Goal: Task Accomplishment & Management: Manage account settings

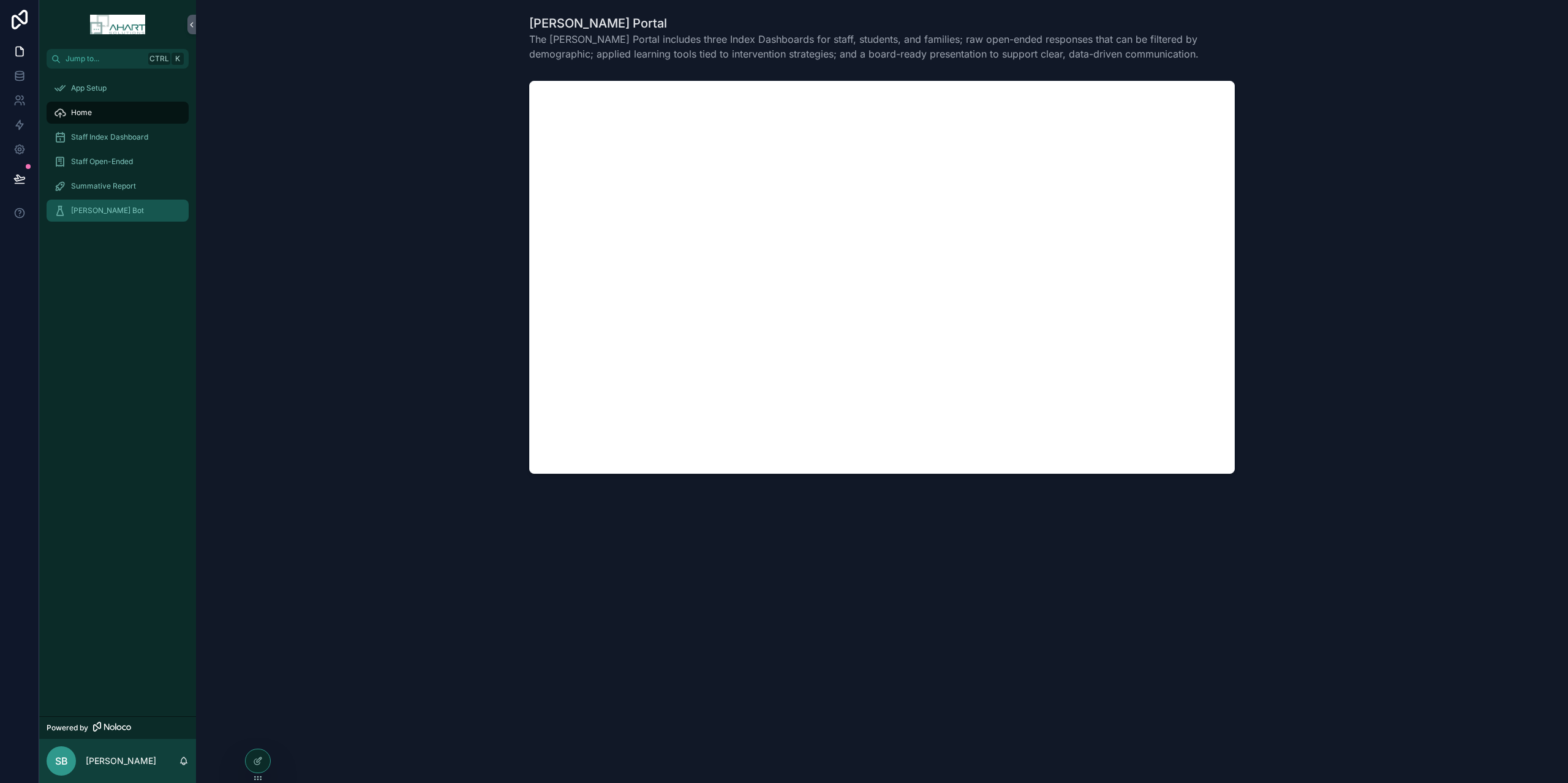
click at [89, 213] on span "[PERSON_NAME] Bot" at bounding box center [107, 211] width 73 height 10
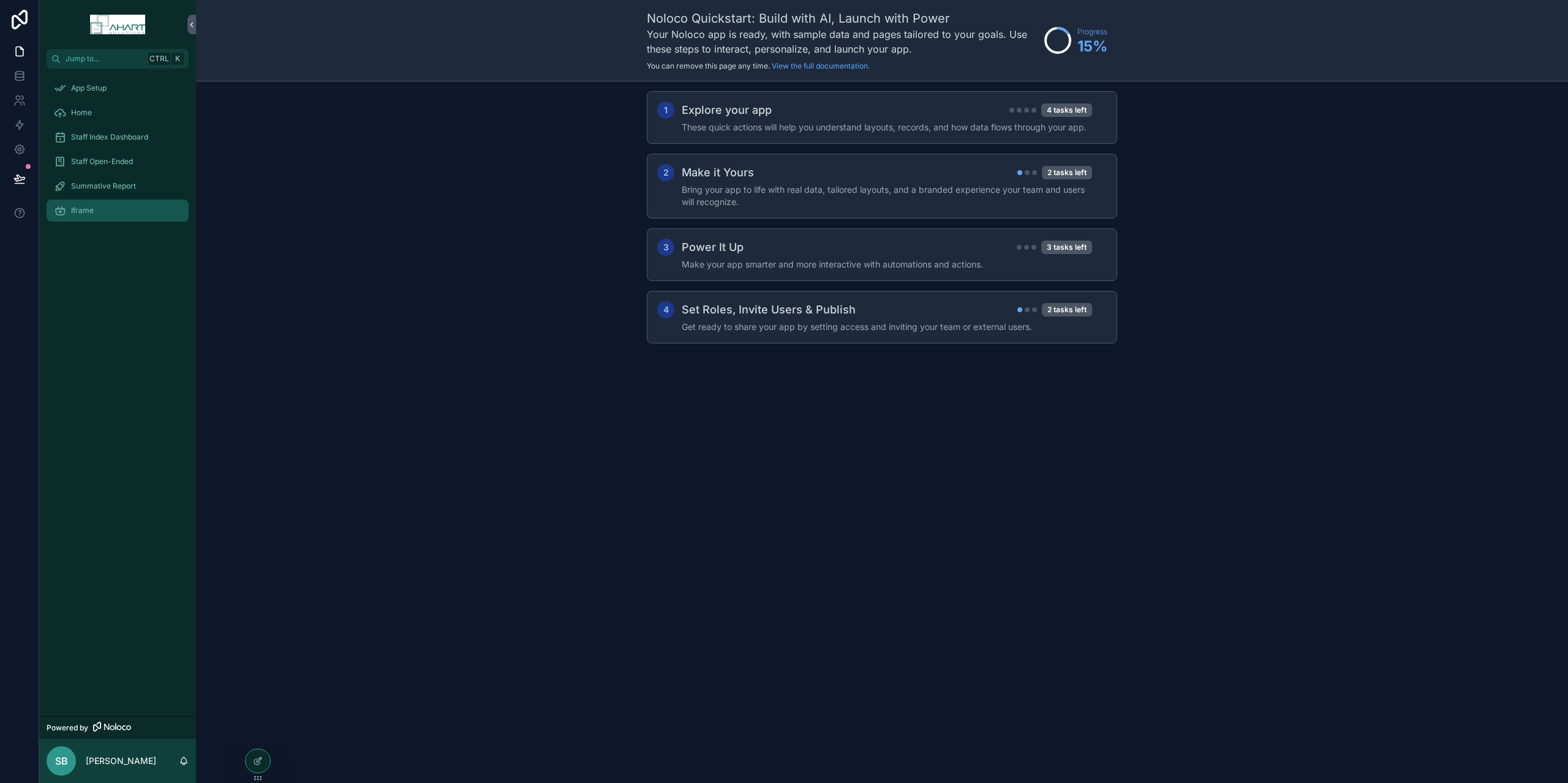
click at [76, 210] on span "Iframe" at bounding box center [82, 211] width 23 height 10
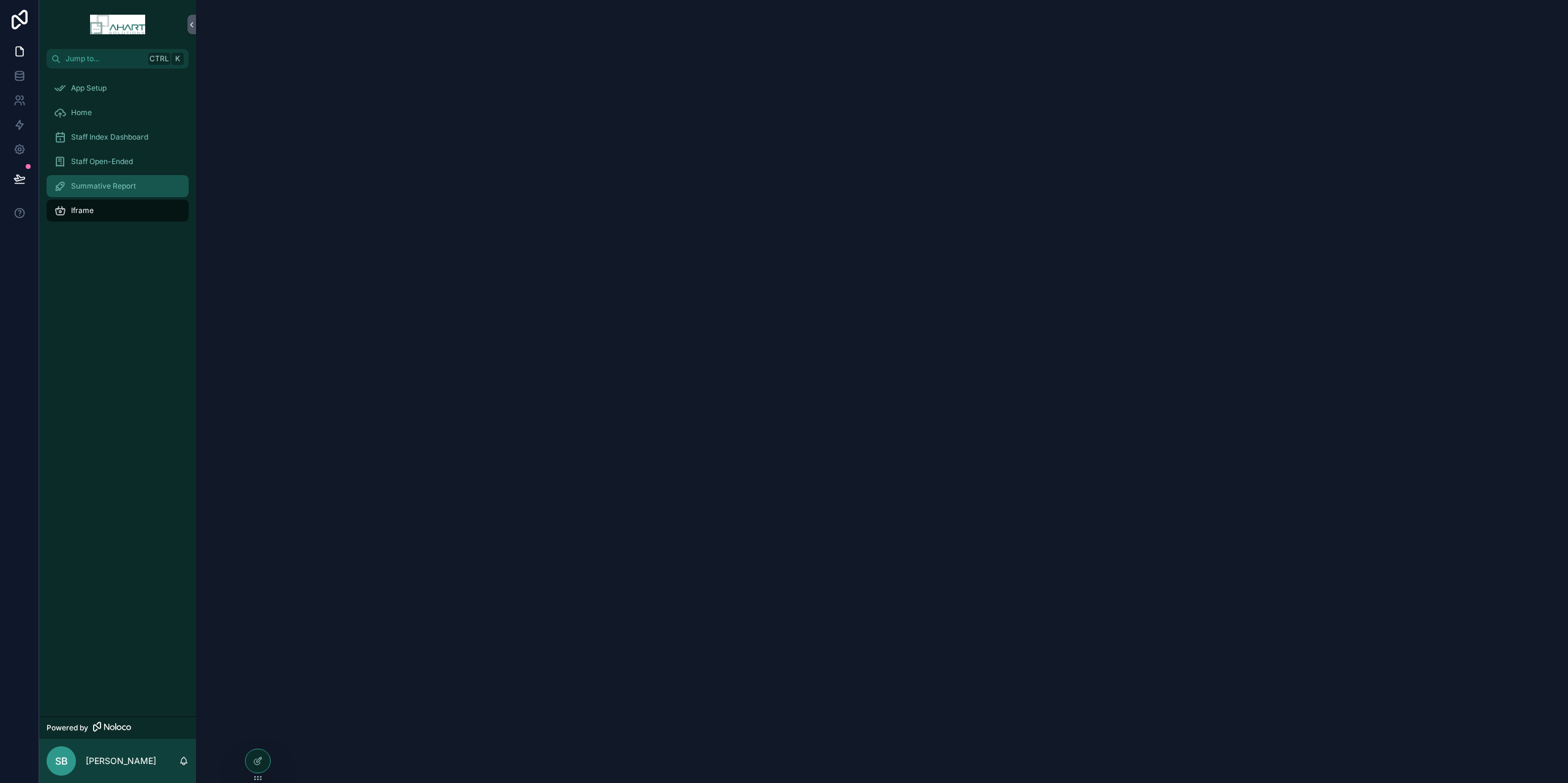
click at [110, 181] on span "Summative Report" at bounding box center [103, 186] width 65 height 10
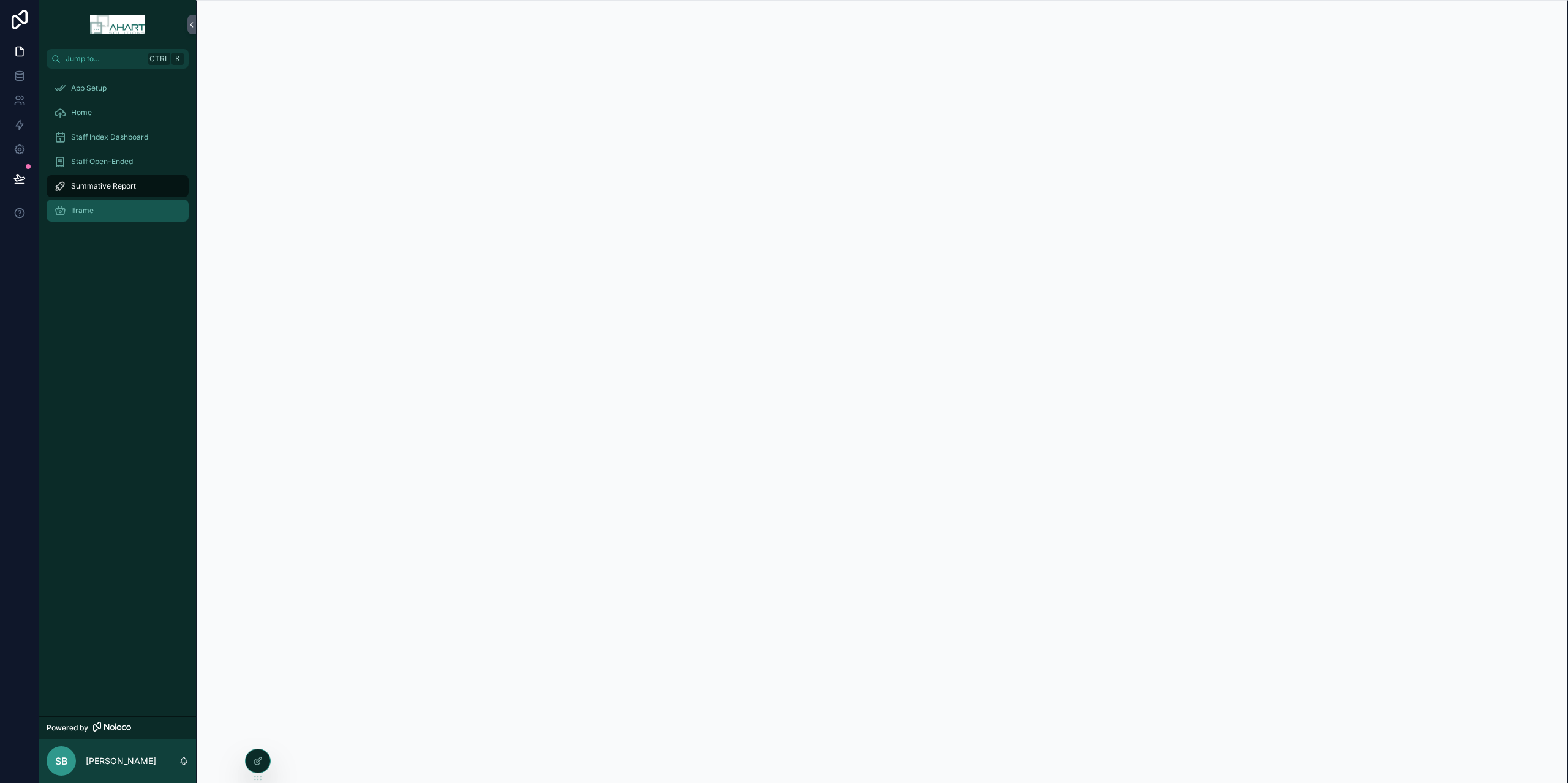
click at [80, 207] on span "Iframe" at bounding box center [82, 211] width 23 height 10
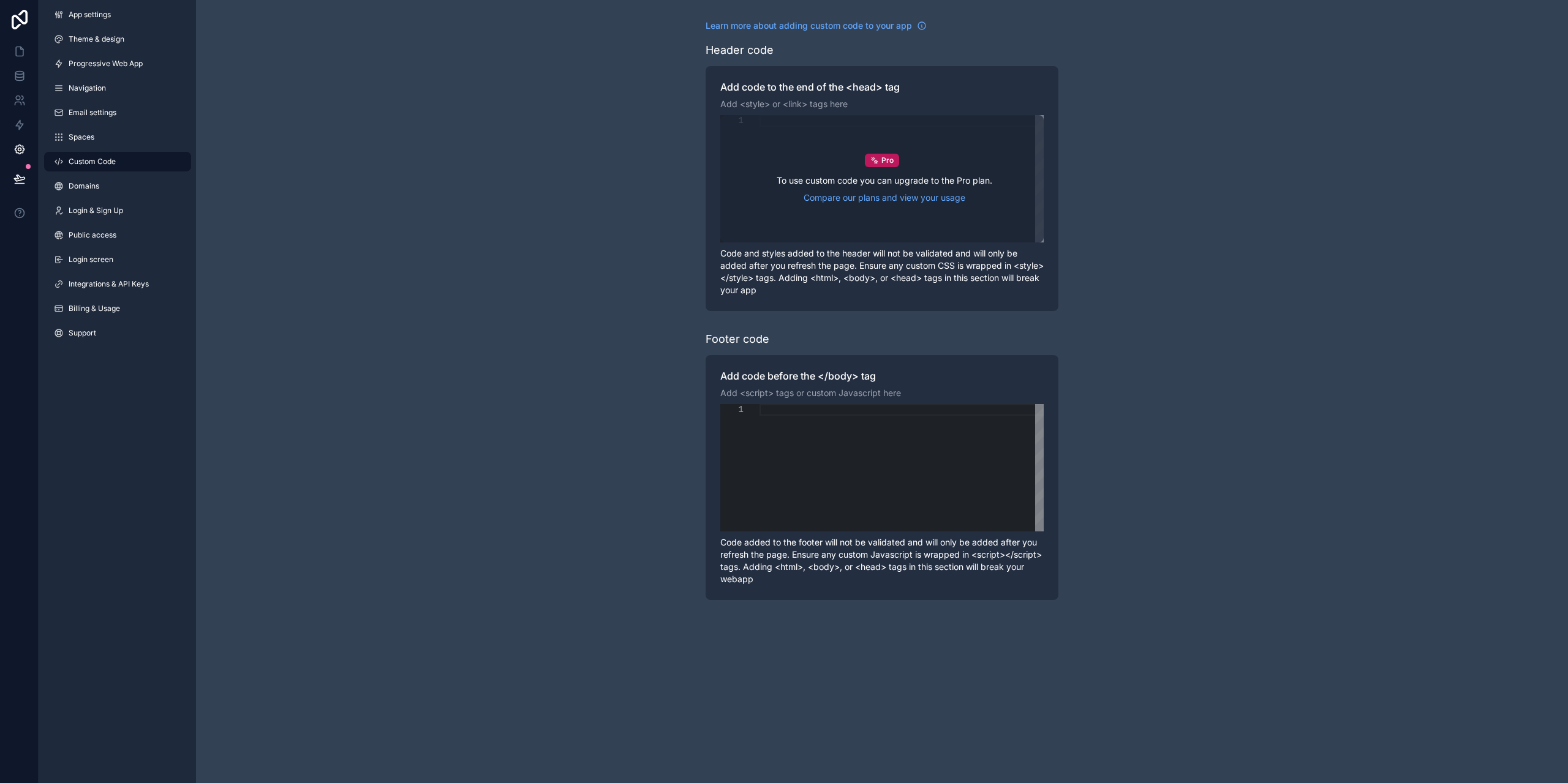
click at [760, 130] on div "Pro To use custom code you can upgrade to the Pro plan. Compare our plans and v…" at bounding box center [882, 179] width 323 height 127
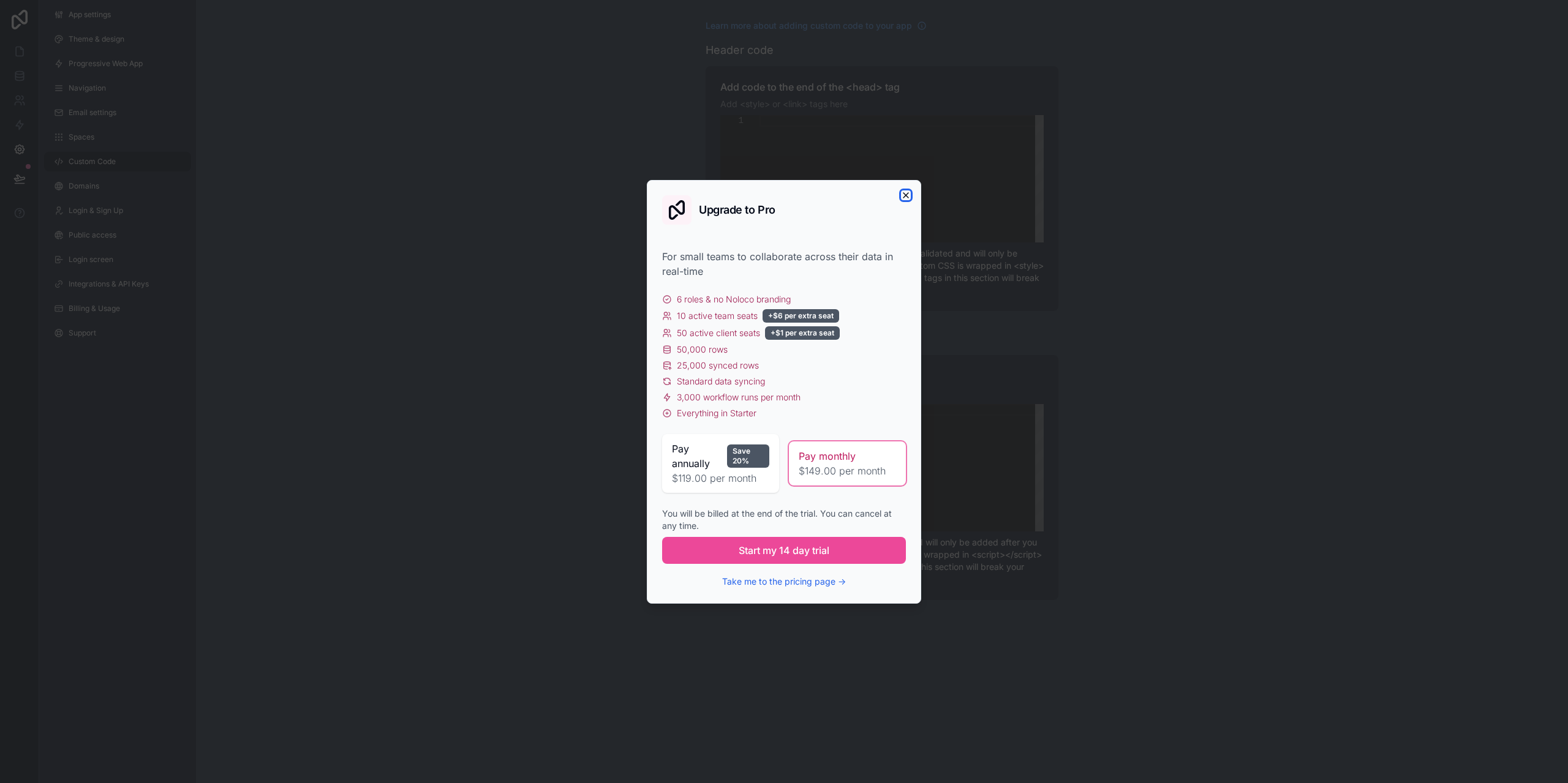
click at [905, 193] on icon "button" at bounding box center [906, 195] width 10 height 10
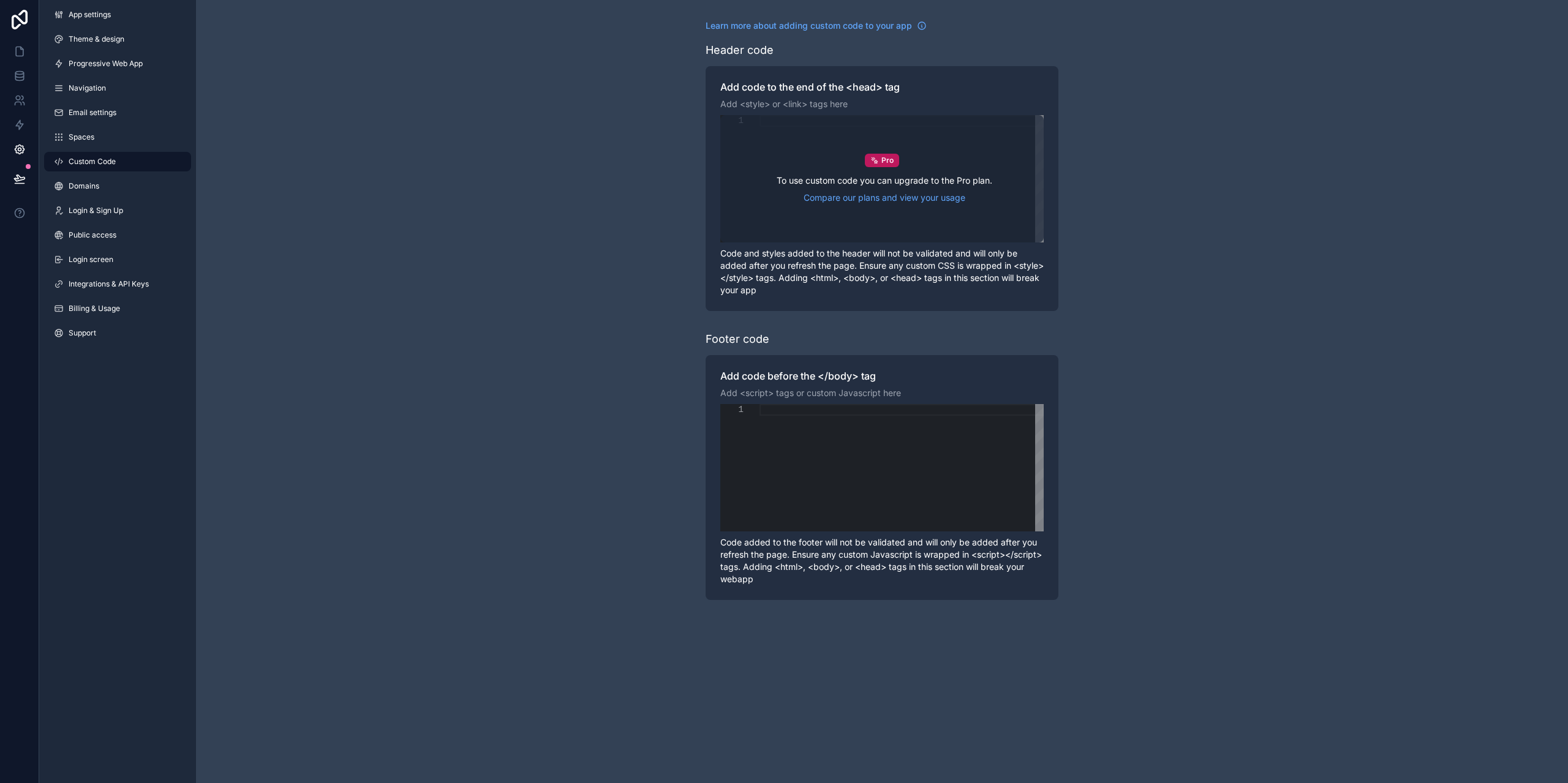
click at [772, 124] on div "Pro To use custom code you can upgrade to the Pro plan. Compare our plans and v…" at bounding box center [882, 179] width 323 height 127
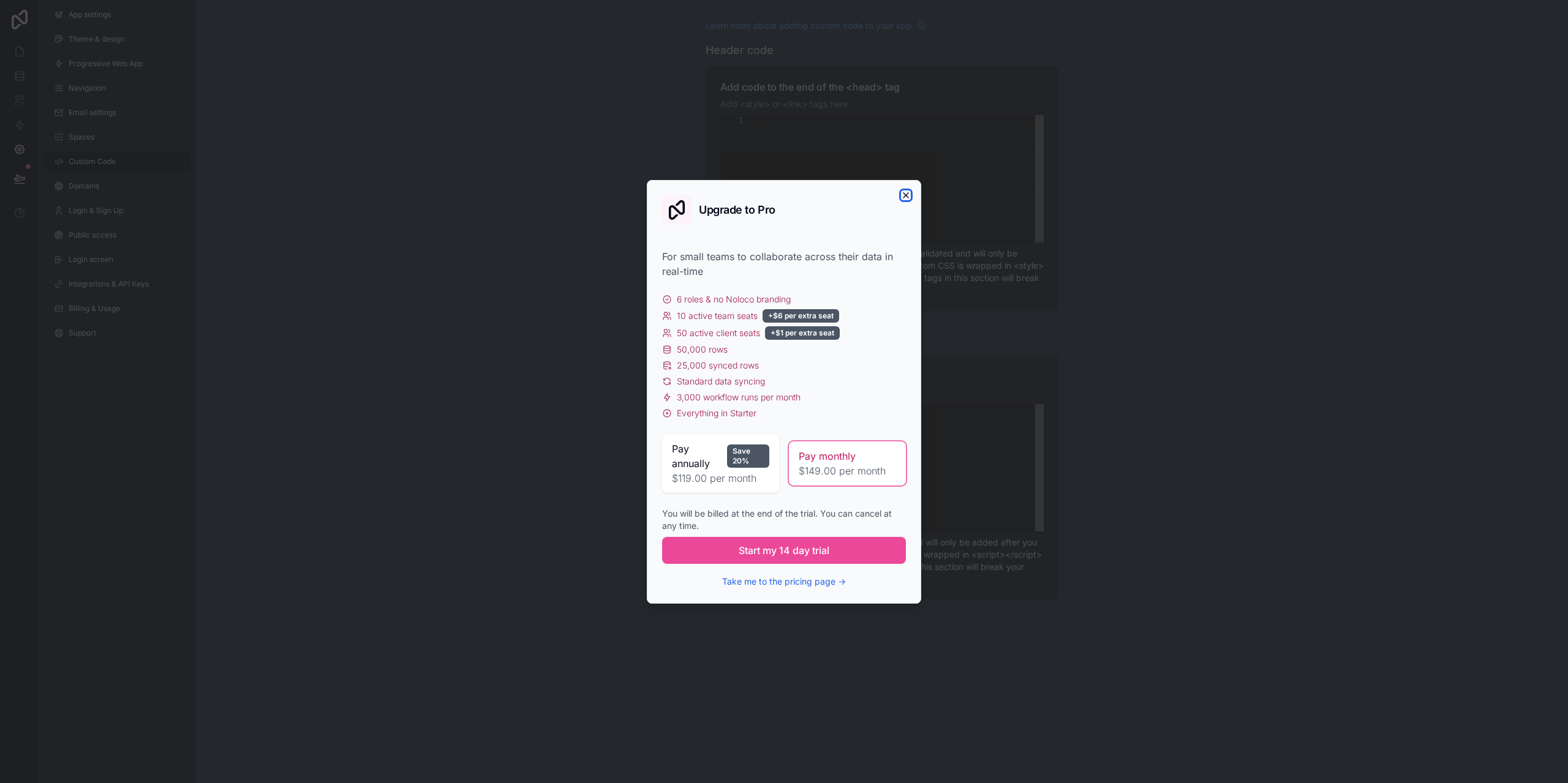
click at [904, 194] on icon "button" at bounding box center [906, 195] width 10 height 10
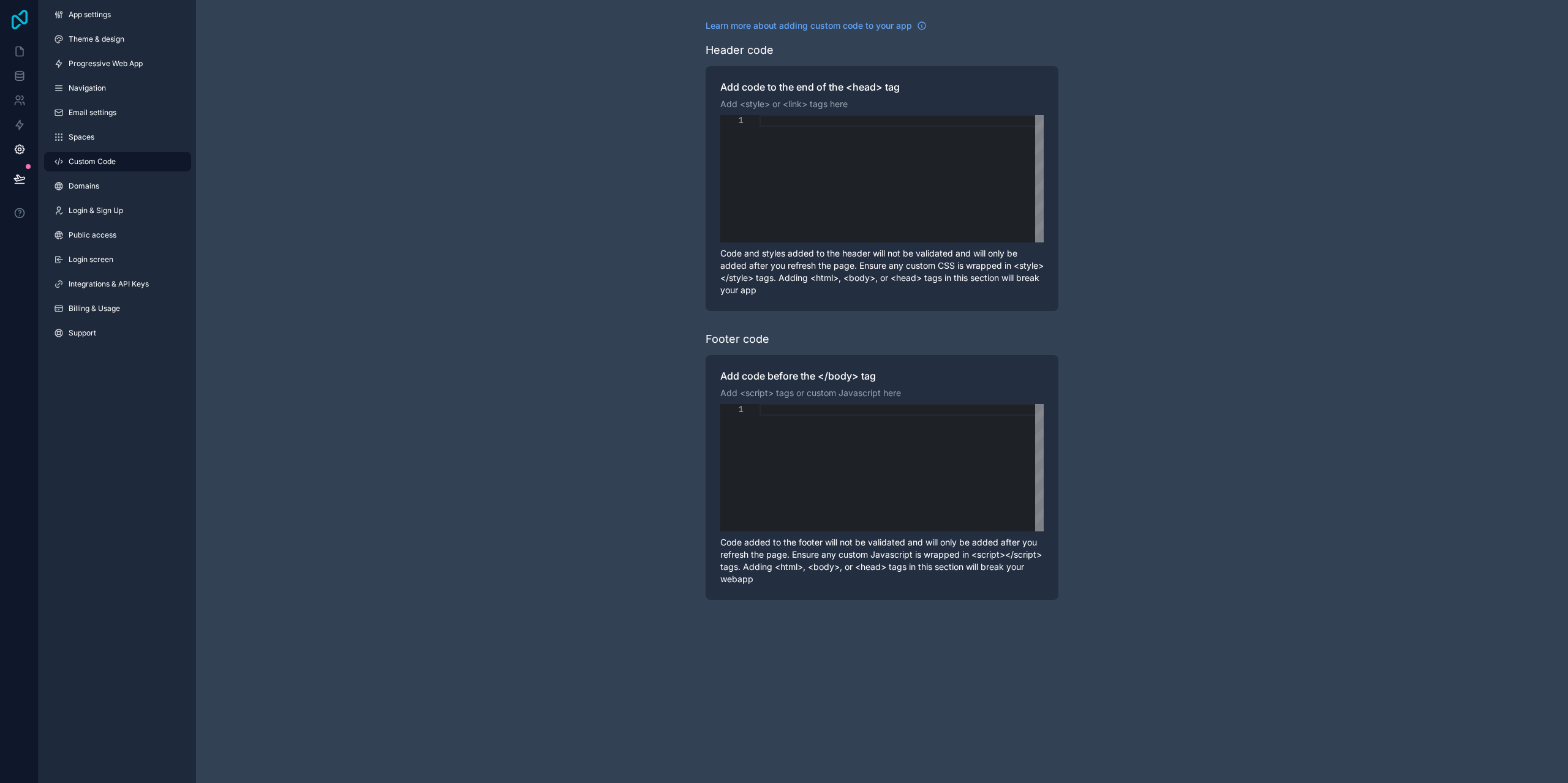
click at [16, 19] on icon at bounding box center [19, 19] width 25 height 19
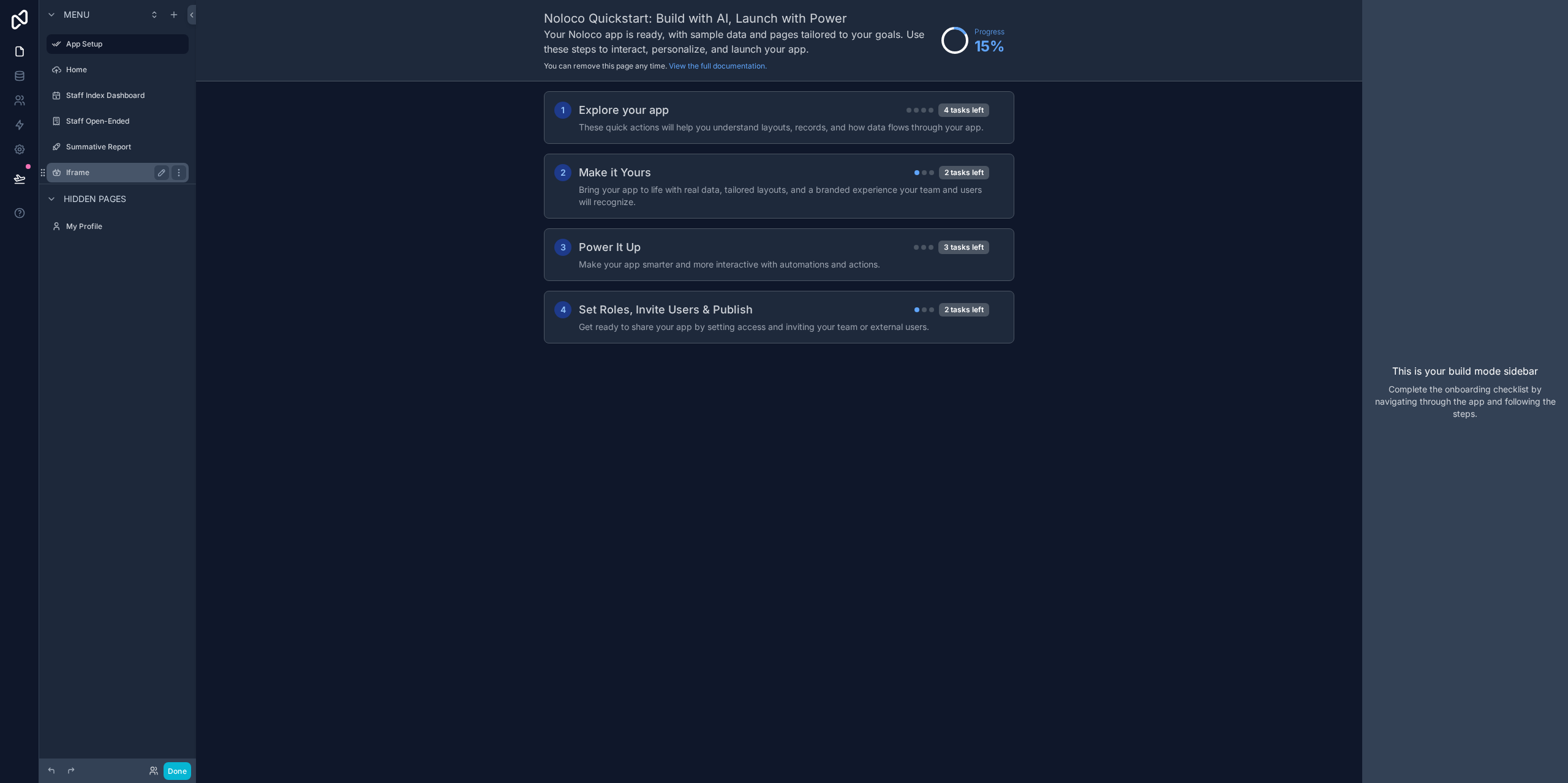
click at [82, 173] on label "Iframe" at bounding box center [115, 173] width 98 height 10
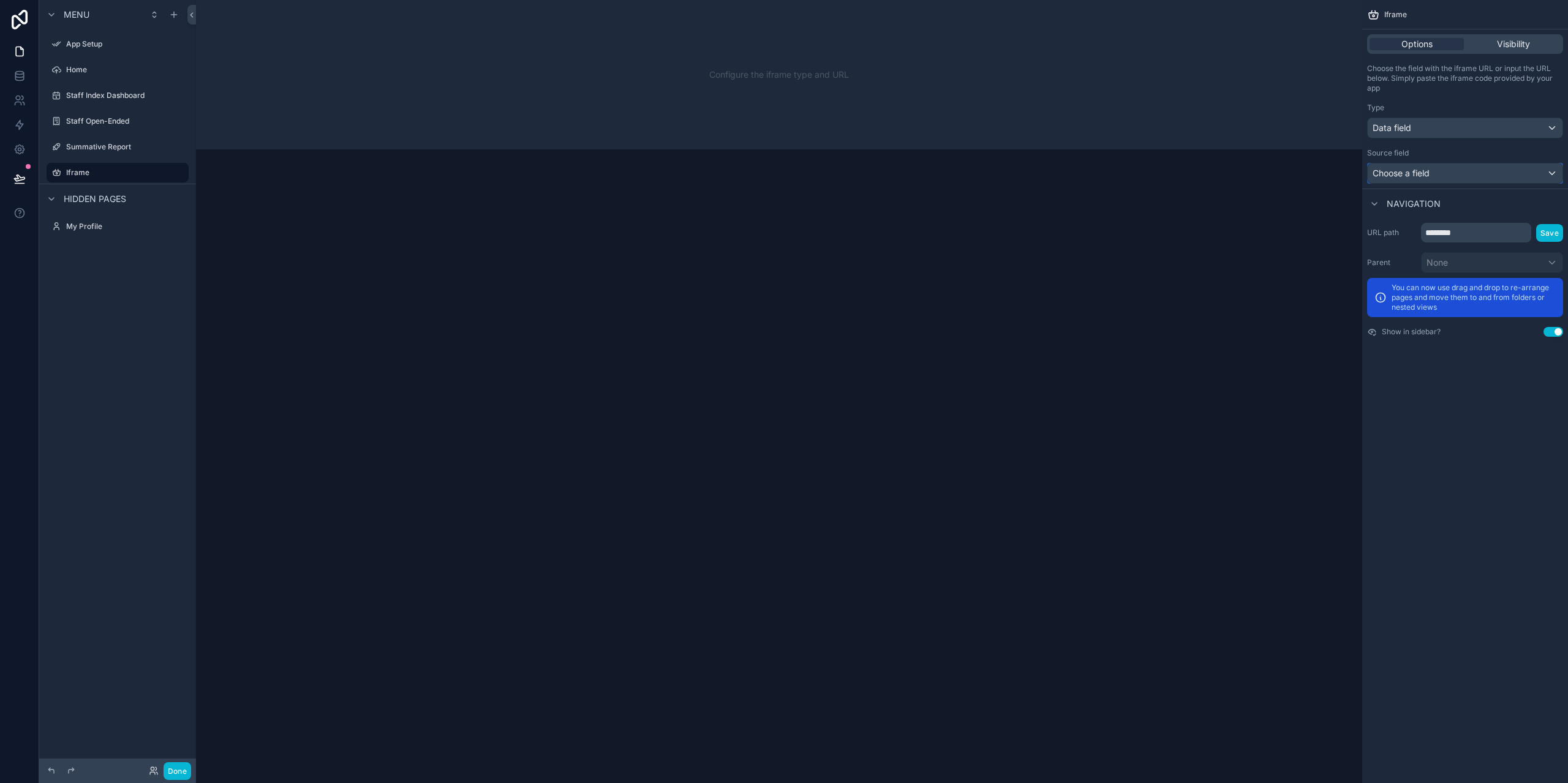
click at [1411, 176] on span "Choose a field" at bounding box center [1401, 173] width 57 height 11
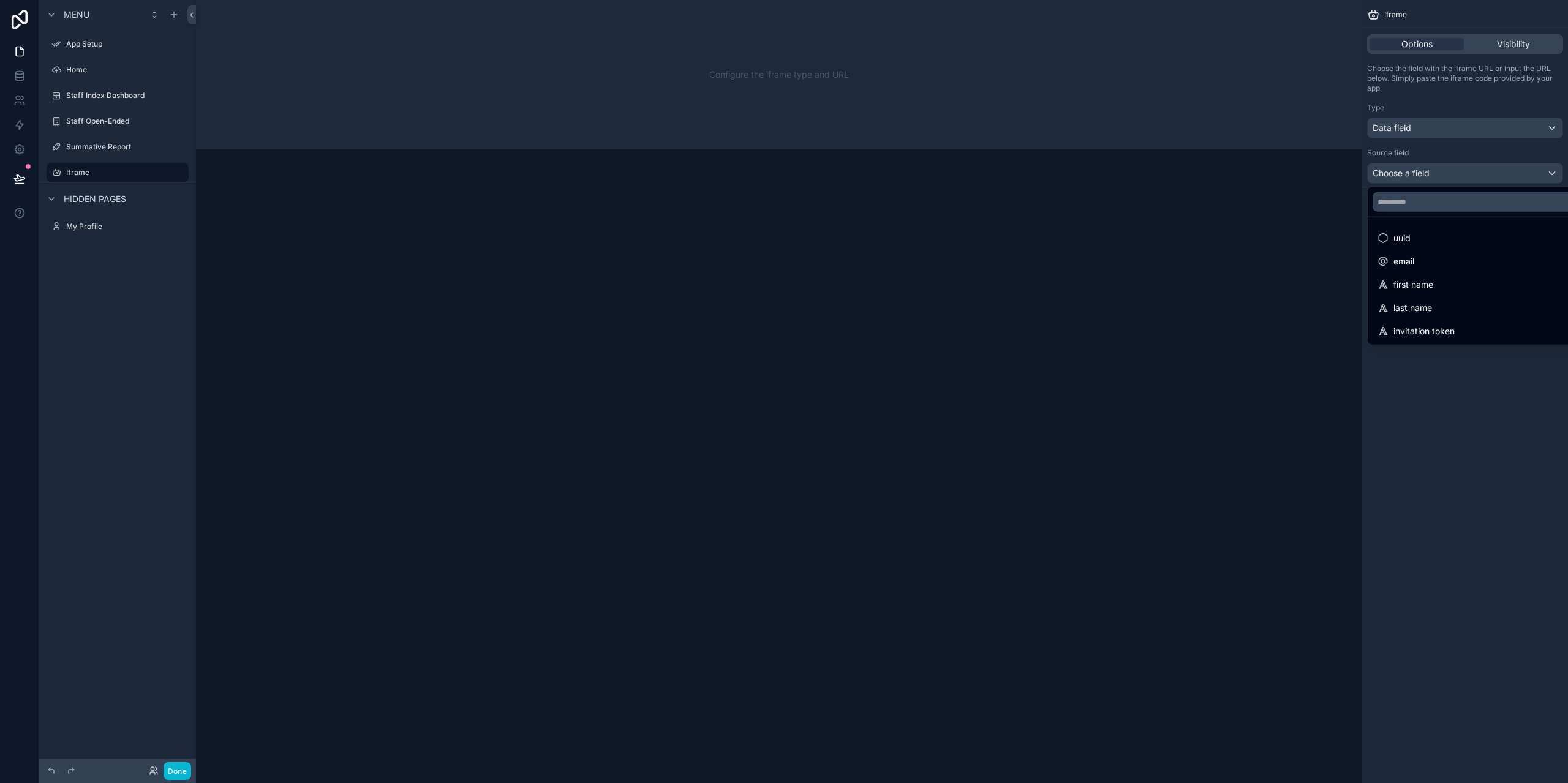
click at [1428, 170] on div "scrollable content" at bounding box center [784, 391] width 1568 height 783
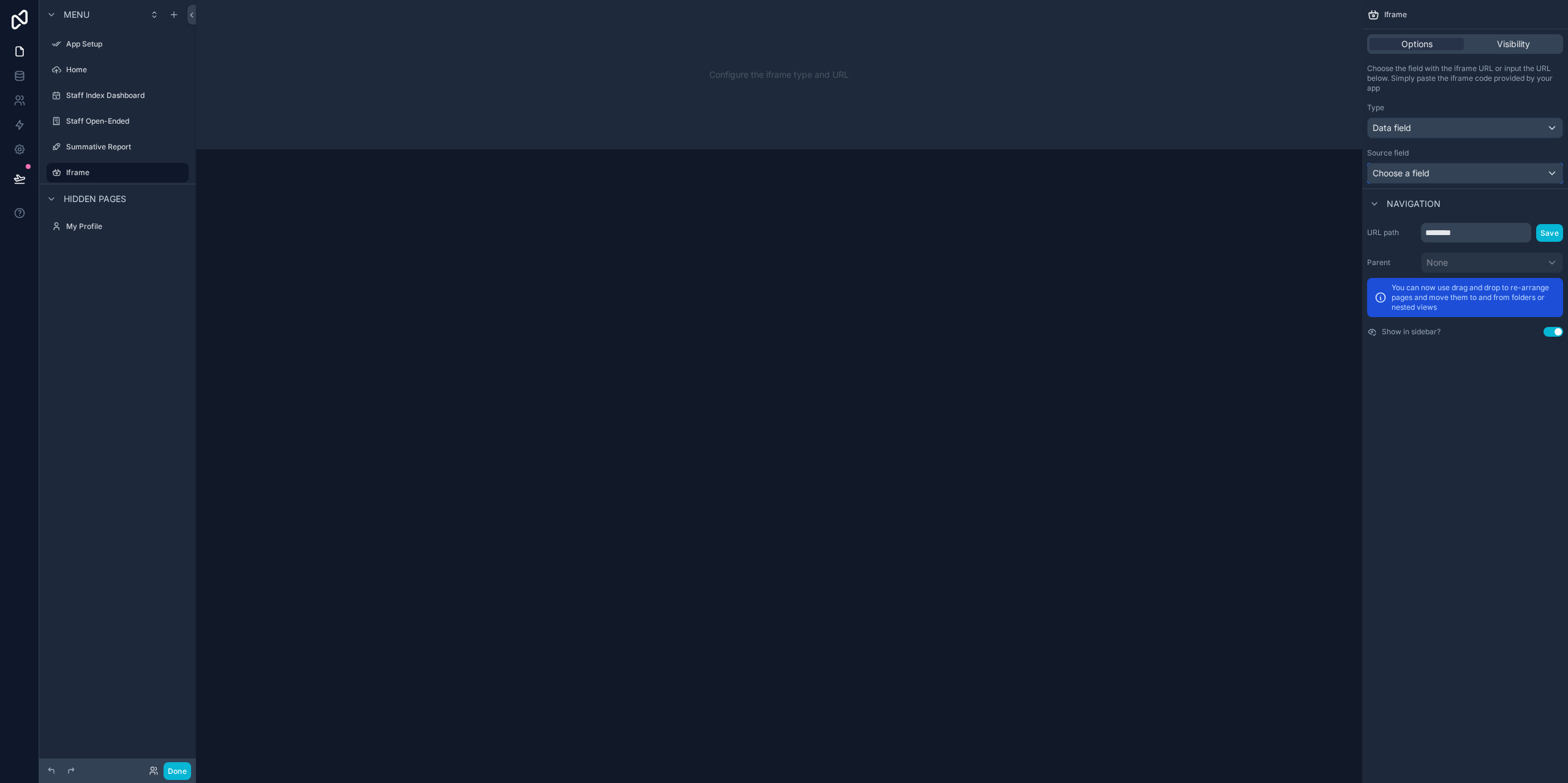
click at [1432, 174] on div "Choose a field" at bounding box center [1465, 173] width 195 height 19
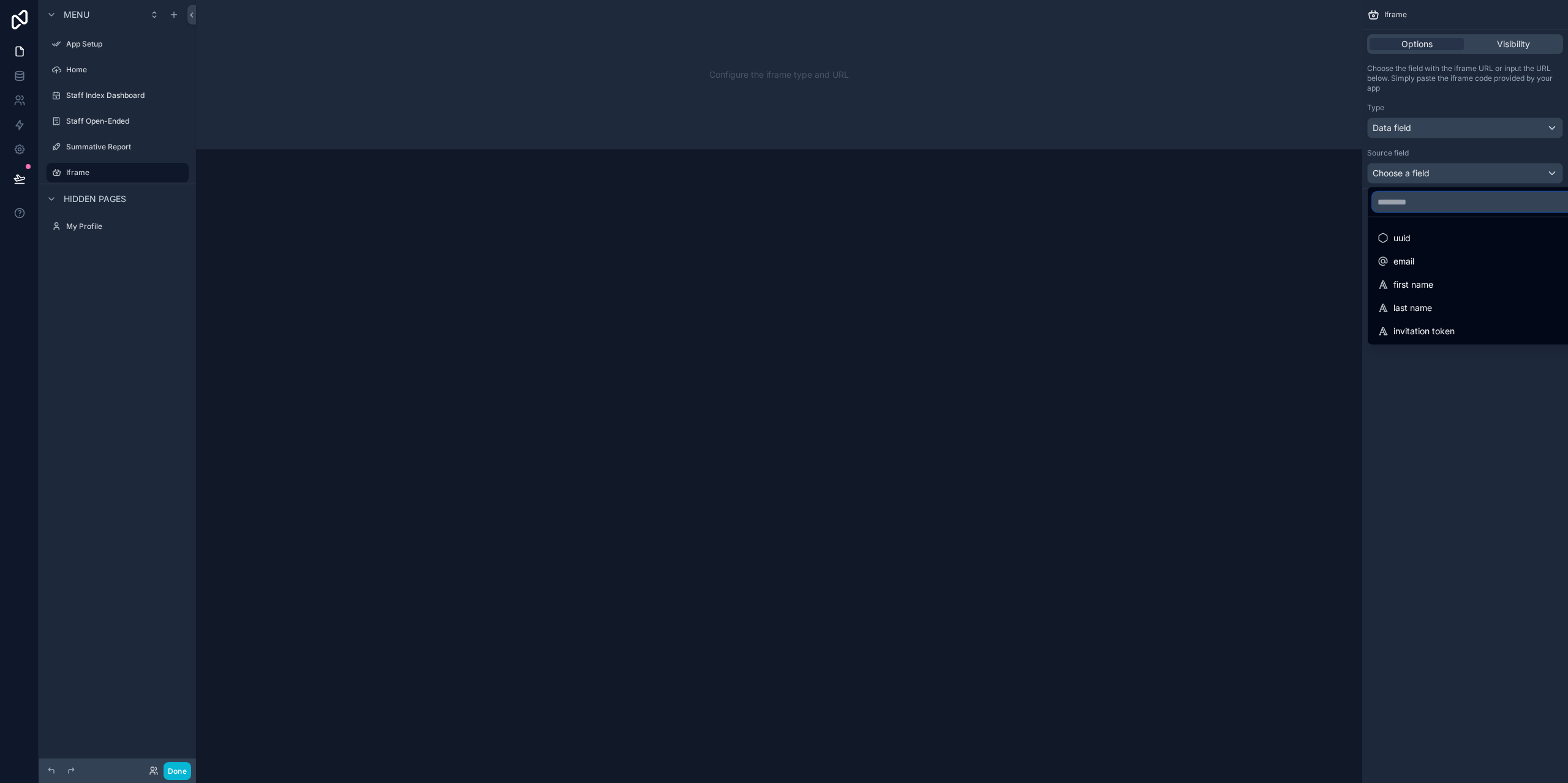
click at [1433, 201] on input "text" at bounding box center [1480, 202] width 214 height 19
click at [1510, 40] on div "scrollable content" at bounding box center [784, 391] width 1568 height 783
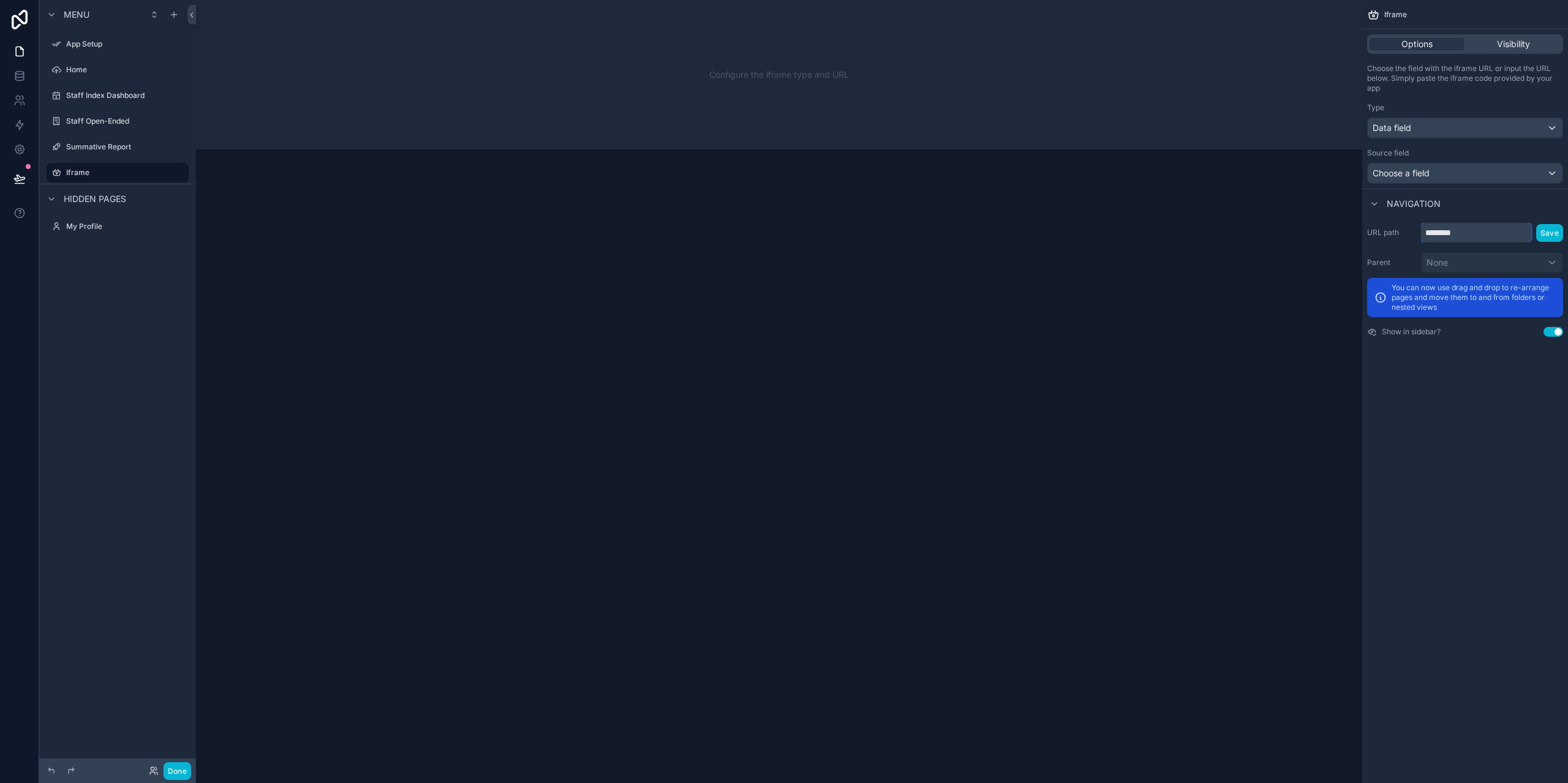
drag, startPoint x: 1484, startPoint y: 235, endPoint x: 1411, endPoint y: 236, distance: 73.0
click at [1411, 236] on div "URL path ******** Save" at bounding box center [1465, 232] width 196 height 19
click at [1421, 173] on span "Choose a field" at bounding box center [1401, 173] width 57 height 11
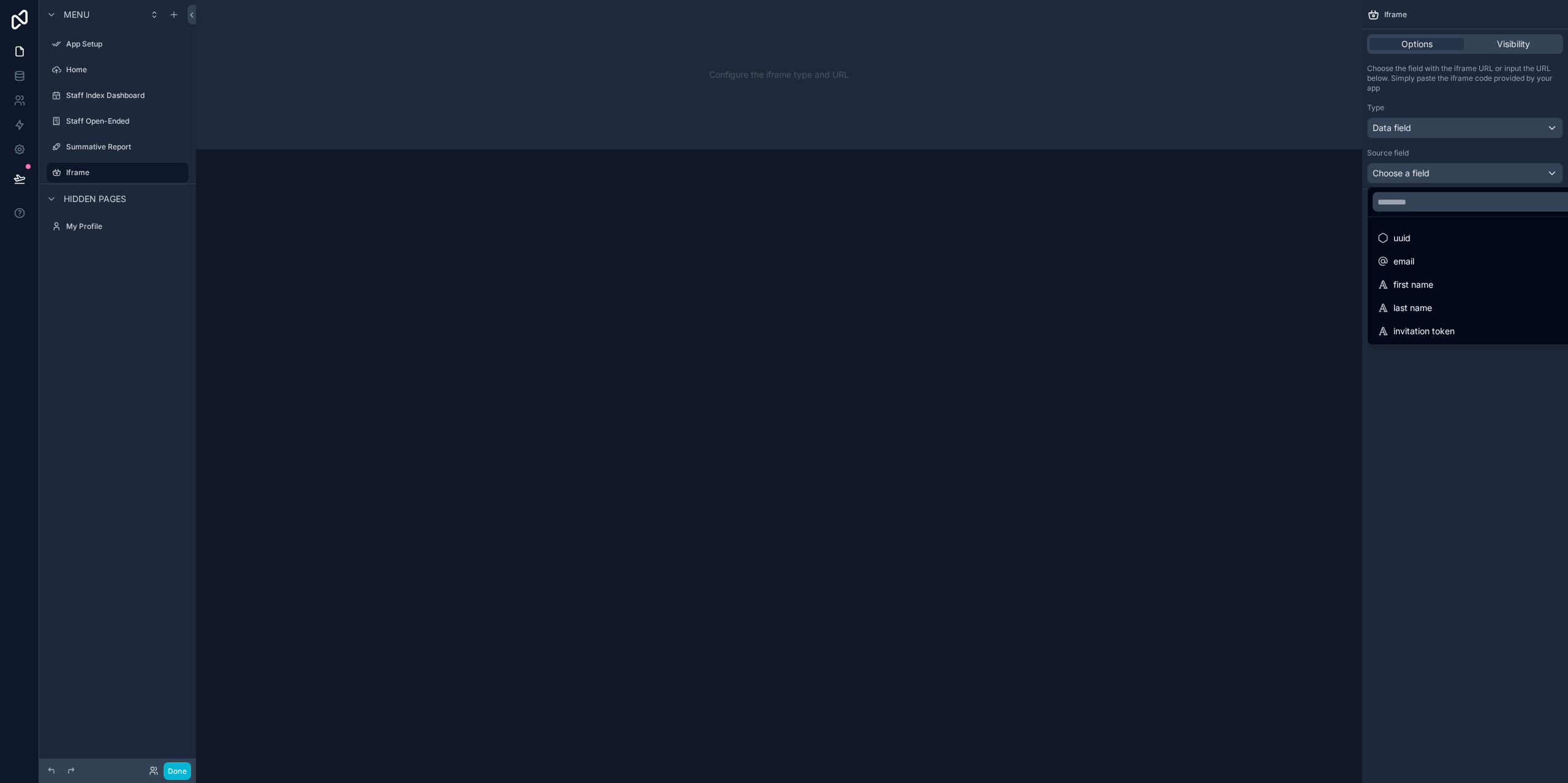
click at [1421, 173] on div "scrollable content" at bounding box center [784, 391] width 1568 height 783
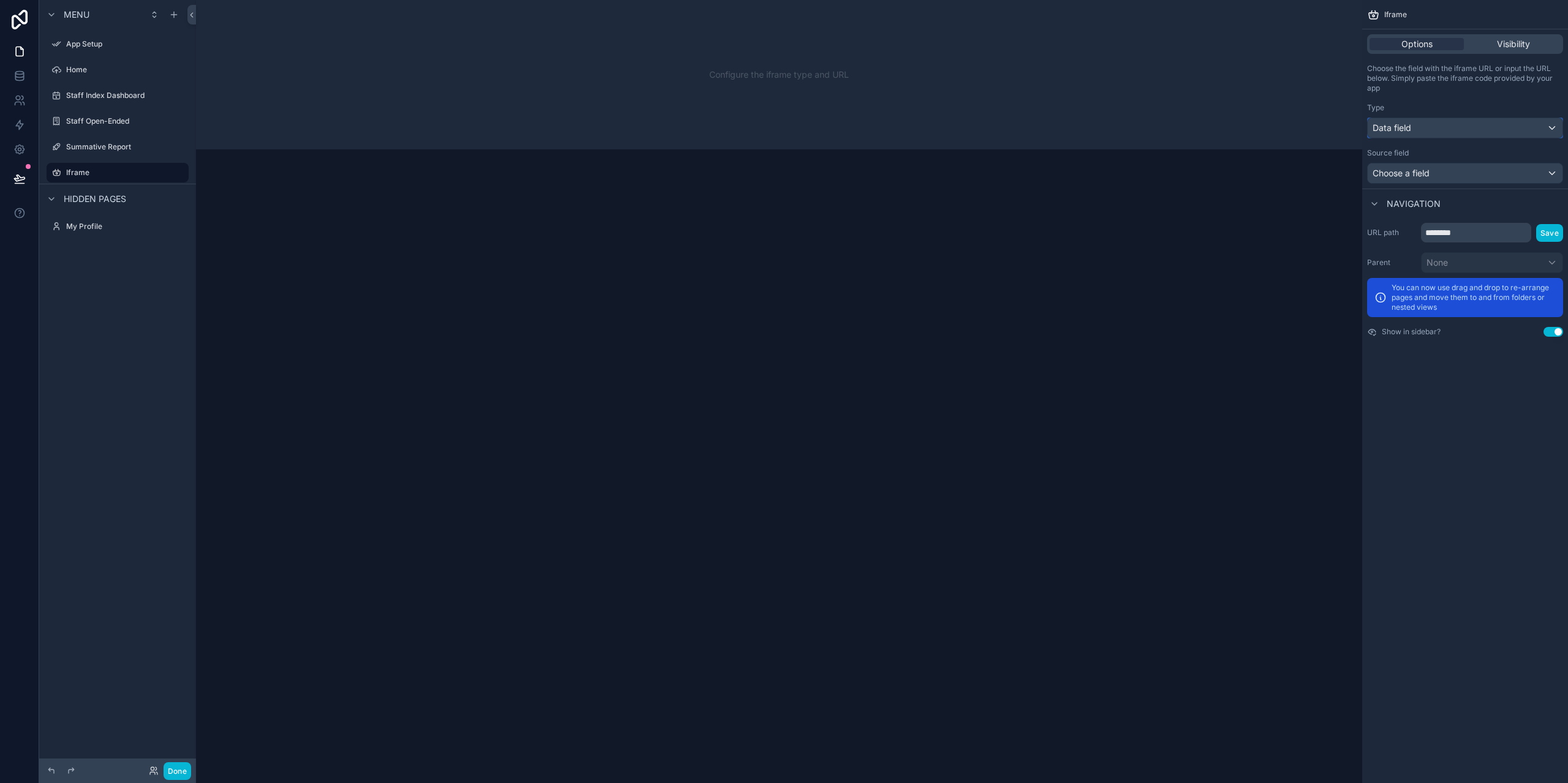
click at [1413, 120] on div "Data field" at bounding box center [1465, 128] width 195 height 19
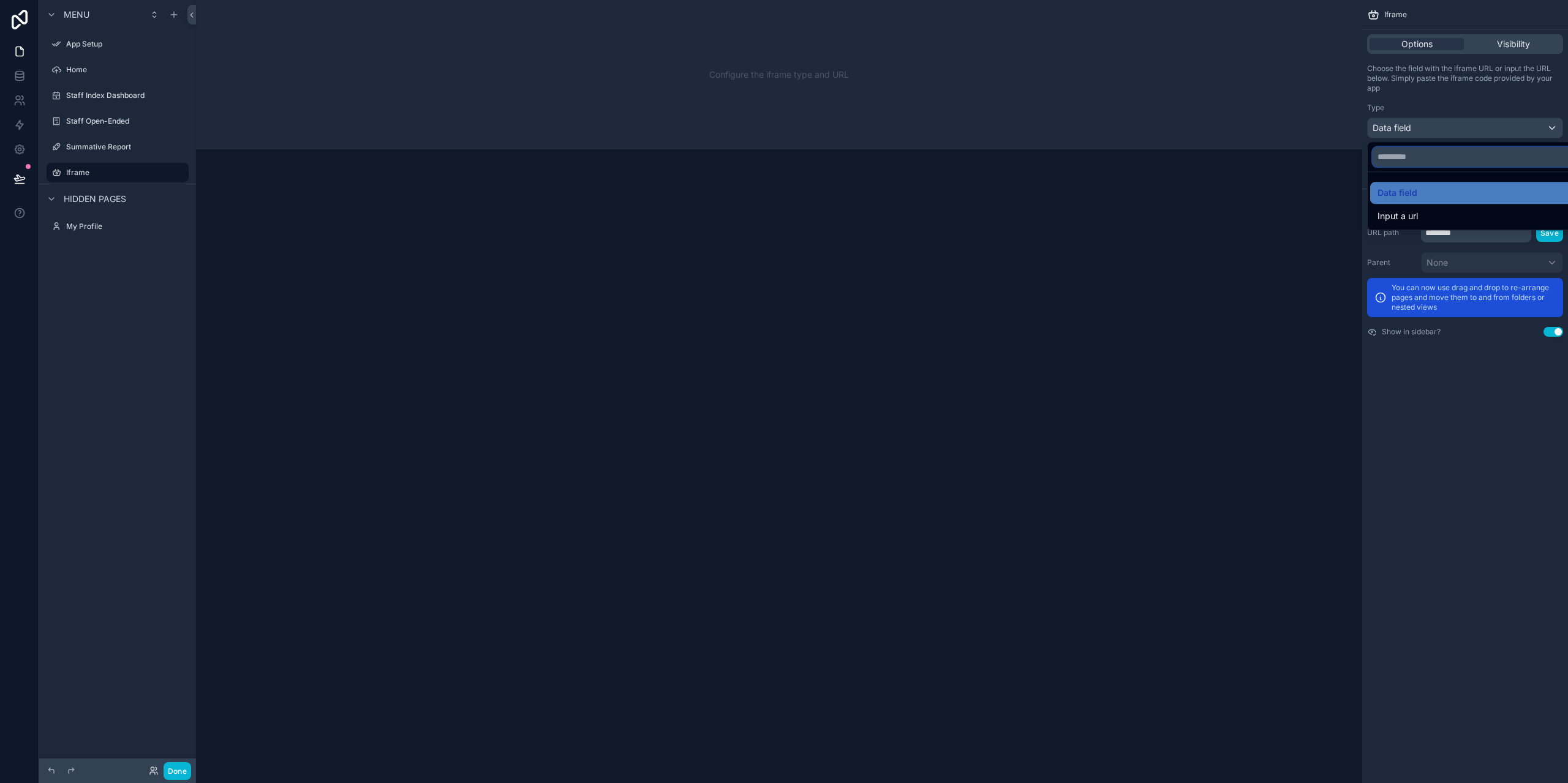
click at [1420, 162] on input "text" at bounding box center [1480, 156] width 214 height 19
click at [1425, 195] on div "Data field" at bounding box center [1479, 193] width 204 height 15
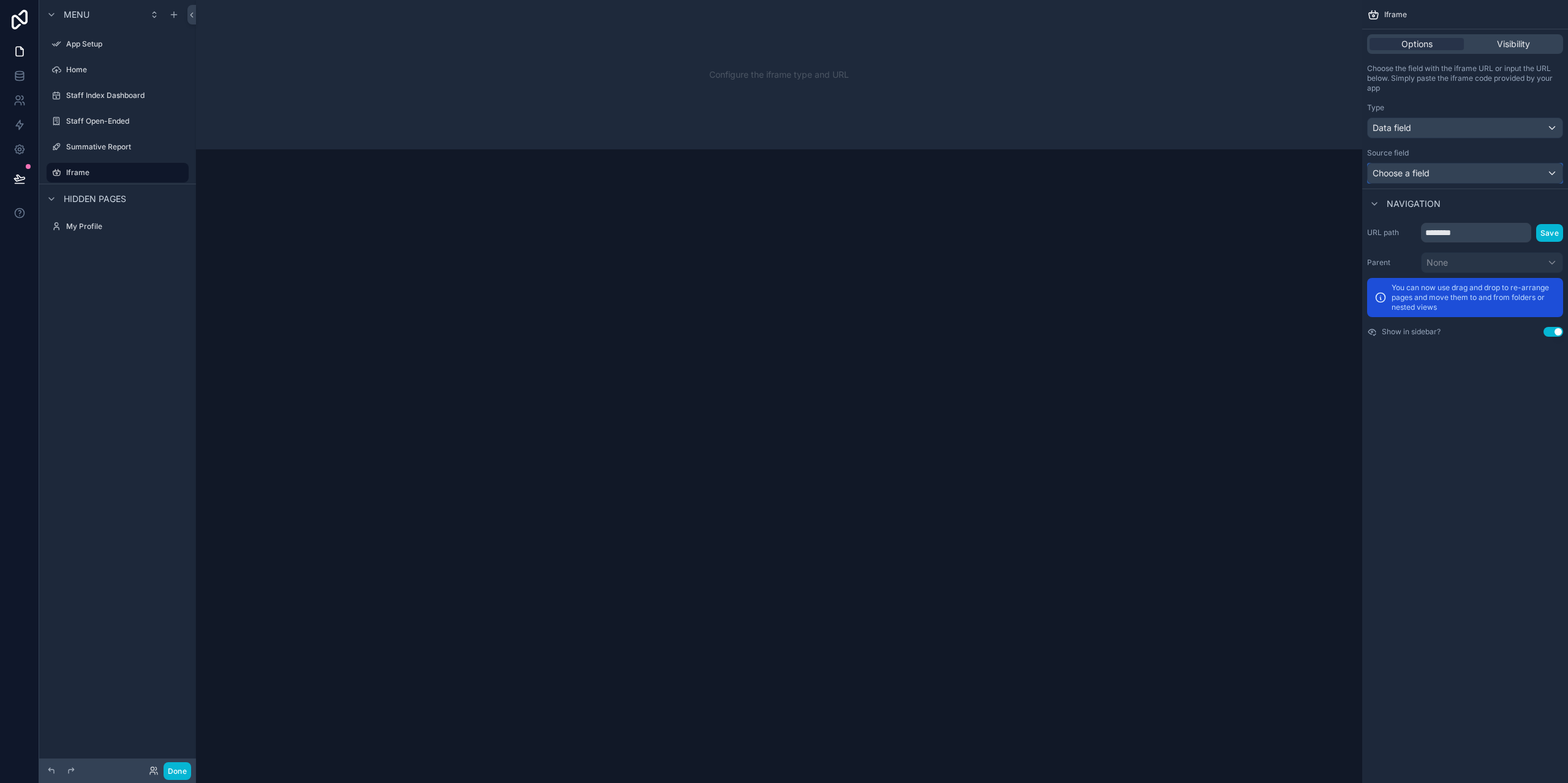
click at [1417, 175] on span "Choose a field" at bounding box center [1401, 173] width 57 height 11
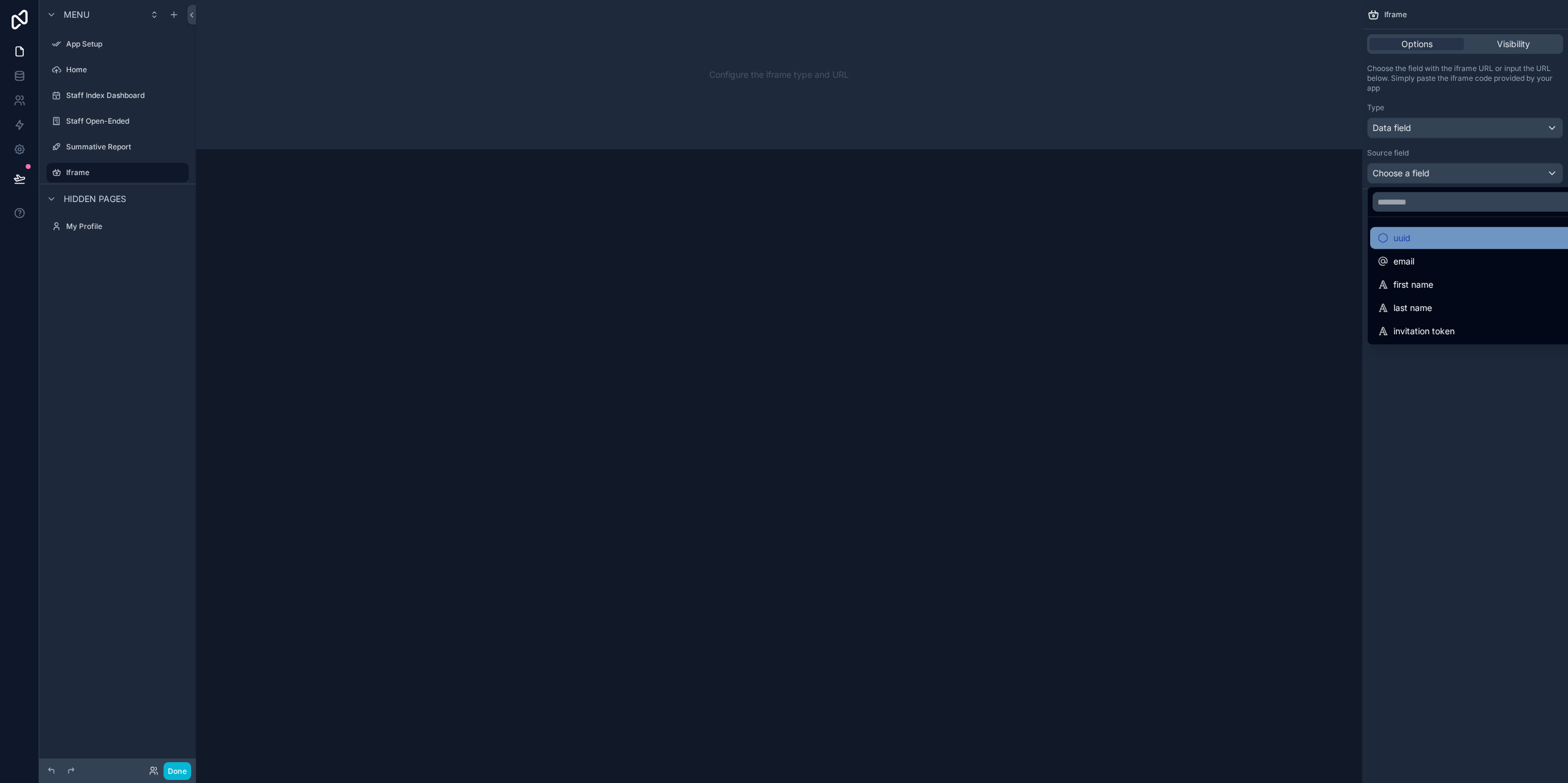
click at [1417, 238] on div "uuid" at bounding box center [1479, 238] width 204 height 15
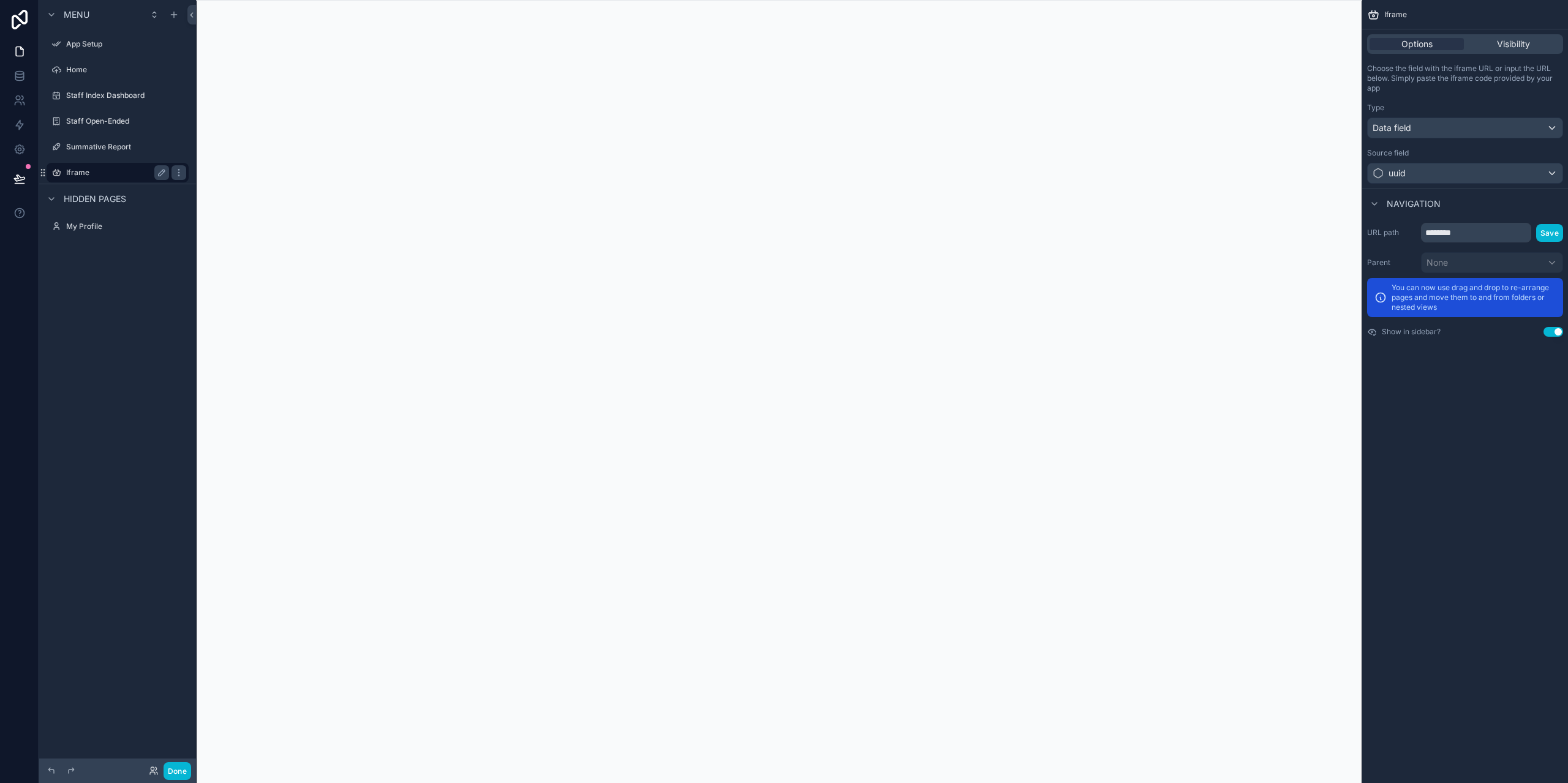
click at [75, 173] on label "Iframe" at bounding box center [115, 173] width 98 height 10
click at [1551, 173] on div "uuid" at bounding box center [1465, 173] width 195 height 19
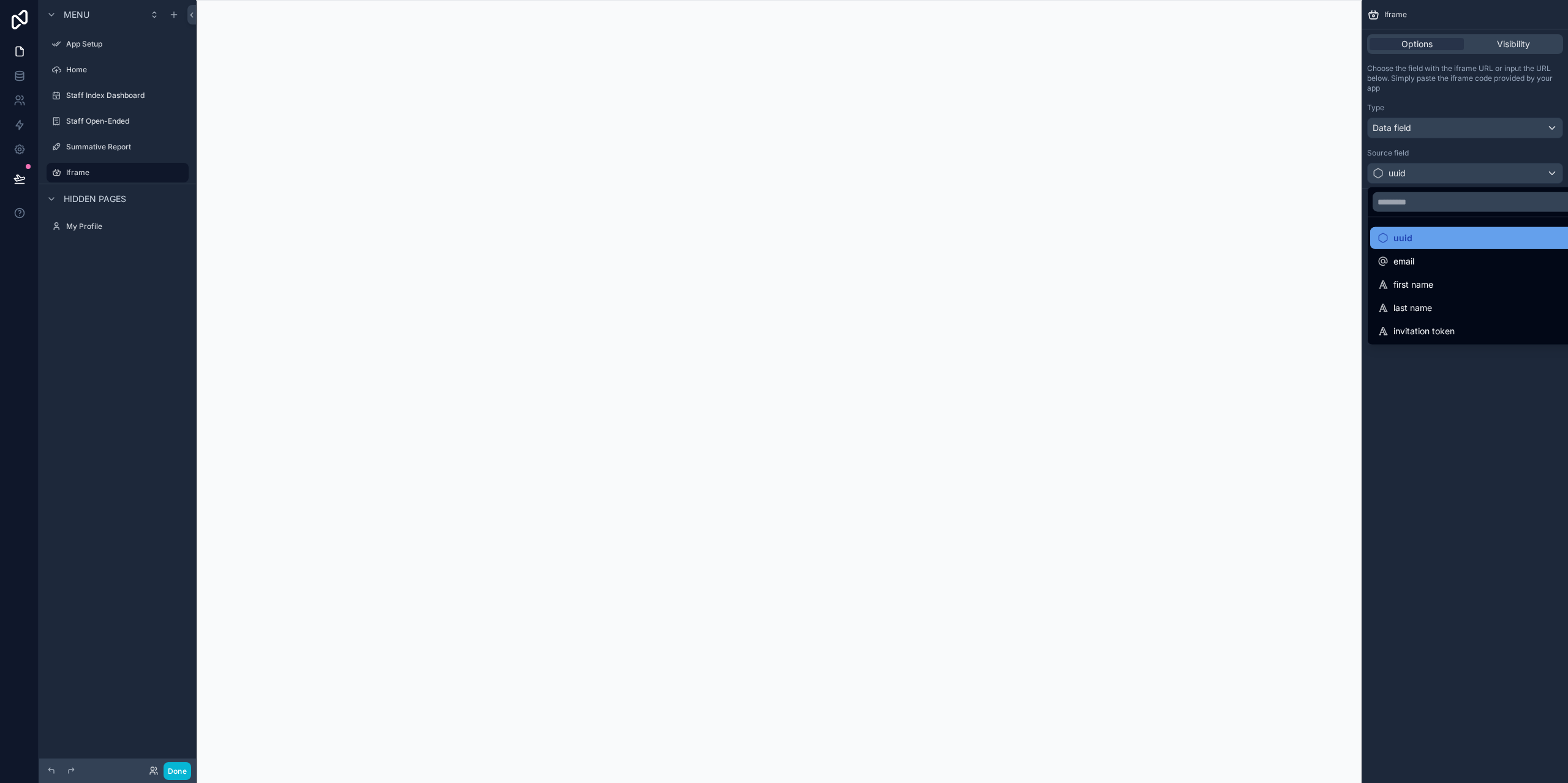
click at [1444, 239] on div "uuid" at bounding box center [1479, 238] width 204 height 15
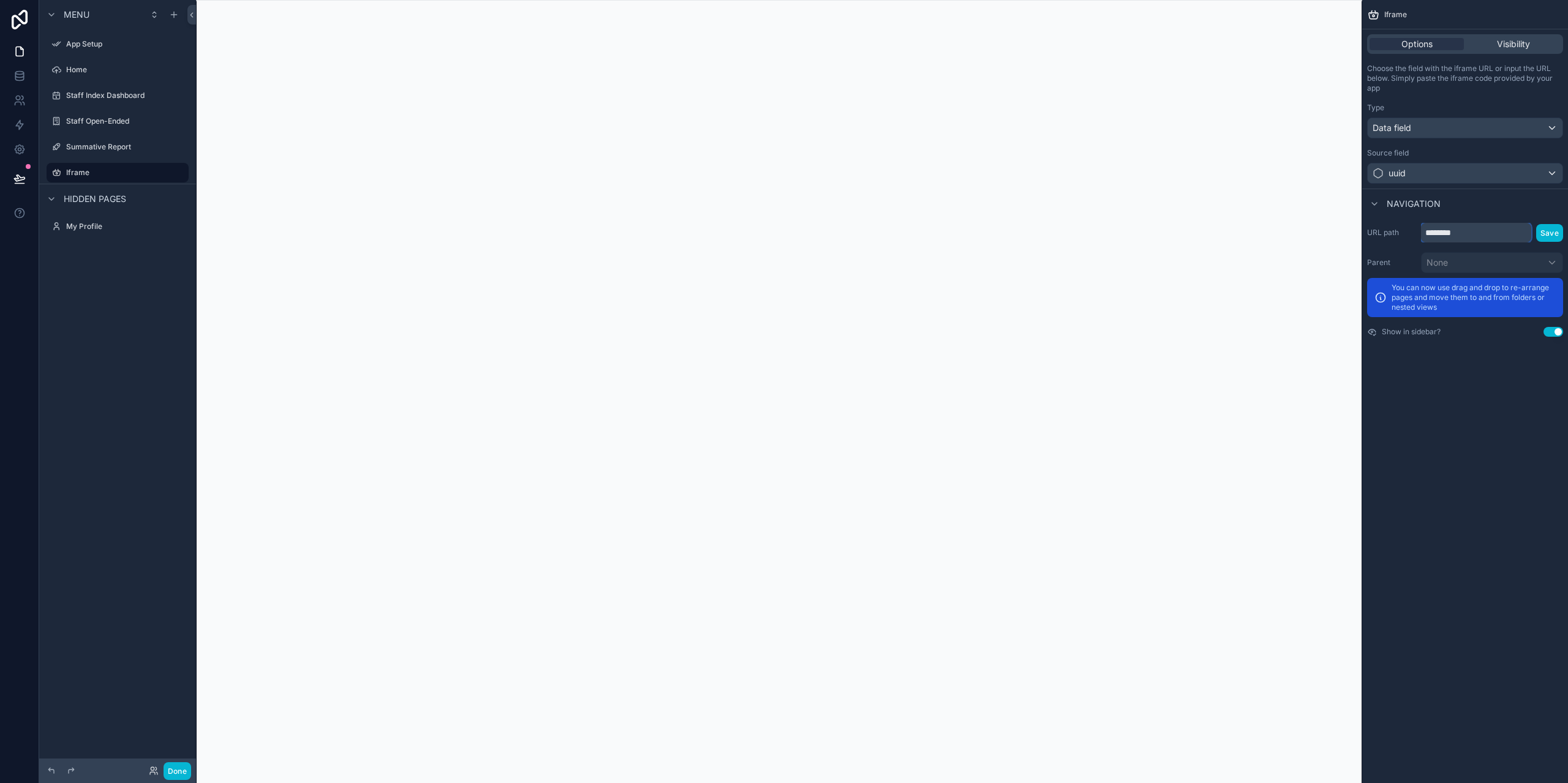
drag, startPoint x: 1476, startPoint y: 234, endPoint x: 1458, endPoint y: 232, distance: 18.1
click at [1466, 232] on input "********" at bounding box center [1476, 232] width 110 height 19
click at [179, 171] on icon "scrollable content" at bounding box center [179, 173] width 10 height 10
click at [219, 182] on span "Remove" at bounding box center [234, 181] width 33 height 12
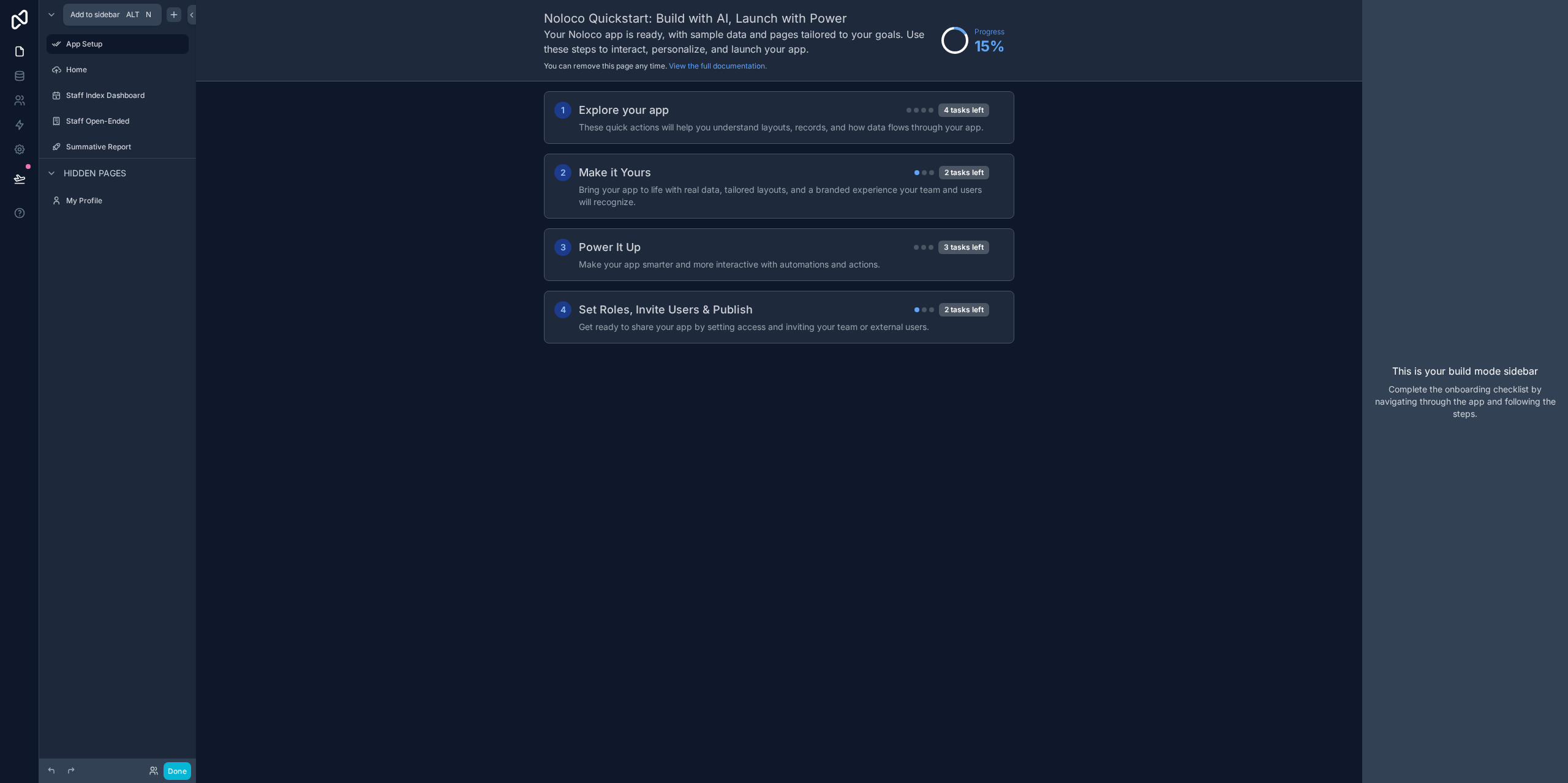
click at [175, 15] on icon "scrollable content" at bounding box center [173, 15] width 5 height 0
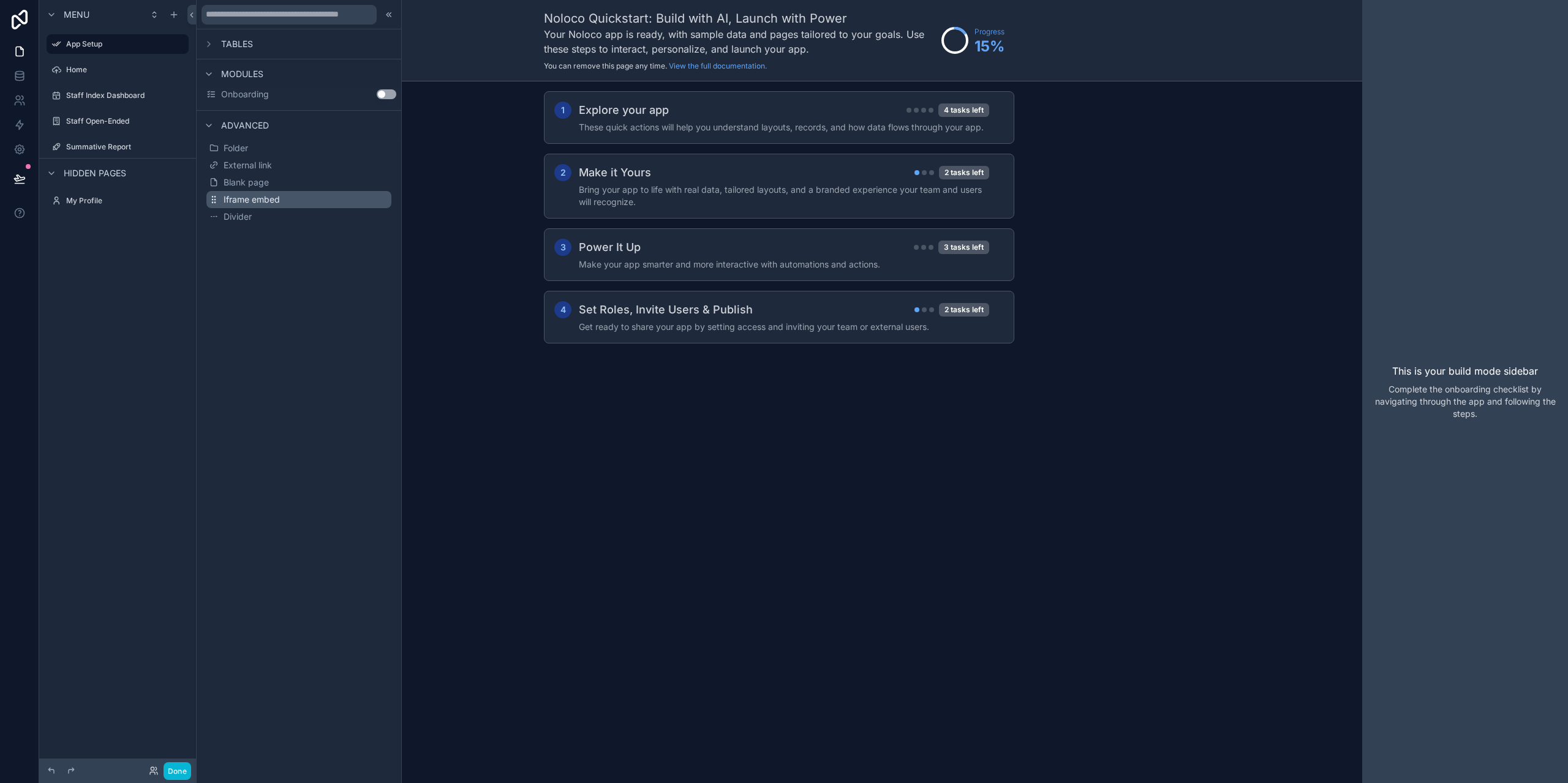
click at [246, 199] on span "Iframe embed" at bounding box center [252, 199] width 56 height 12
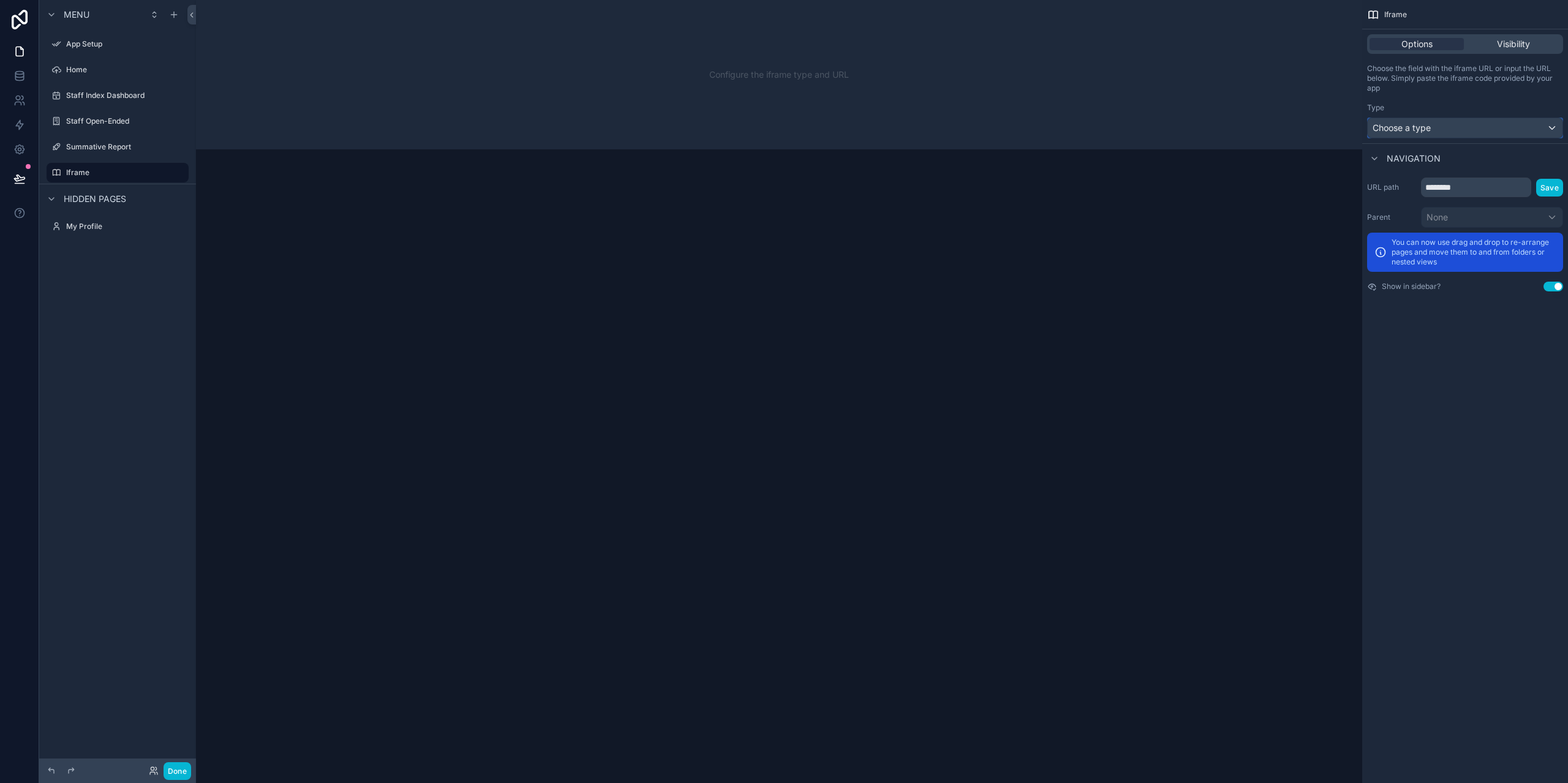
click at [1449, 129] on div "Choose a type" at bounding box center [1465, 128] width 195 height 19
click at [1422, 221] on div "Input a url" at bounding box center [1479, 216] width 204 height 15
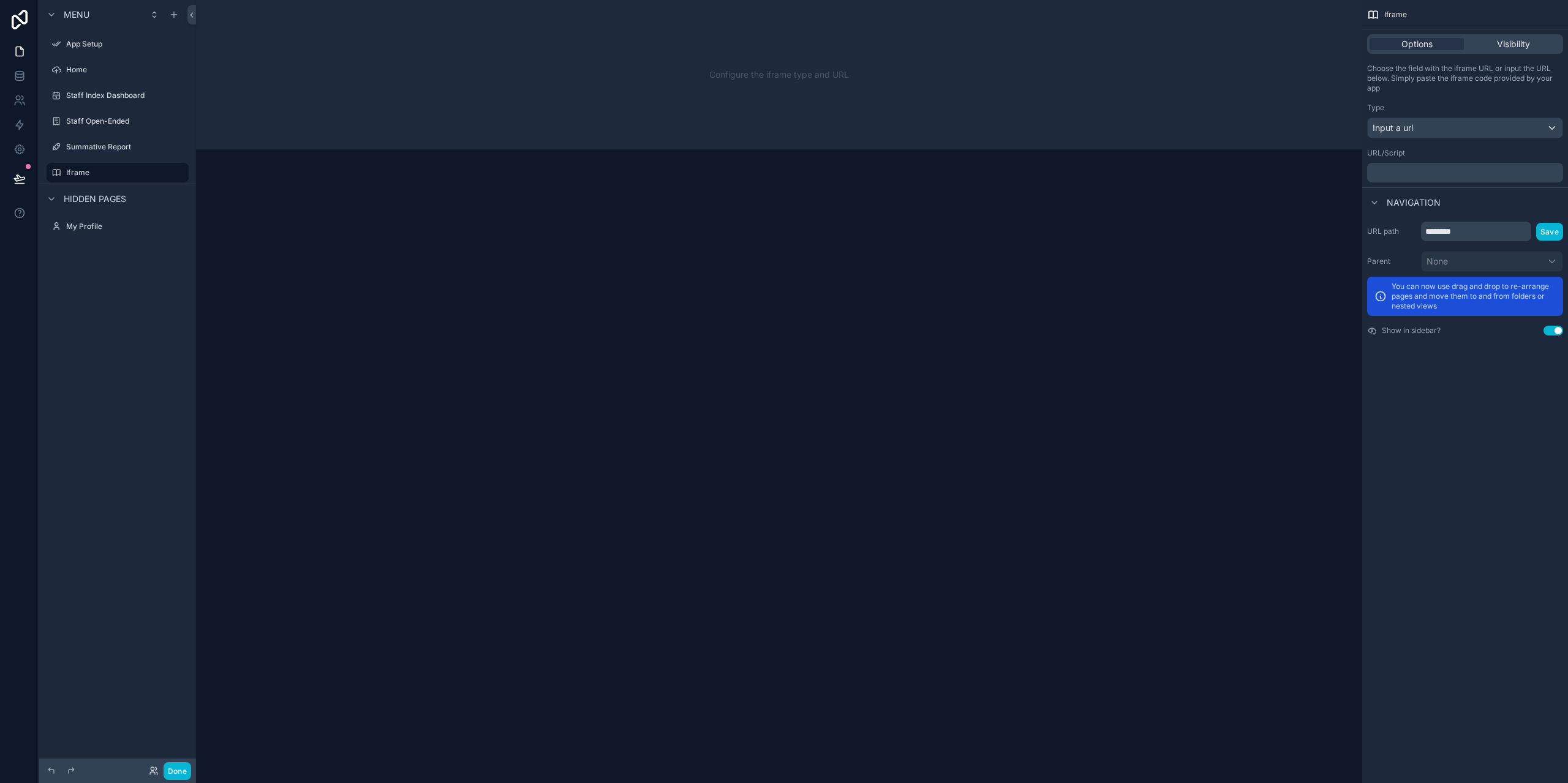
click at [1420, 173] on p "﻿" at bounding box center [1466, 173] width 189 height 10
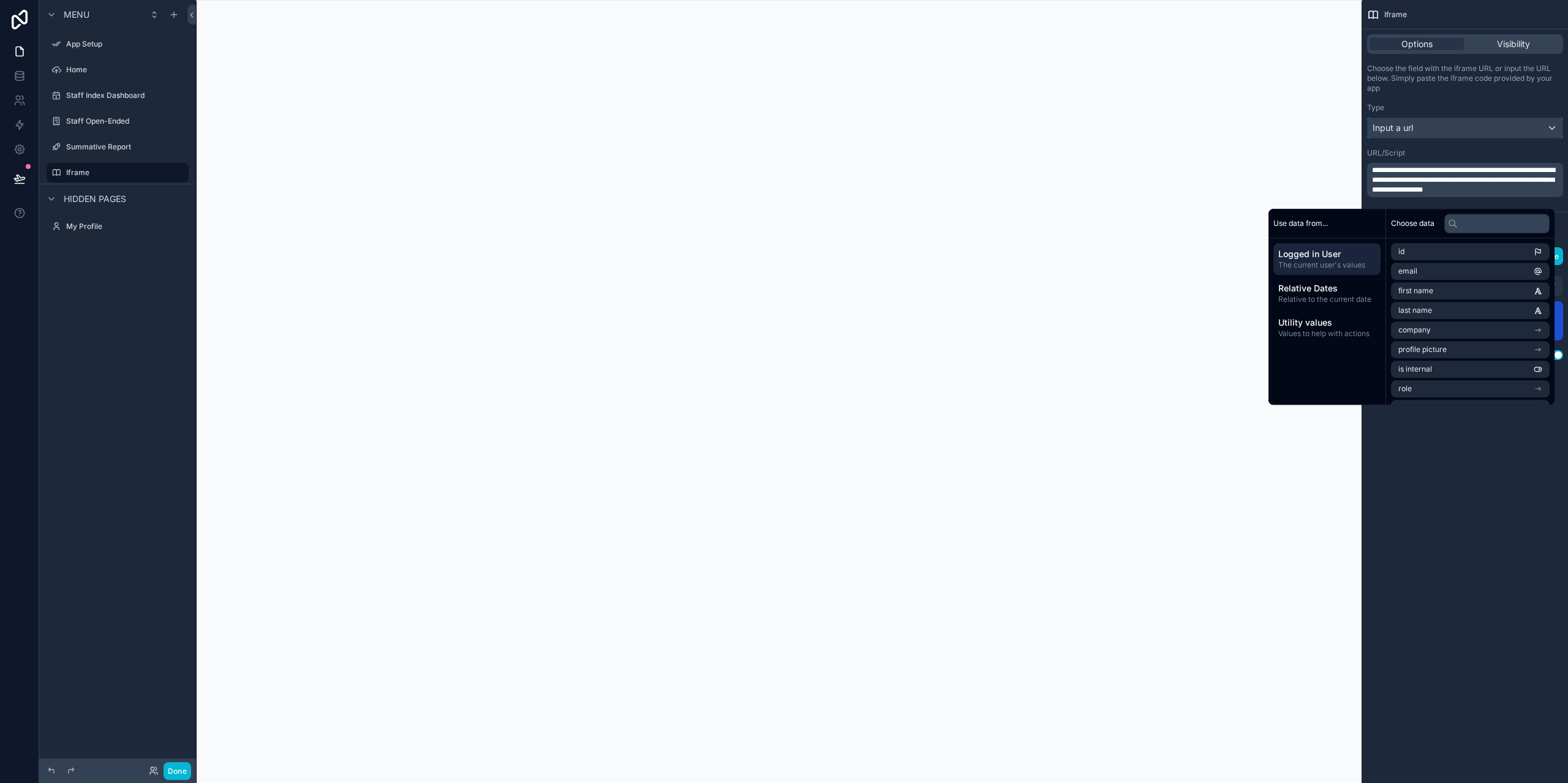
click at [1554, 124] on div "Input a url" at bounding box center [1465, 128] width 195 height 19
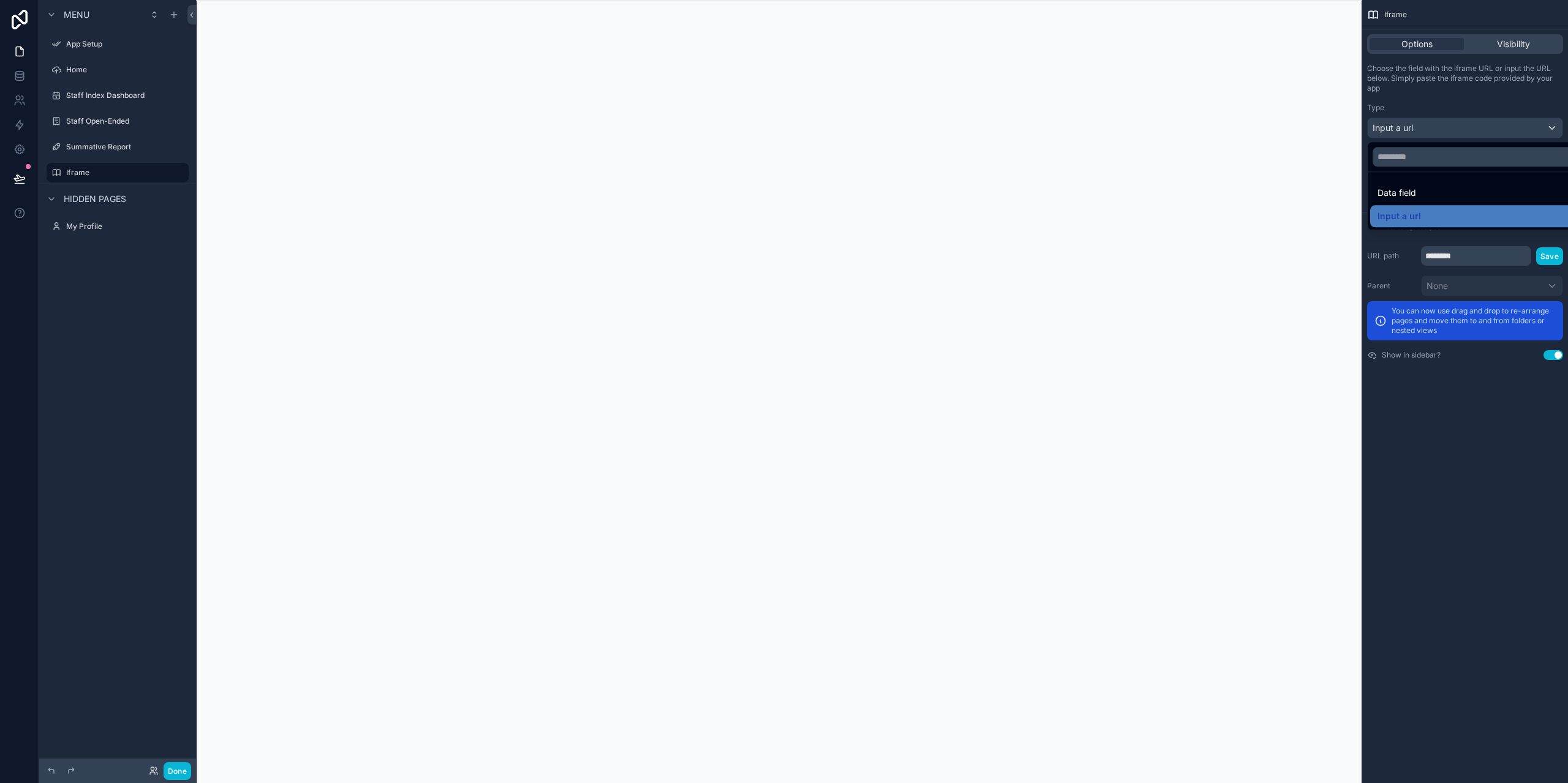
drag, startPoint x: 1470, startPoint y: 259, endPoint x: 1490, endPoint y: 254, distance: 20.6
click at [1469, 258] on div "scrollable content" at bounding box center [784, 391] width 1568 height 783
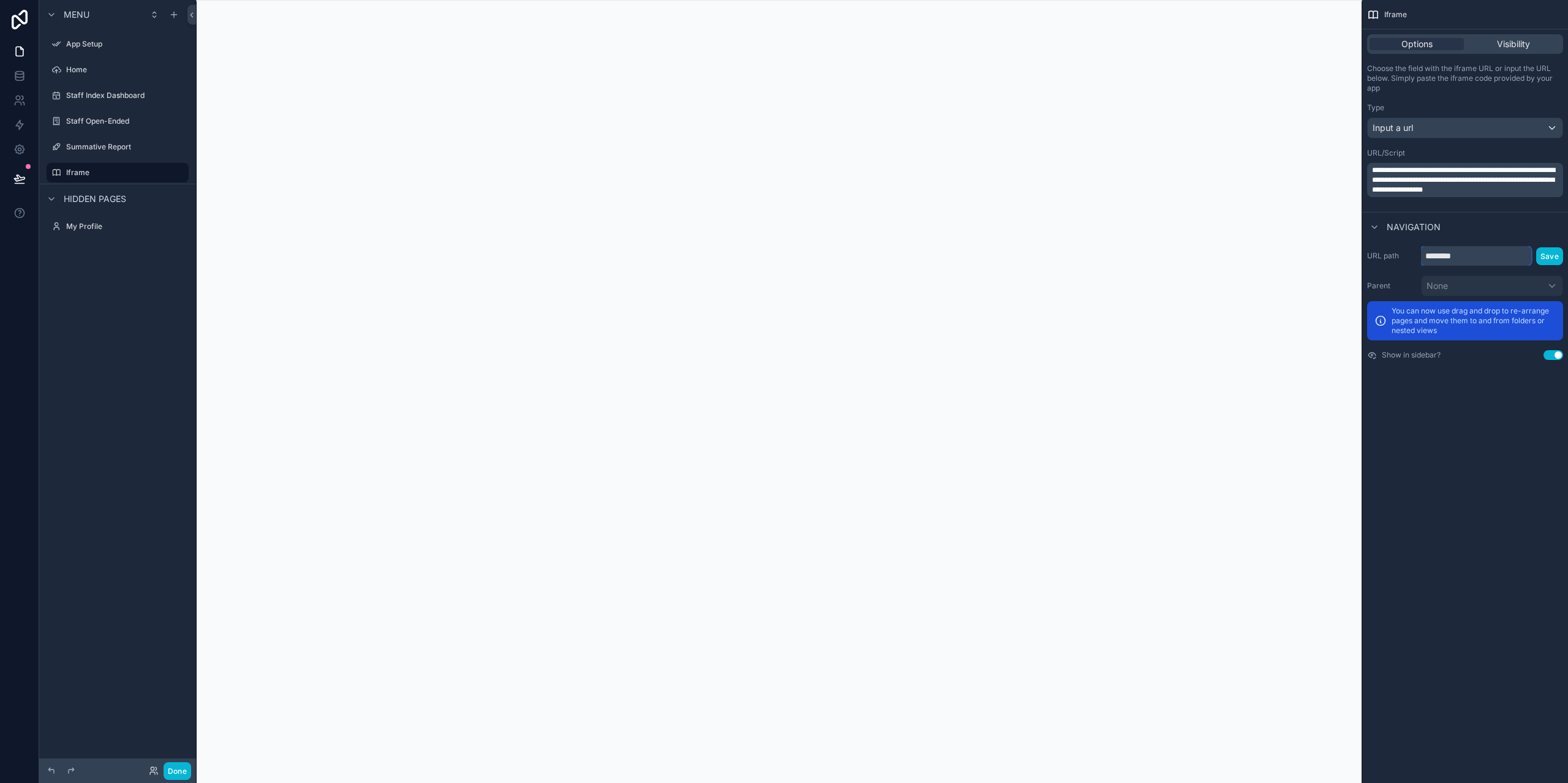
drag, startPoint x: 1485, startPoint y: 257, endPoint x: 1413, endPoint y: 245, distance: 73.0
click at [1406, 254] on div "URL path ******** Save" at bounding box center [1465, 255] width 196 height 19
type input "*********"
click at [1549, 255] on button "Save" at bounding box center [1549, 256] width 27 height 18
click at [161, 173] on icon "scrollable content" at bounding box center [161, 173] width 10 height 10
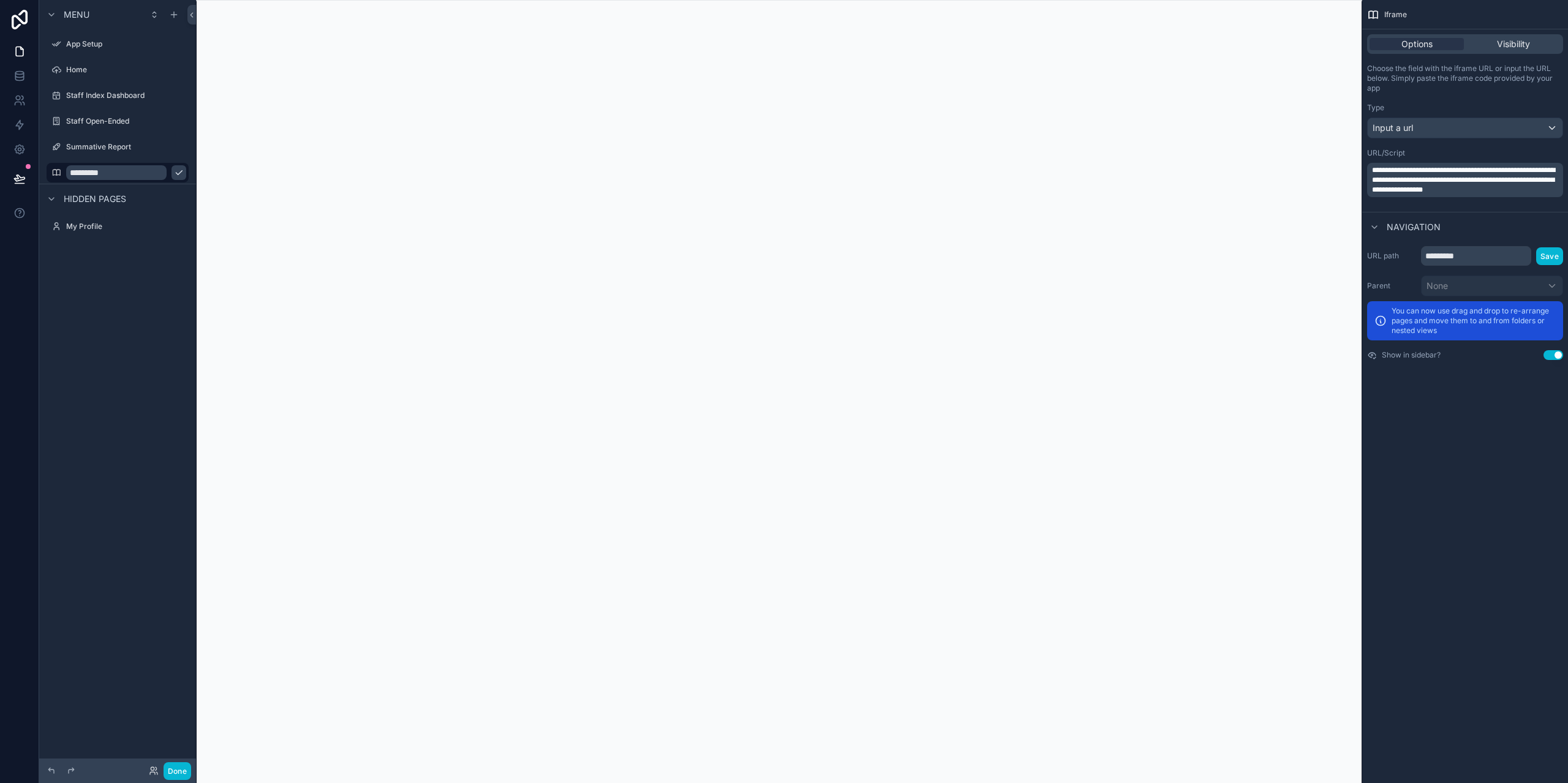
type input "*********"
click at [174, 172] on icon "scrollable content" at bounding box center [179, 173] width 10 height 10
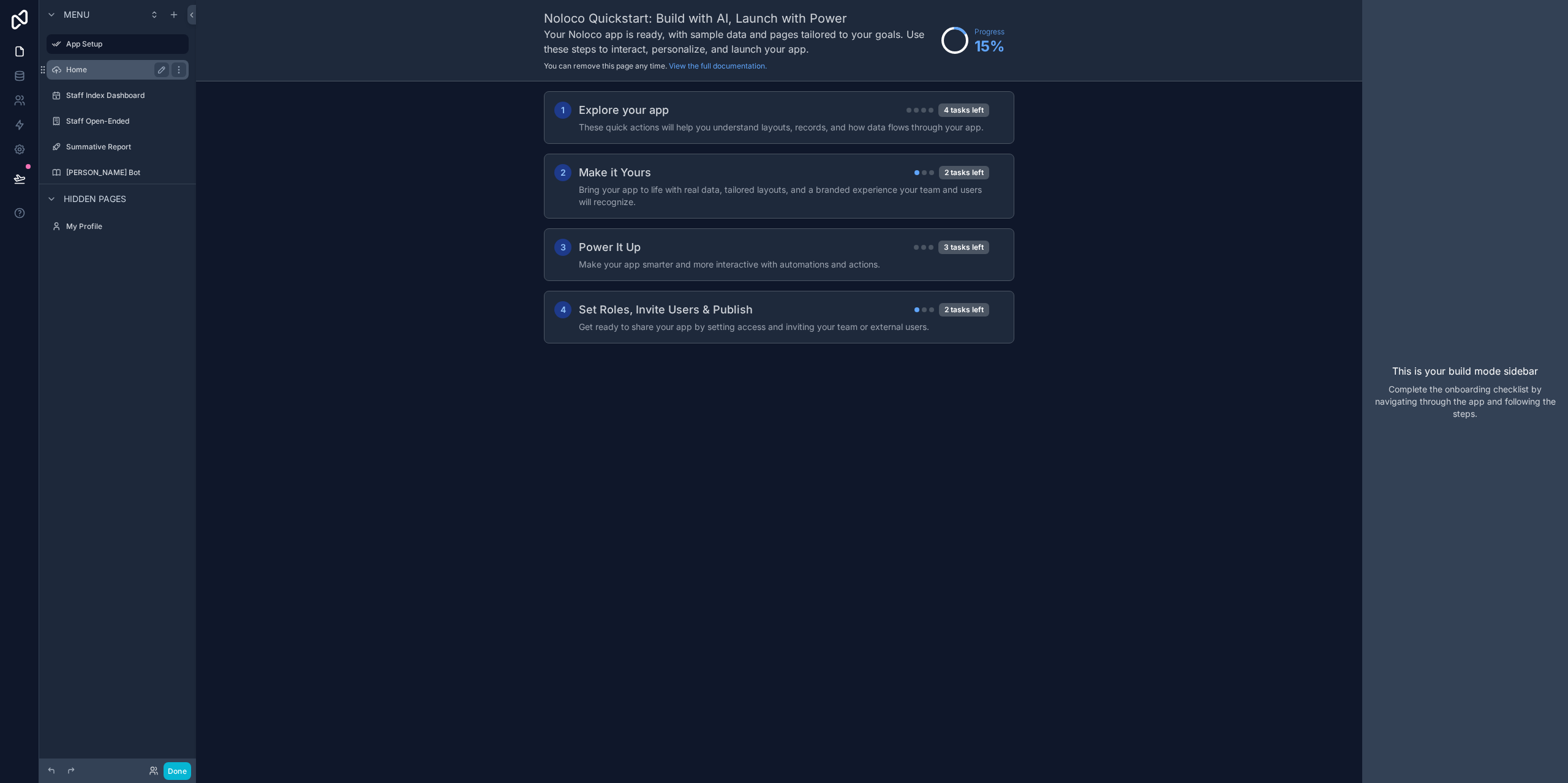
click at [78, 70] on label "Home" at bounding box center [115, 70] width 98 height 10
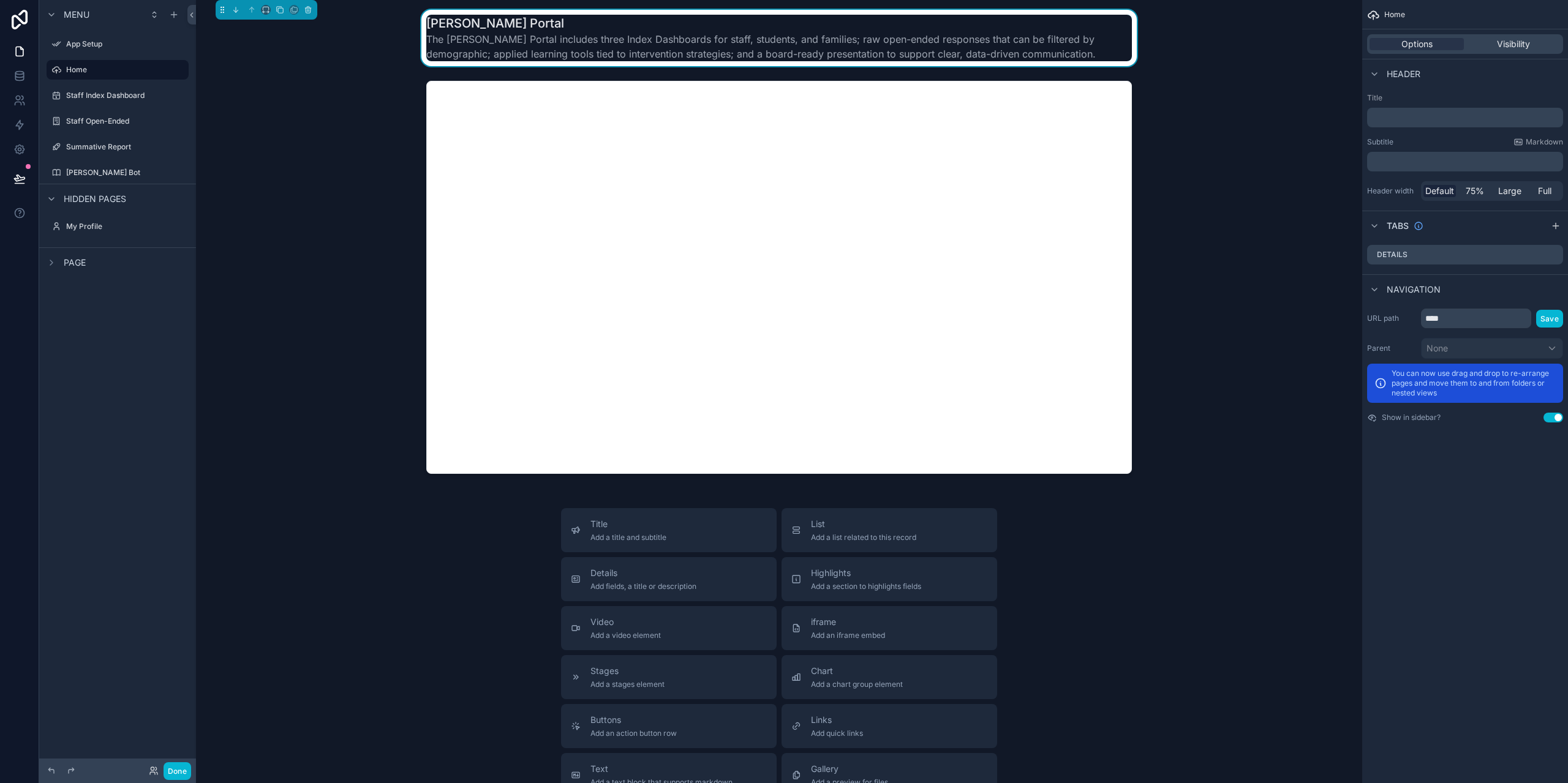
click at [75, 11] on span "Menu" at bounding box center [76, 15] width 25 height 12
click at [81, 263] on span "Page" at bounding box center [74, 263] width 22 height 12
click at [84, 314] on label "iframe" at bounding box center [124, 314] width 108 height 10
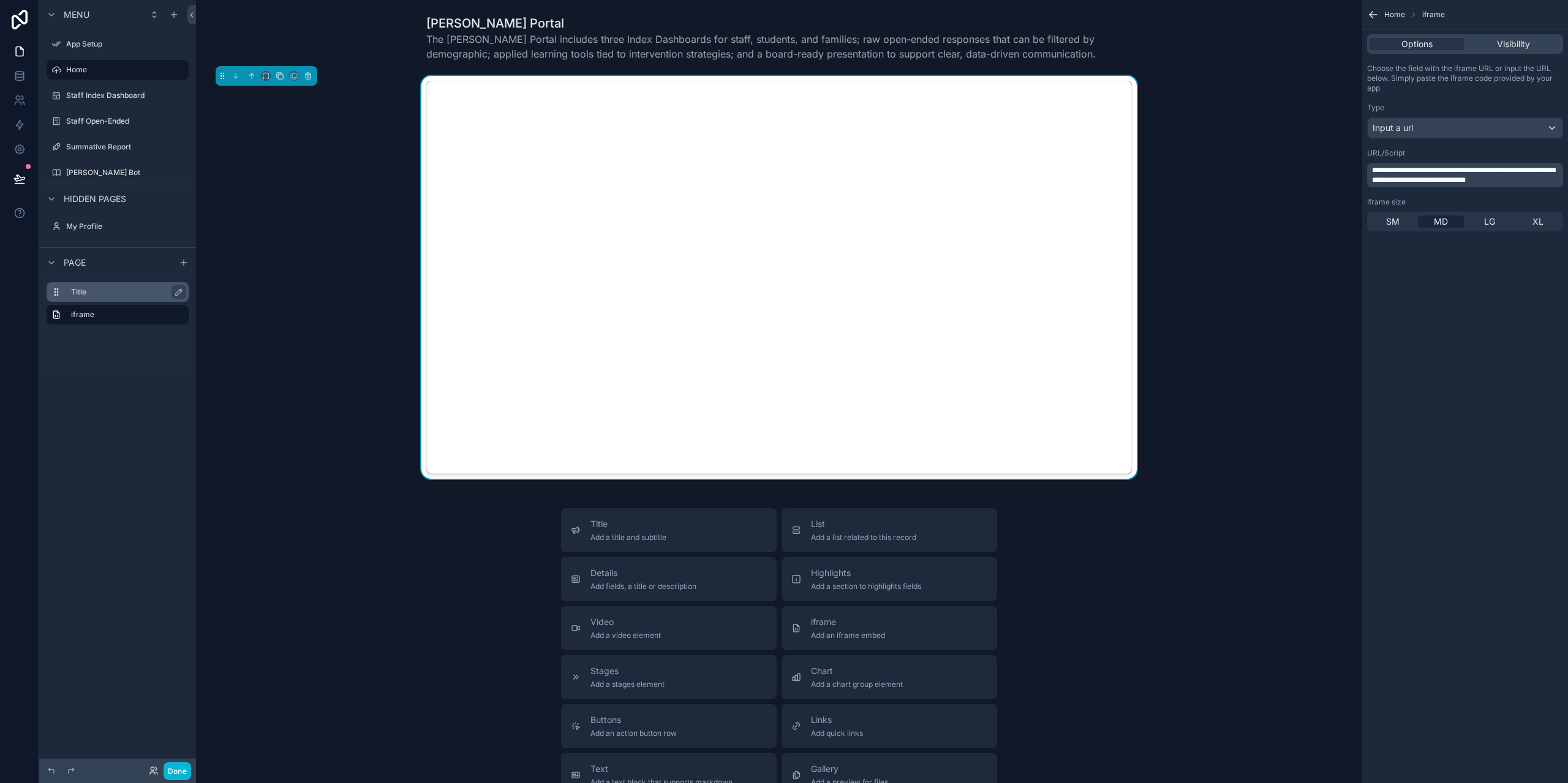
click at [80, 287] on label "Title" at bounding box center [124, 292] width 108 height 10
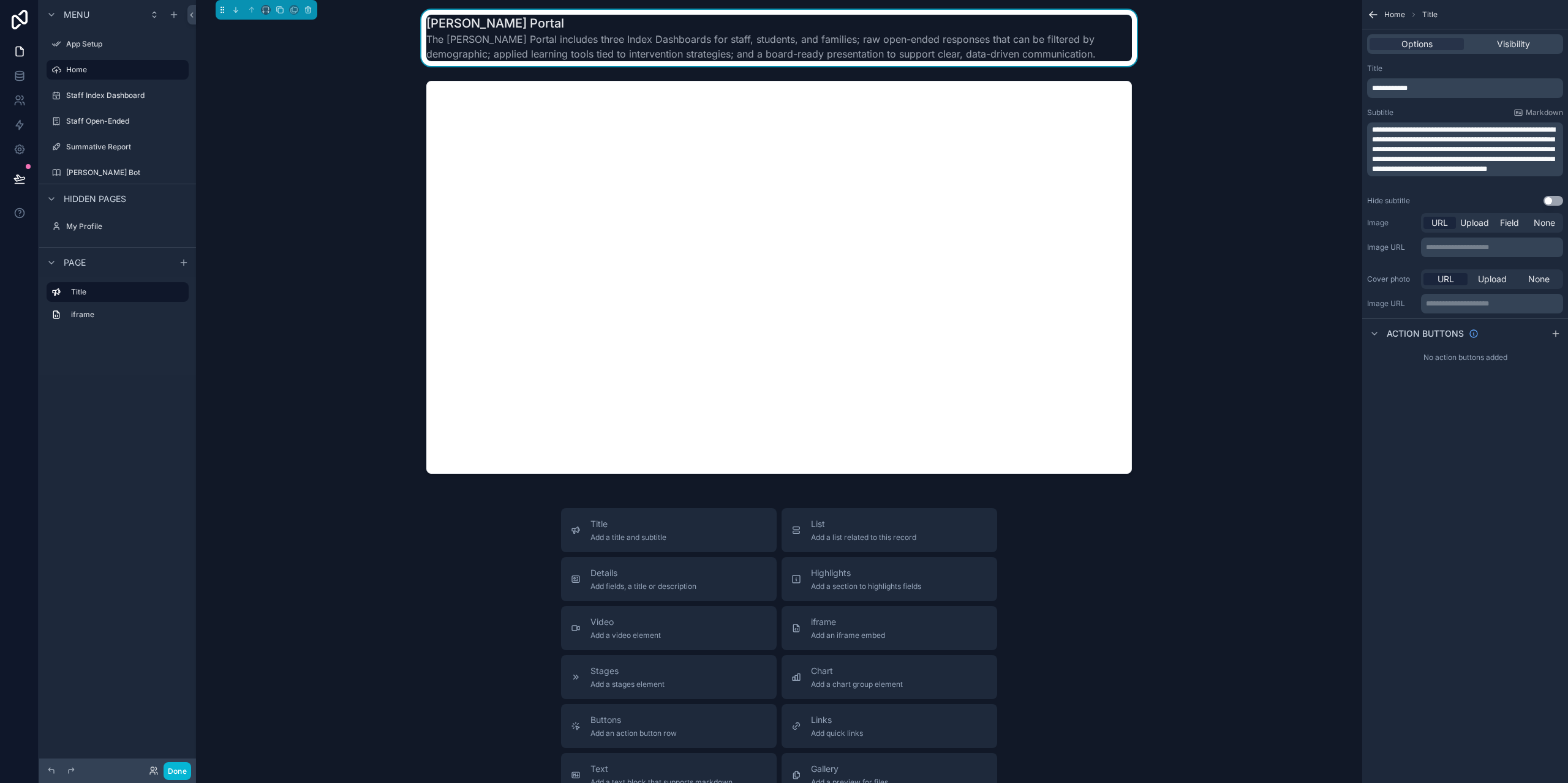
click at [71, 260] on span "Page" at bounding box center [74, 263] width 22 height 12
click at [72, 7] on div "Menu" at bounding box center [118, 15] width 157 height 29
click at [21, 13] on icon at bounding box center [19, 19] width 16 height 19
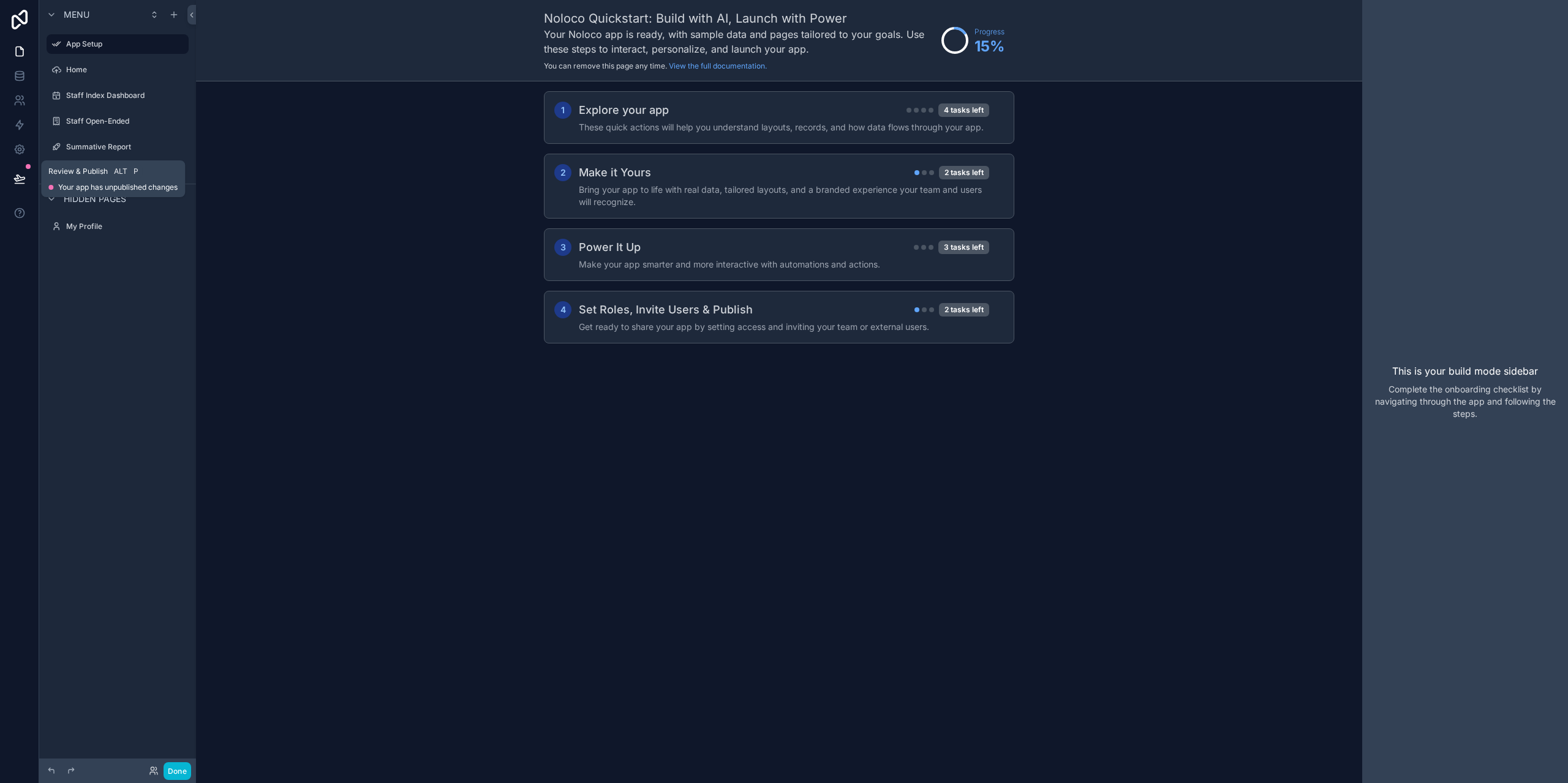
click at [17, 179] on icon at bounding box center [19, 179] width 12 height 12
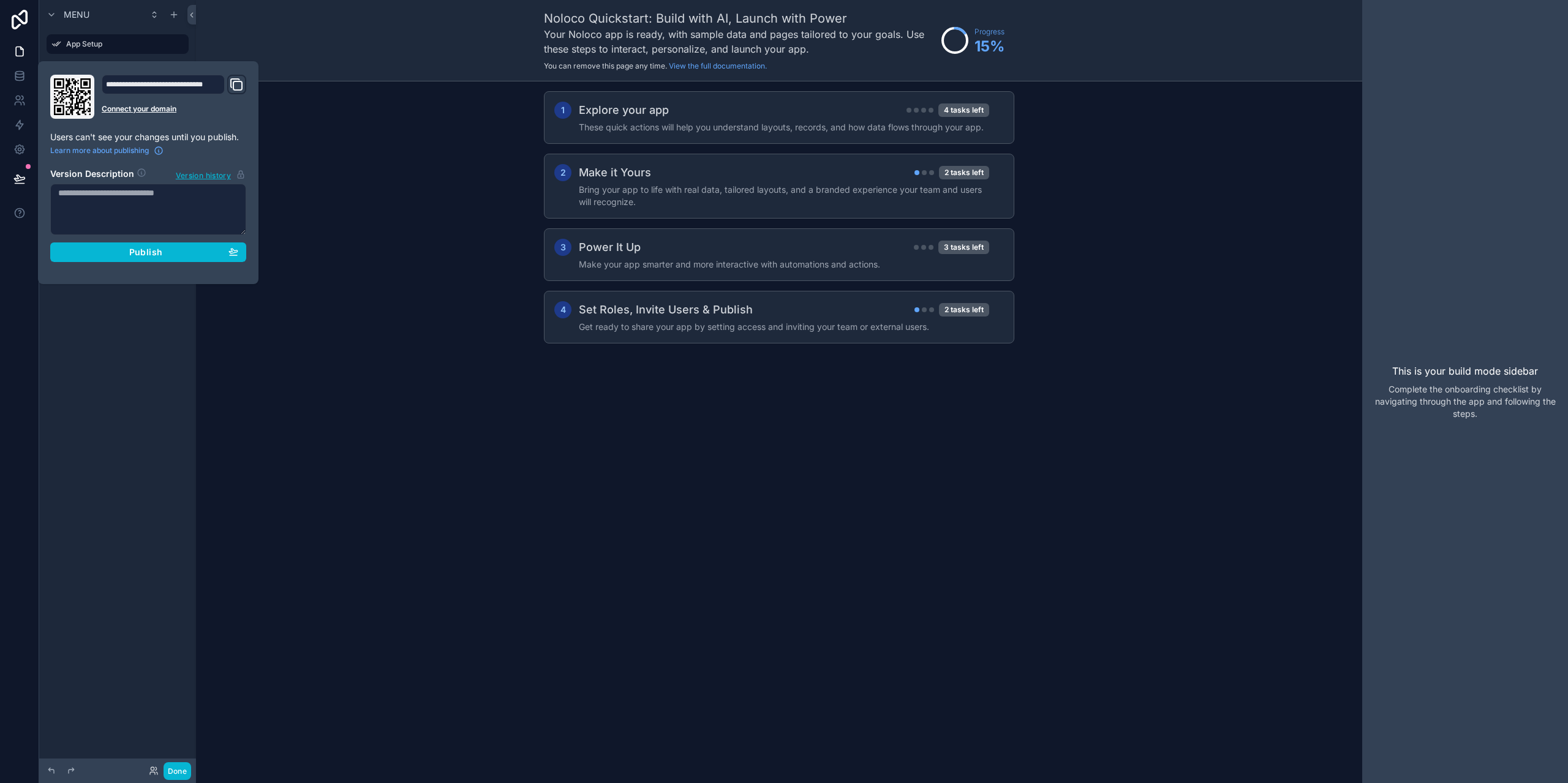
click at [235, 82] on icon "Domain and Custom Link" at bounding box center [237, 86] width 9 height 9
click at [149, 251] on span "Publish" at bounding box center [145, 252] width 33 height 11
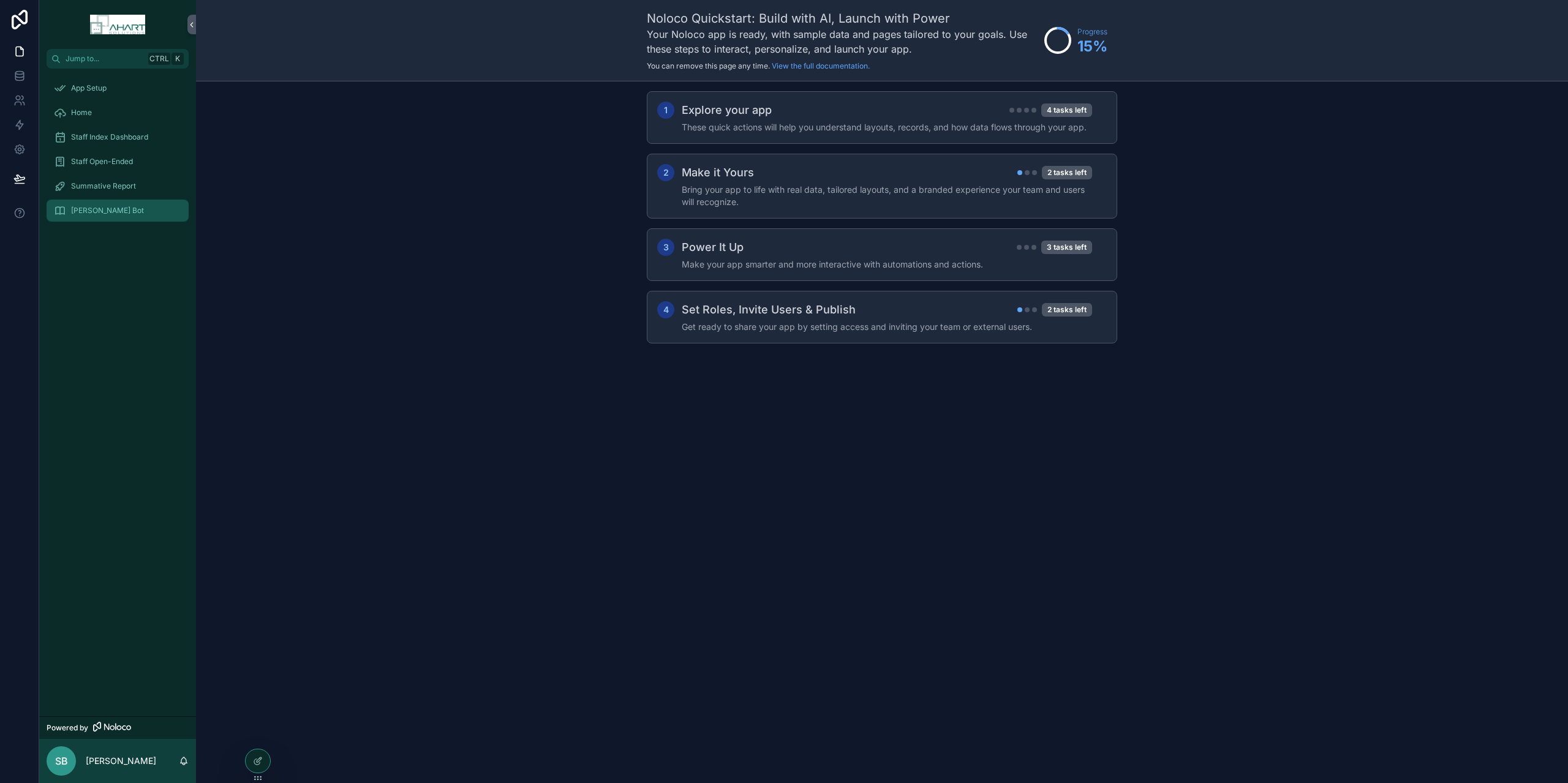
click at [88, 209] on span "[PERSON_NAME] Bot" at bounding box center [107, 211] width 73 height 10
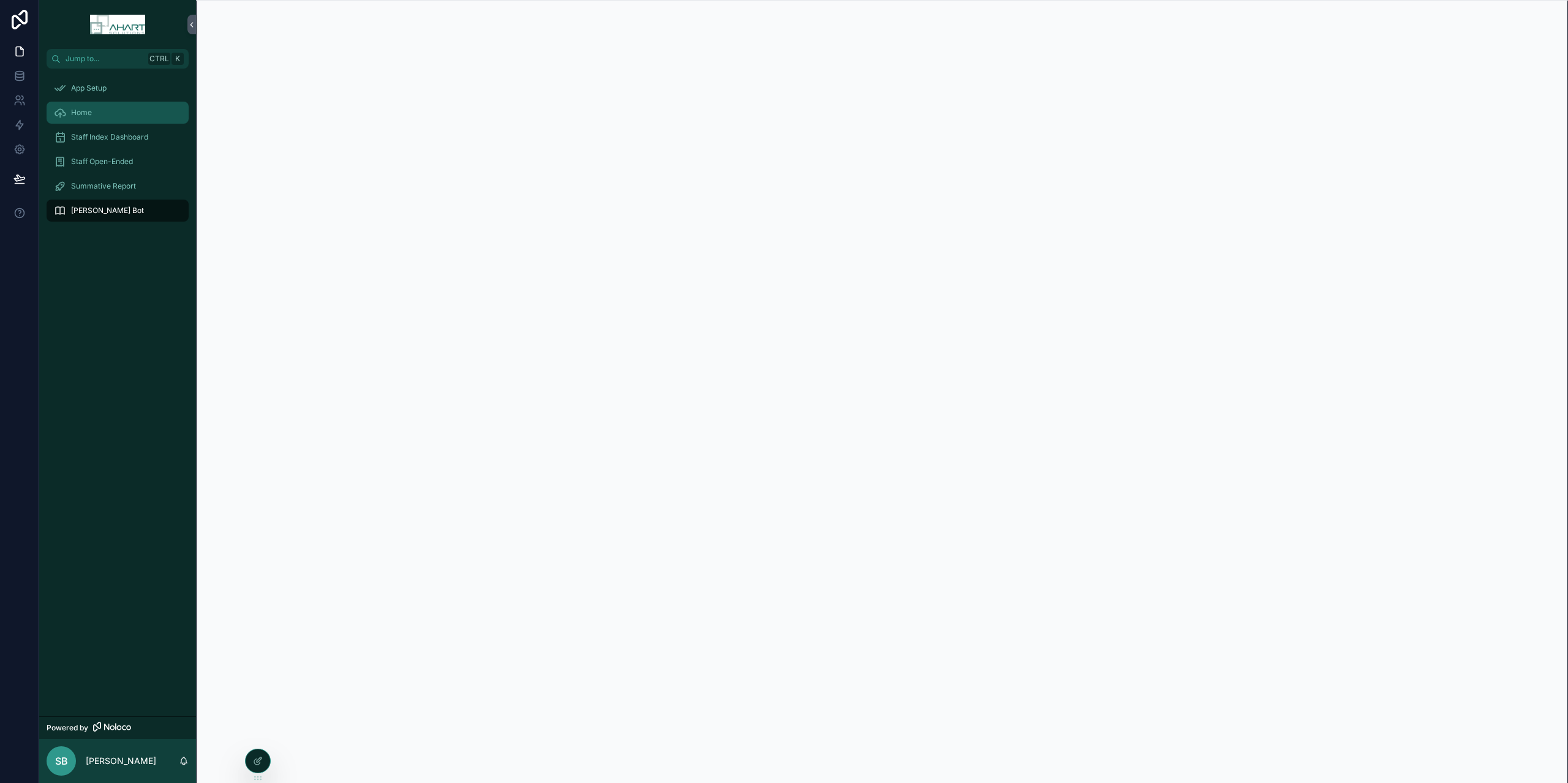
click at [85, 116] on span "Home" at bounding box center [81, 112] width 21 height 10
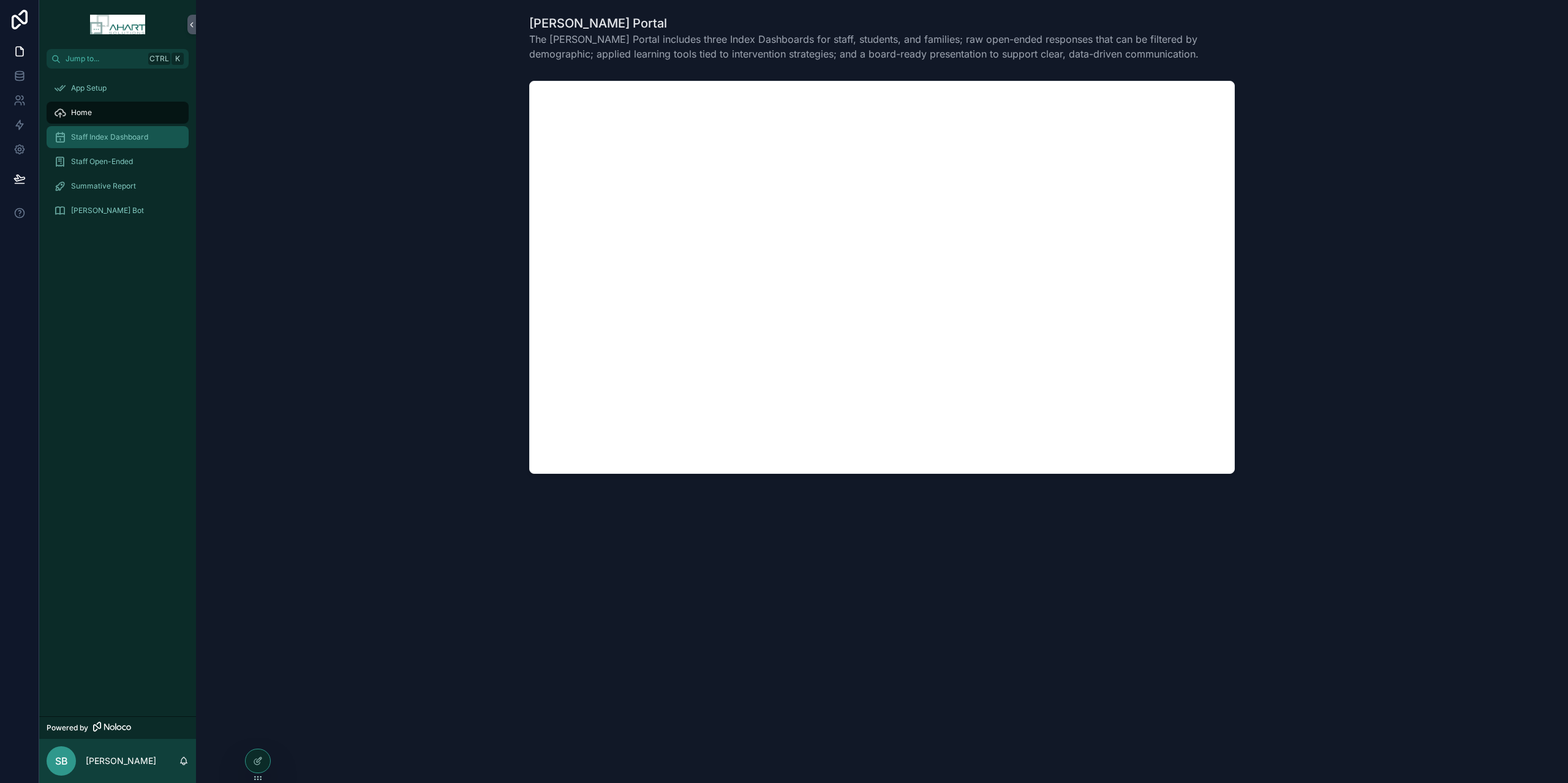
click at [108, 135] on span "Staff Index Dashboard" at bounding box center [109, 137] width 77 height 10
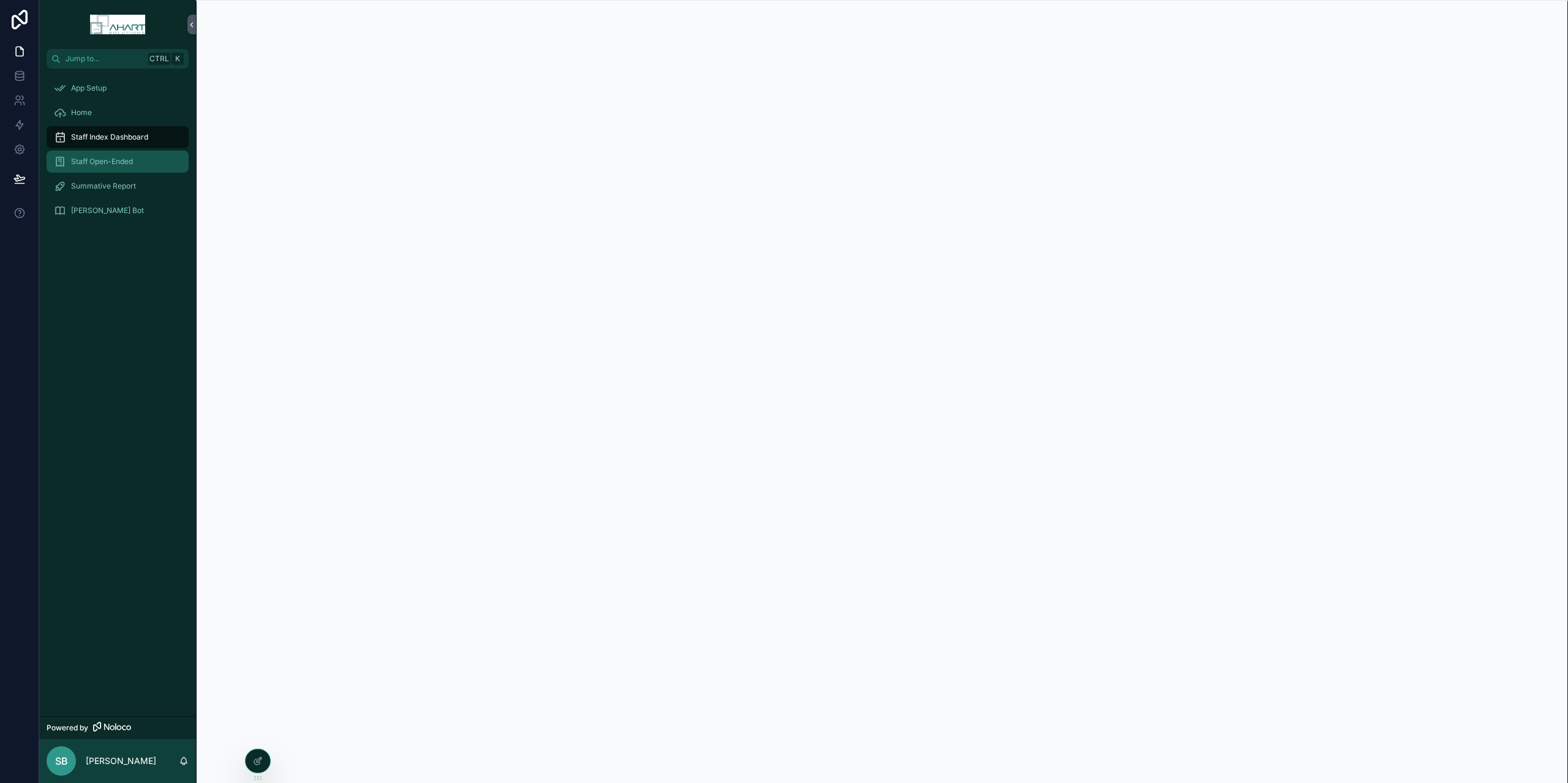
click at [120, 158] on span "Staff Open-Ended" at bounding box center [102, 161] width 62 height 10
click at [105, 185] on span "Summative Report" at bounding box center [103, 186] width 65 height 10
click at [93, 209] on span "[PERSON_NAME] Bot" at bounding box center [107, 211] width 73 height 10
click at [84, 116] on span "Home" at bounding box center [81, 112] width 21 height 10
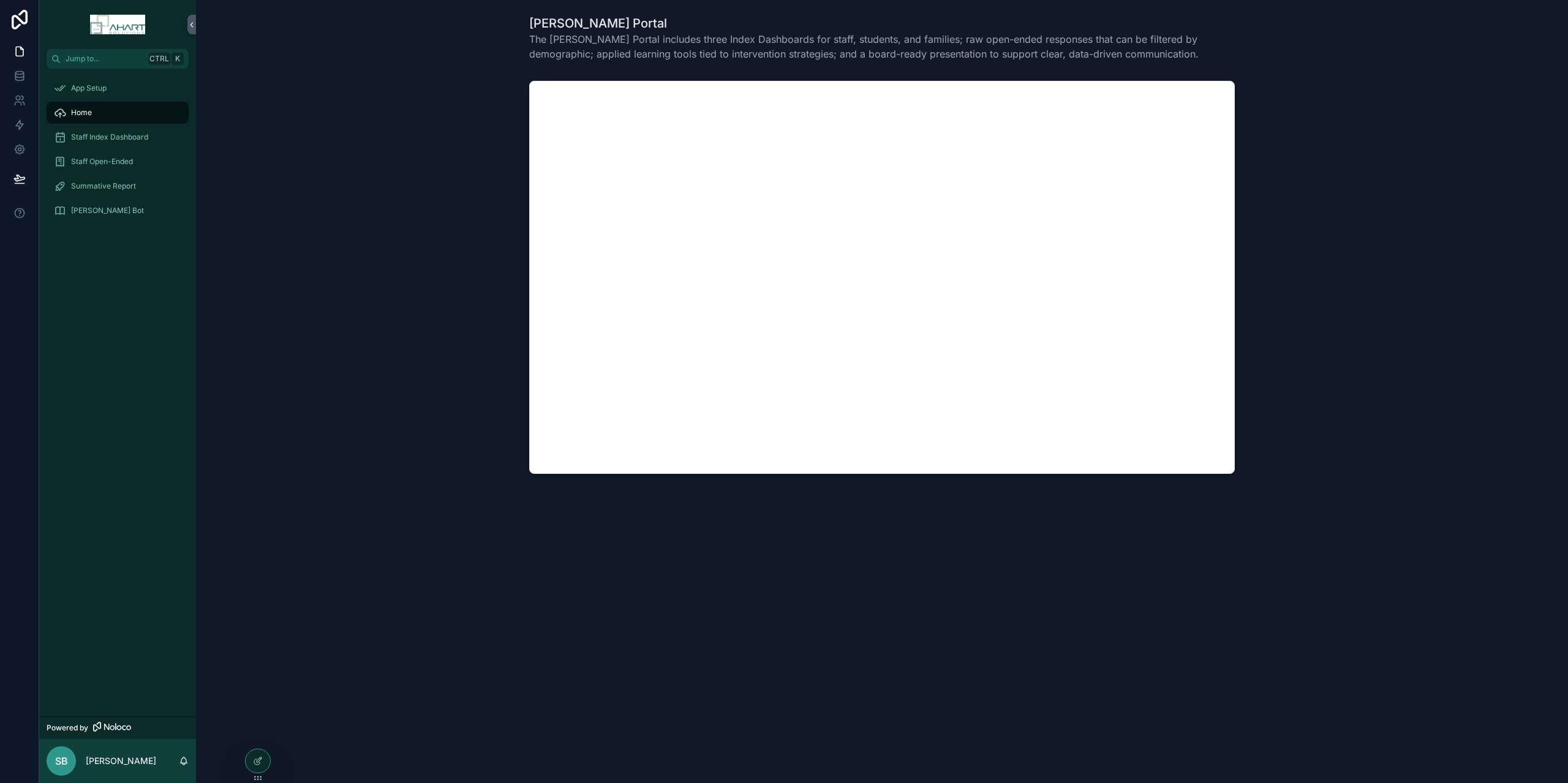
click at [389, 163] on div "scrollable content" at bounding box center [882, 277] width 1353 height 403
click at [108, 134] on span "Staff Index Dashboard" at bounding box center [109, 137] width 77 height 10
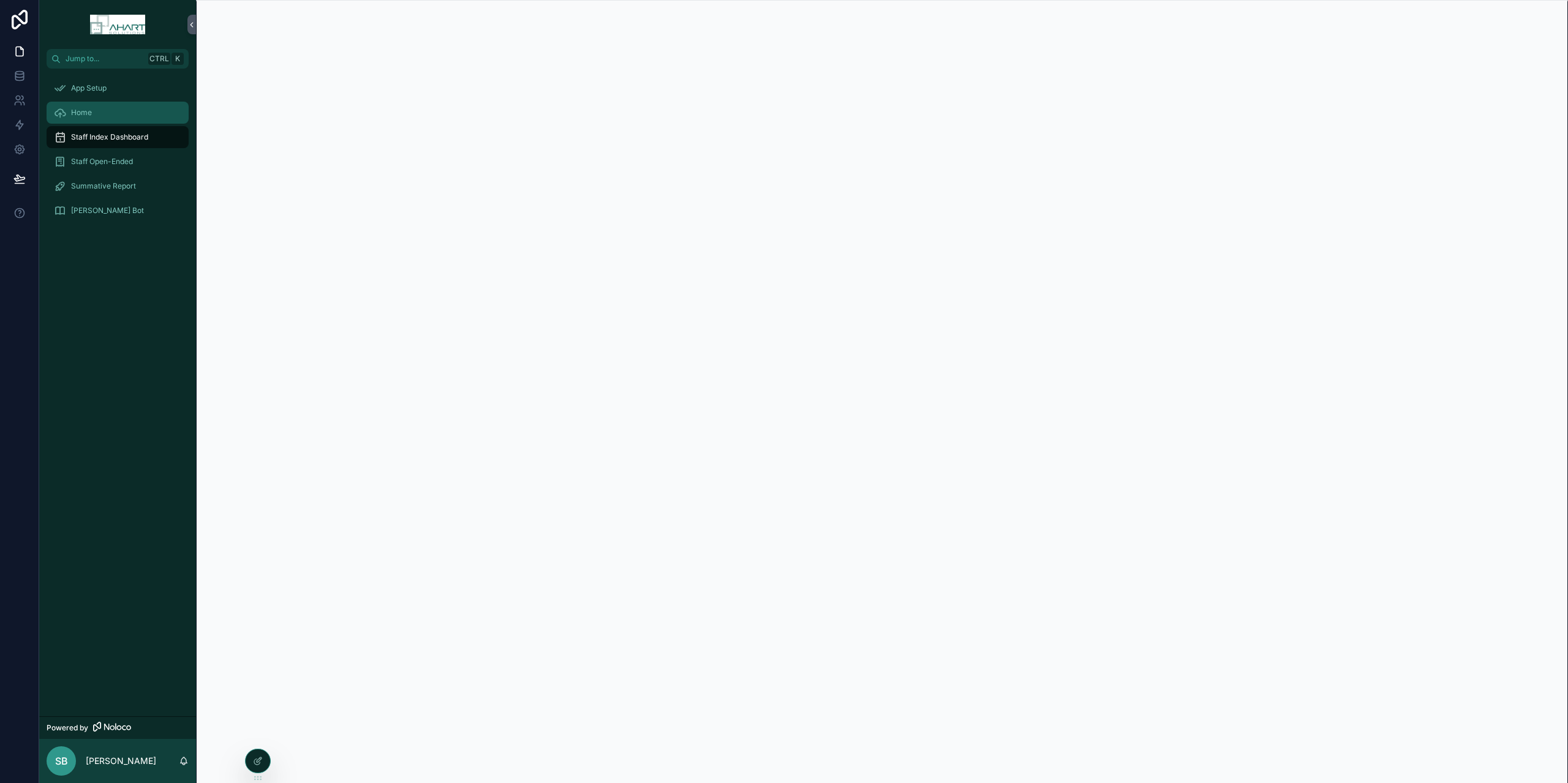
click at [102, 113] on div "Home" at bounding box center [118, 112] width 127 height 19
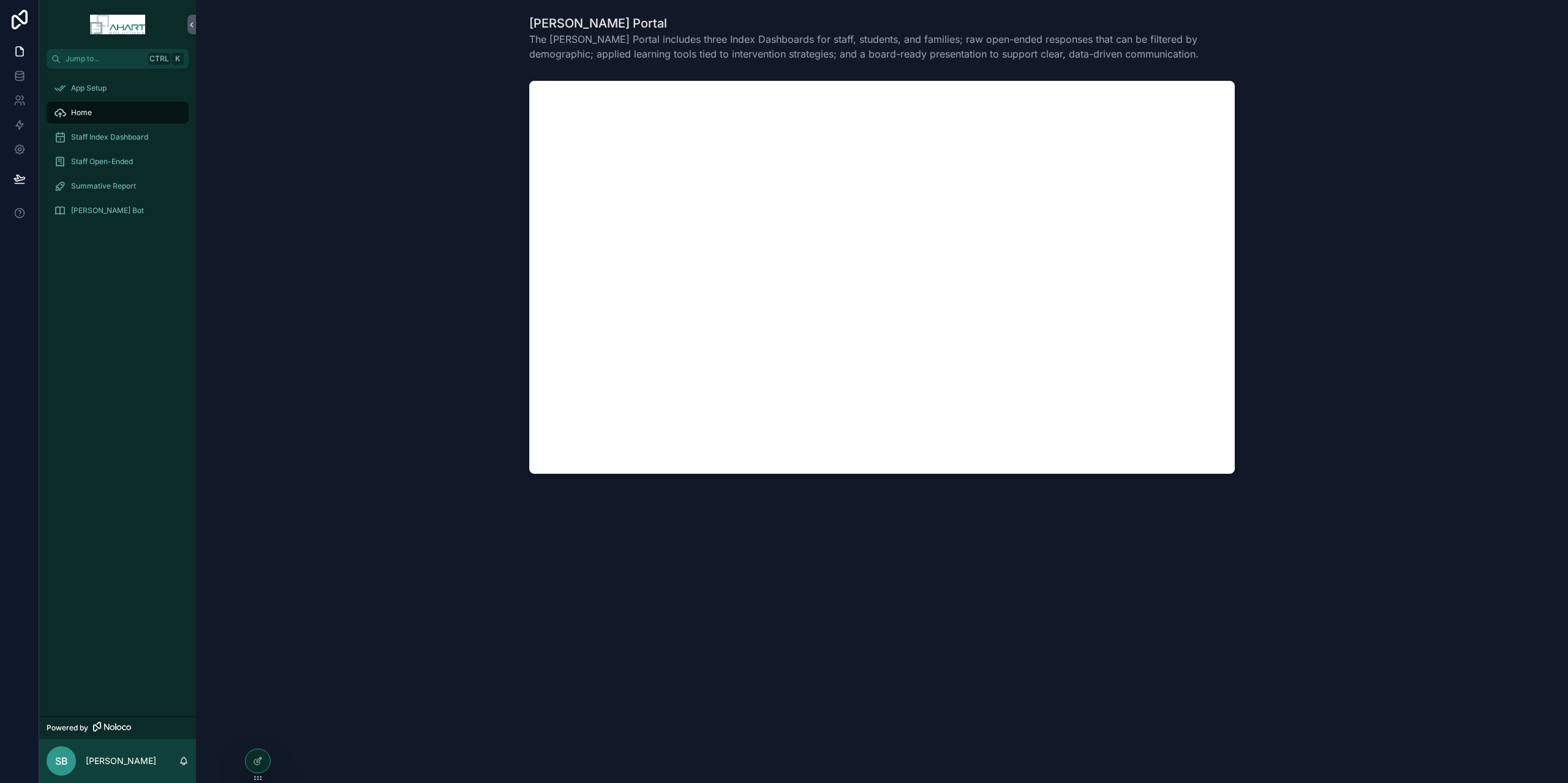
click at [121, 24] on img "scrollable content" at bounding box center [117, 24] width 54 height 19
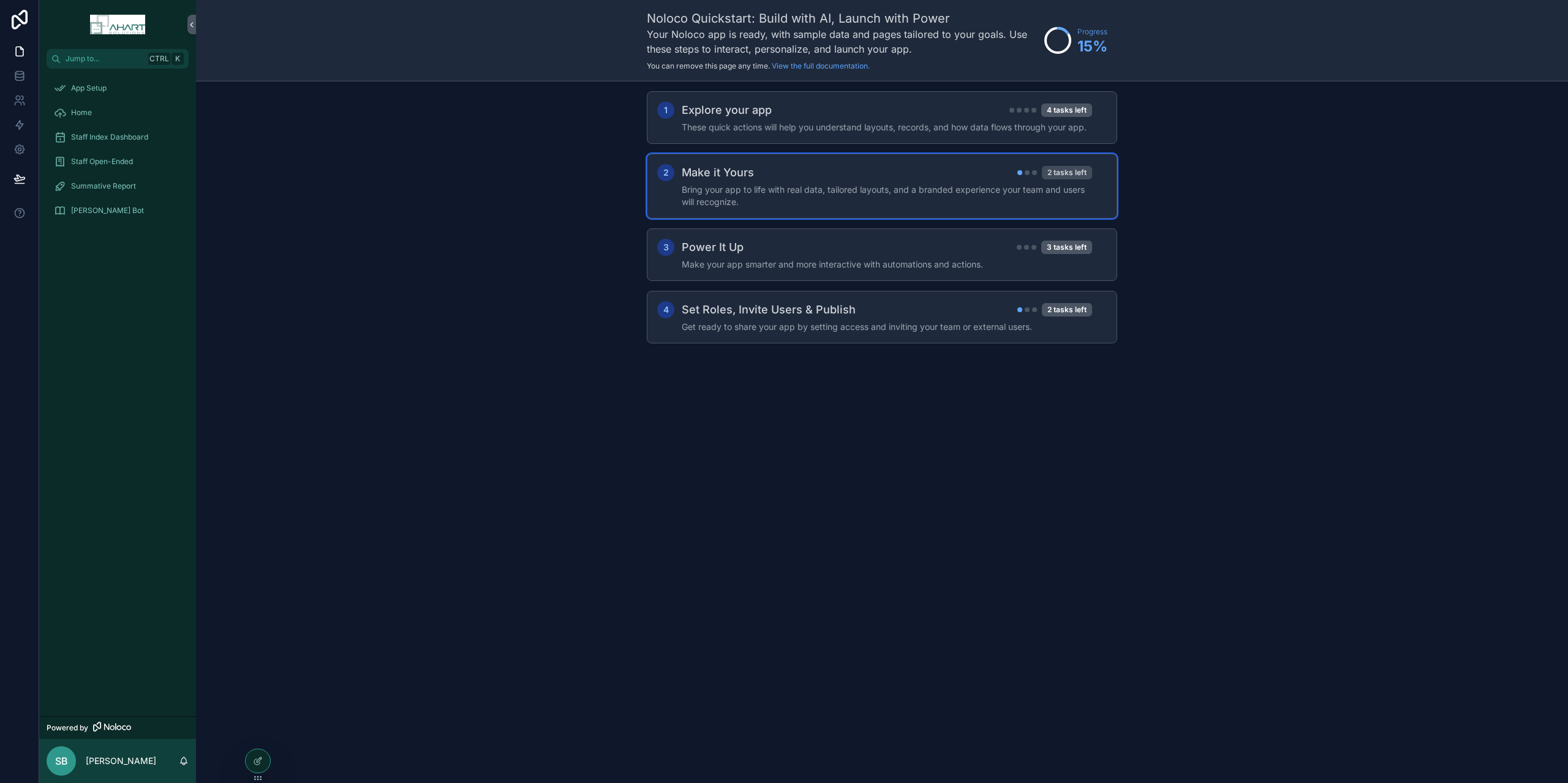
click at [1073, 177] on div "2 tasks left" at bounding box center [1067, 173] width 50 height 13
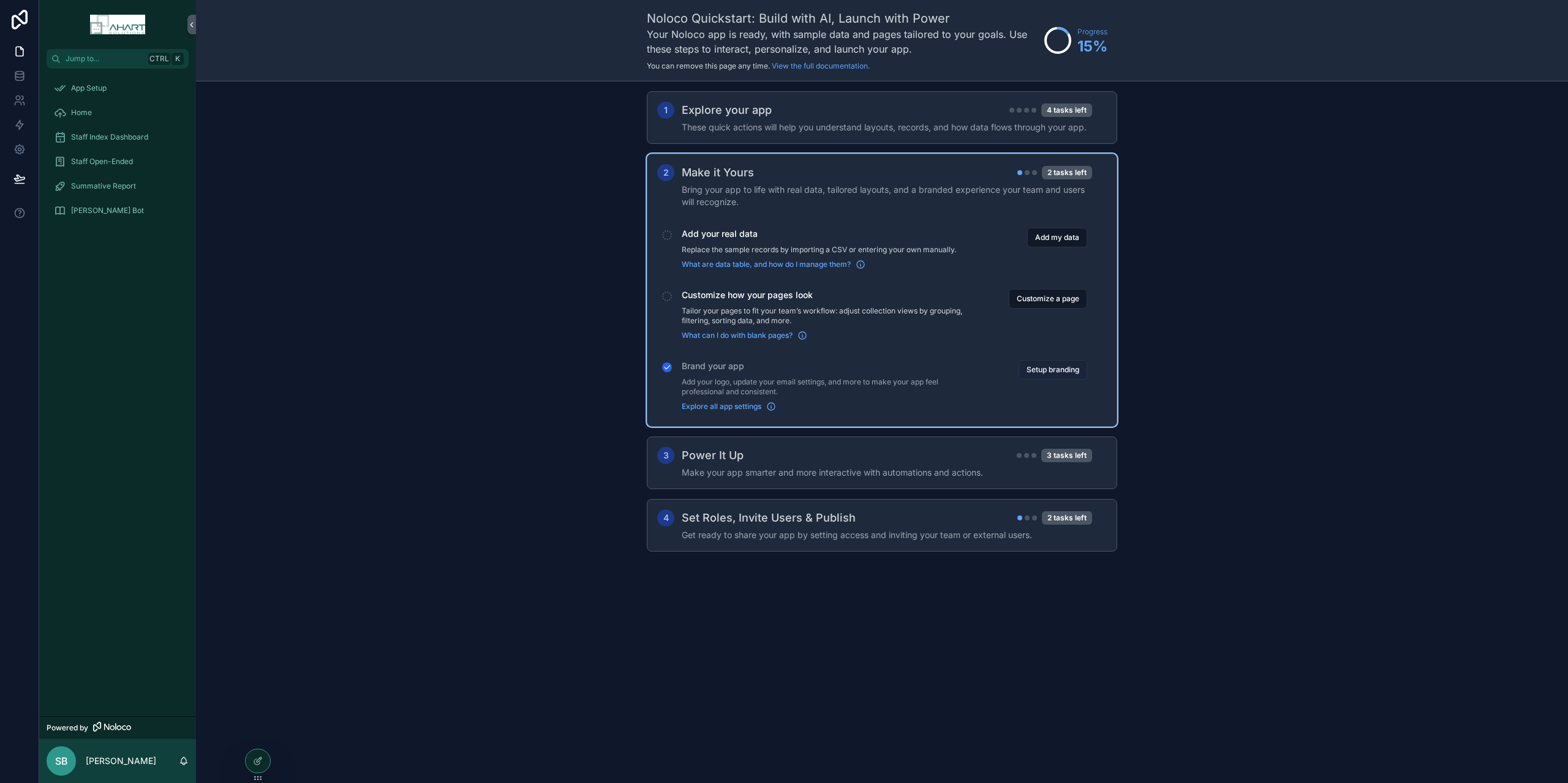
click at [1051, 366] on button "Setup branding" at bounding box center [1053, 369] width 69 height 19
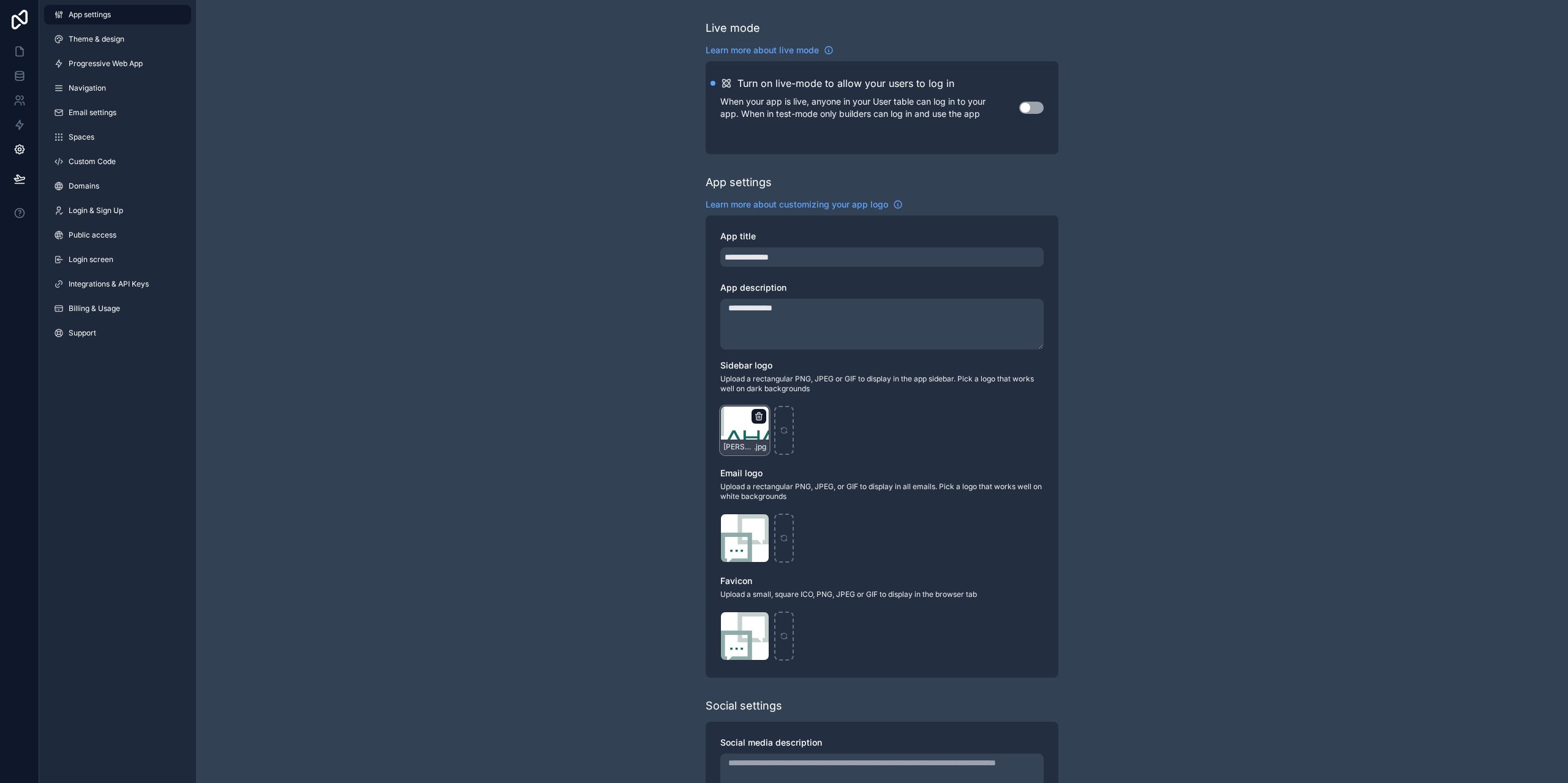
click at [757, 417] on icon "scrollable content" at bounding box center [759, 416] width 10 height 10
click at [781, 396] on icon "button" at bounding box center [785, 394] width 10 height 10
click at [745, 433] on icon "scrollable content" at bounding box center [745, 430] width 9 height 9
type input "**********"
click at [511, 437] on div "**********" at bounding box center [882, 473] width 1372 height 947
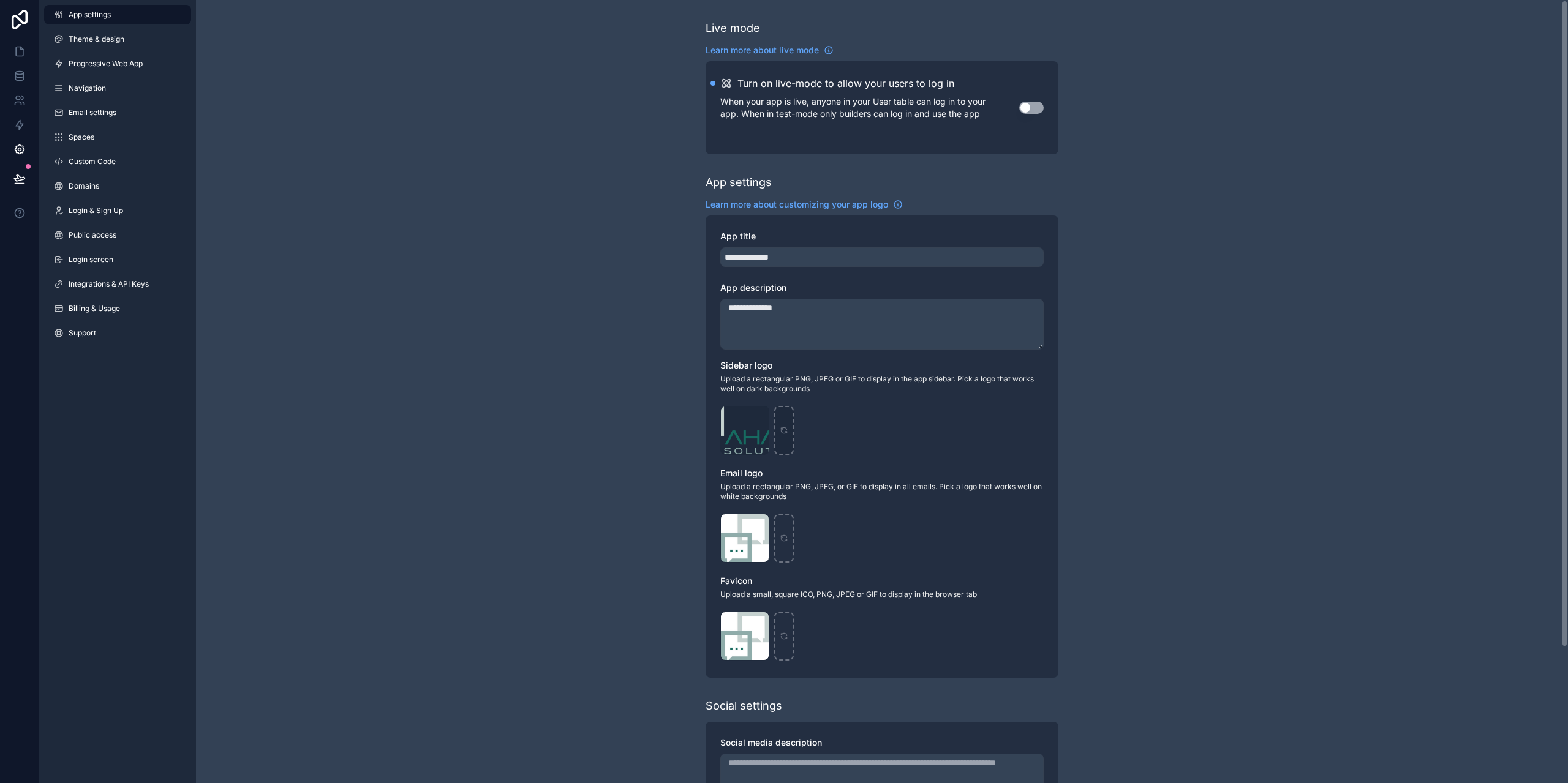
click at [1398, 359] on div "**********" at bounding box center [882, 473] width 1372 height 947
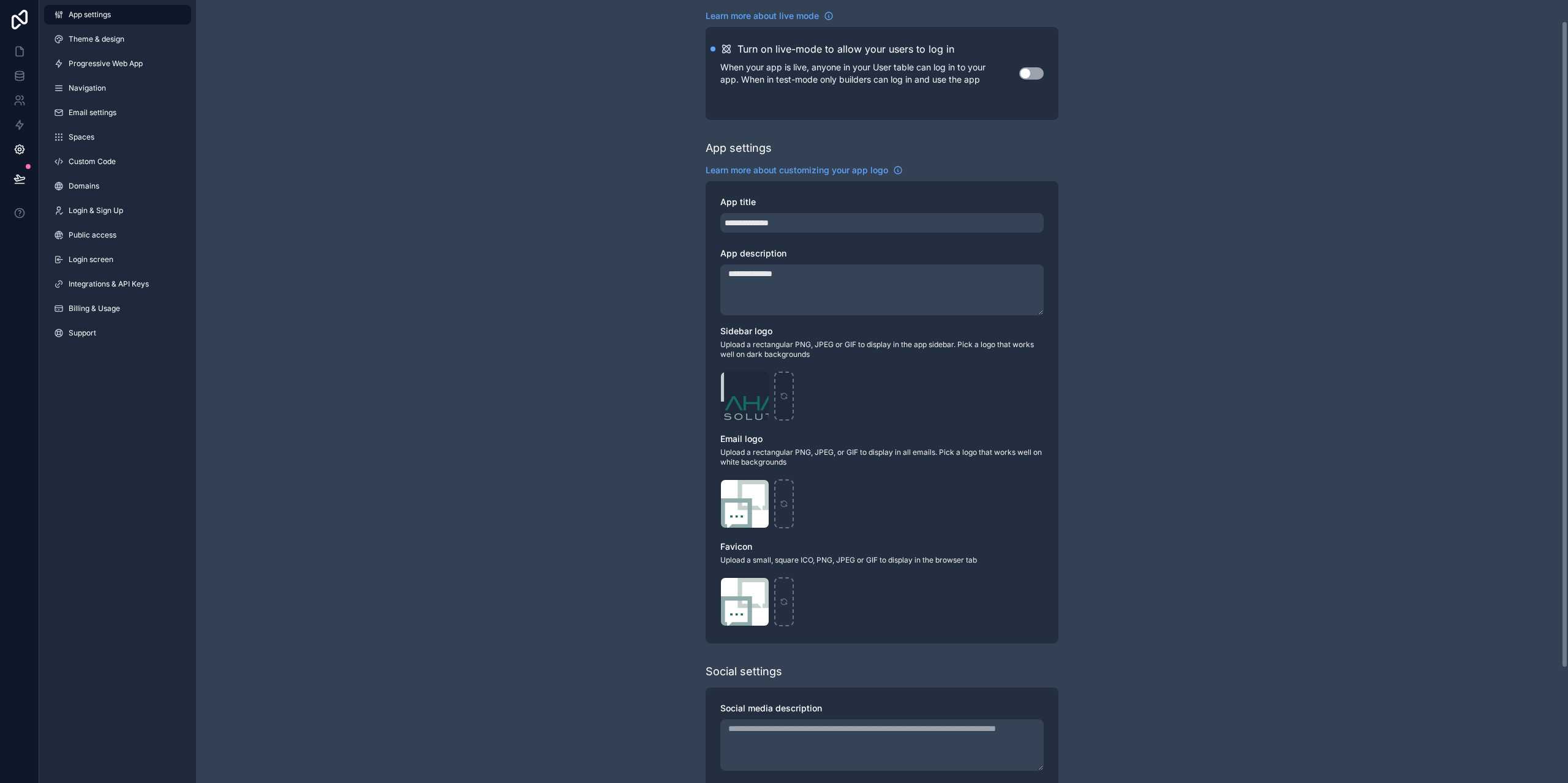
scroll to position [62, 0]
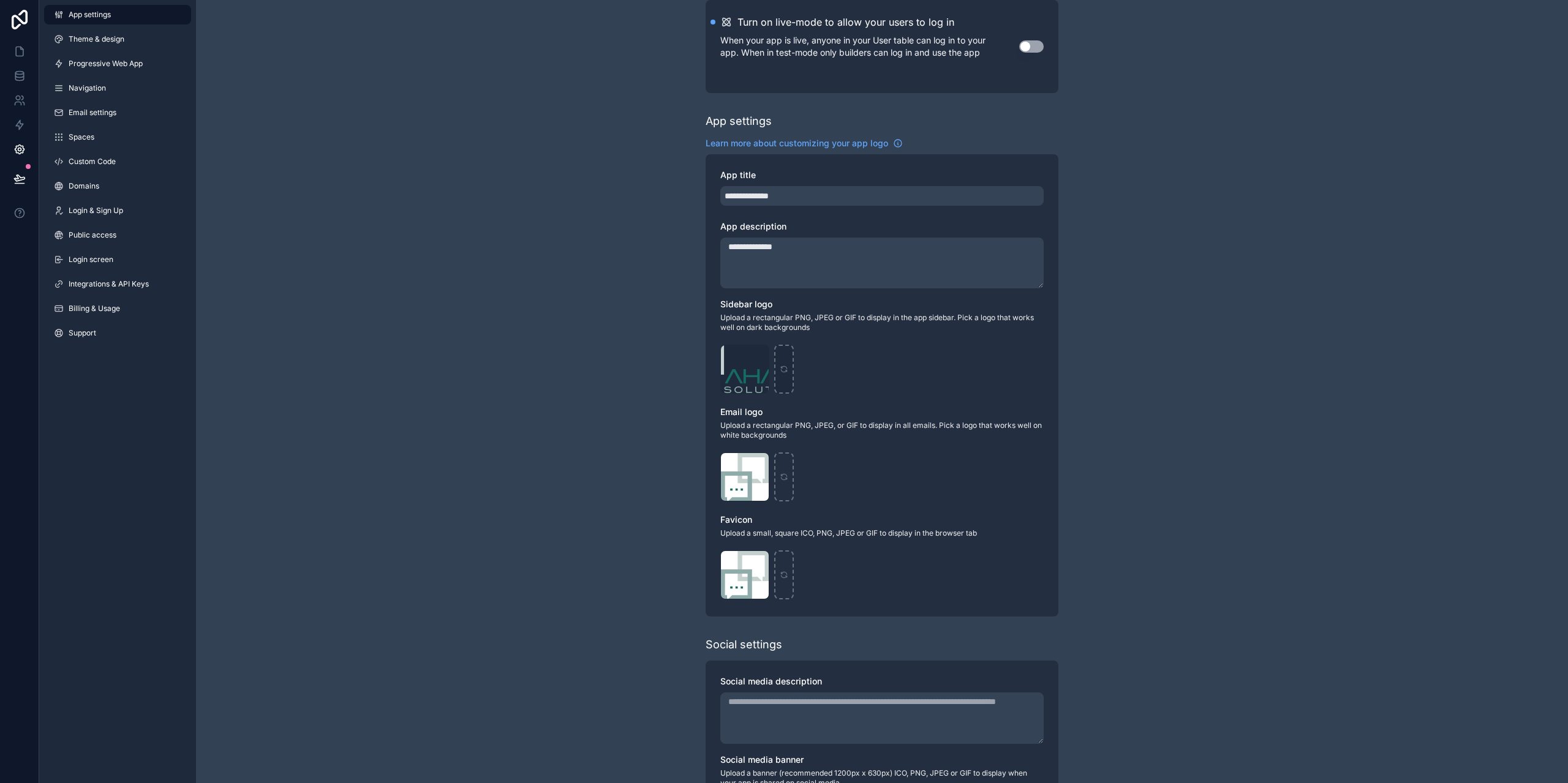
click at [1258, 510] on div "**********" at bounding box center [882, 412] width 1372 height 947
click at [747, 479] on div "Ahart-Solutions-Favicon-500-pixels .jpg" at bounding box center [745, 477] width 49 height 49
click at [757, 463] on icon "scrollable content" at bounding box center [759, 463] width 5 height 5
click at [785, 446] on icon "button" at bounding box center [785, 441] width 10 height 10
click at [756, 475] on div "scrollable content" at bounding box center [745, 477] width 49 height 49
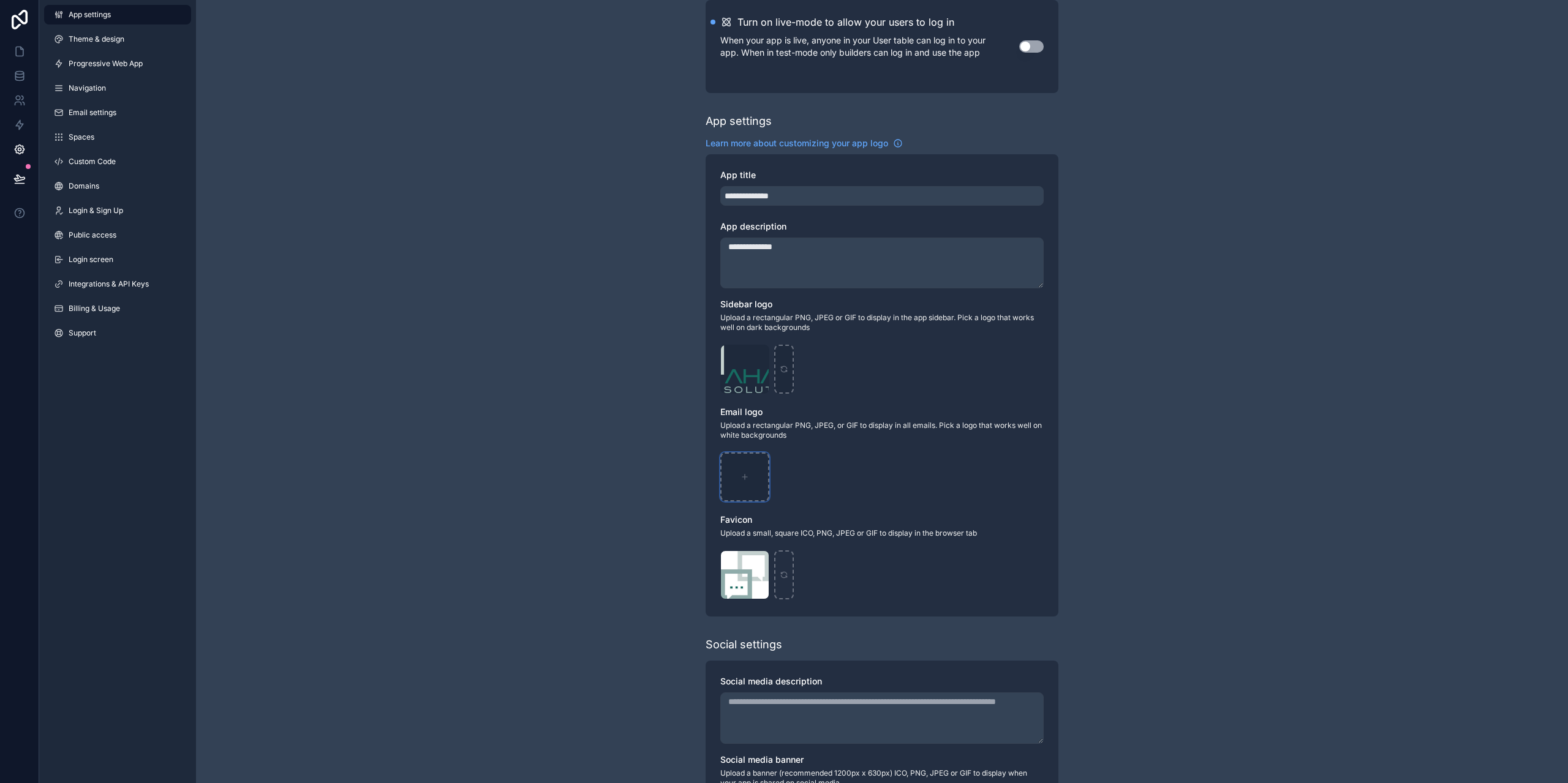
type input "**********"
click at [756, 461] on icon "scrollable content" at bounding box center [759, 463] width 10 height 10
click at [778, 439] on div "Confirm delete?" at bounding box center [753, 441] width 98 height 15
click at [780, 441] on icon "button" at bounding box center [785, 441] width 10 height 10
click at [751, 466] on div "scrollable content" at bounding box center [745, 477] width 49 height 49
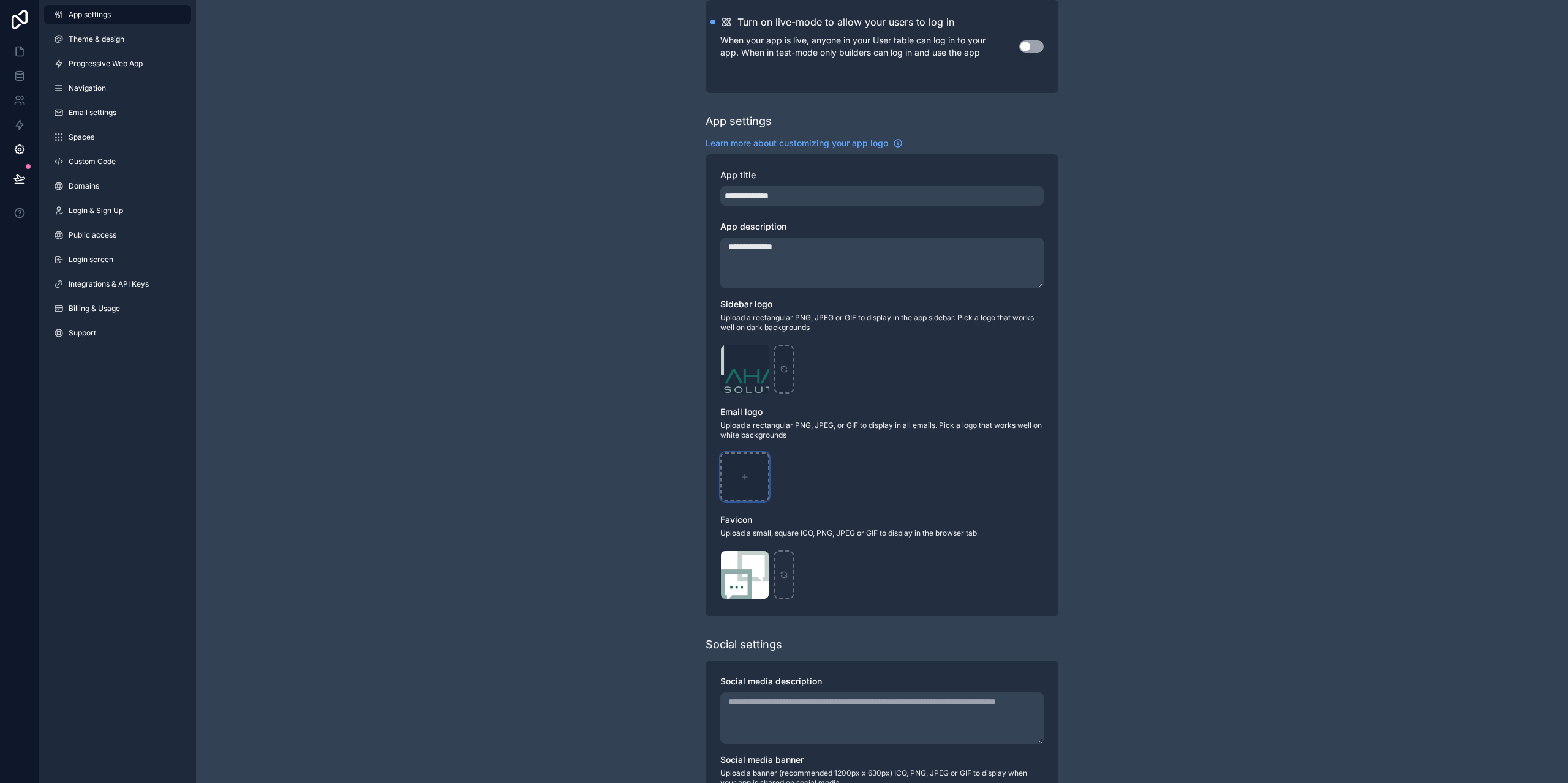
type input "**********"
click at [435, 301] on div "**********" at bounding box center [882, 412] width 1372 height 947
click at [83, 18] on span "App settings" at bounding box center [90, 15] width 42 height 10
click at [88, 139] on span "Spaces" at bounding box center [82, 137] width 25 height 10
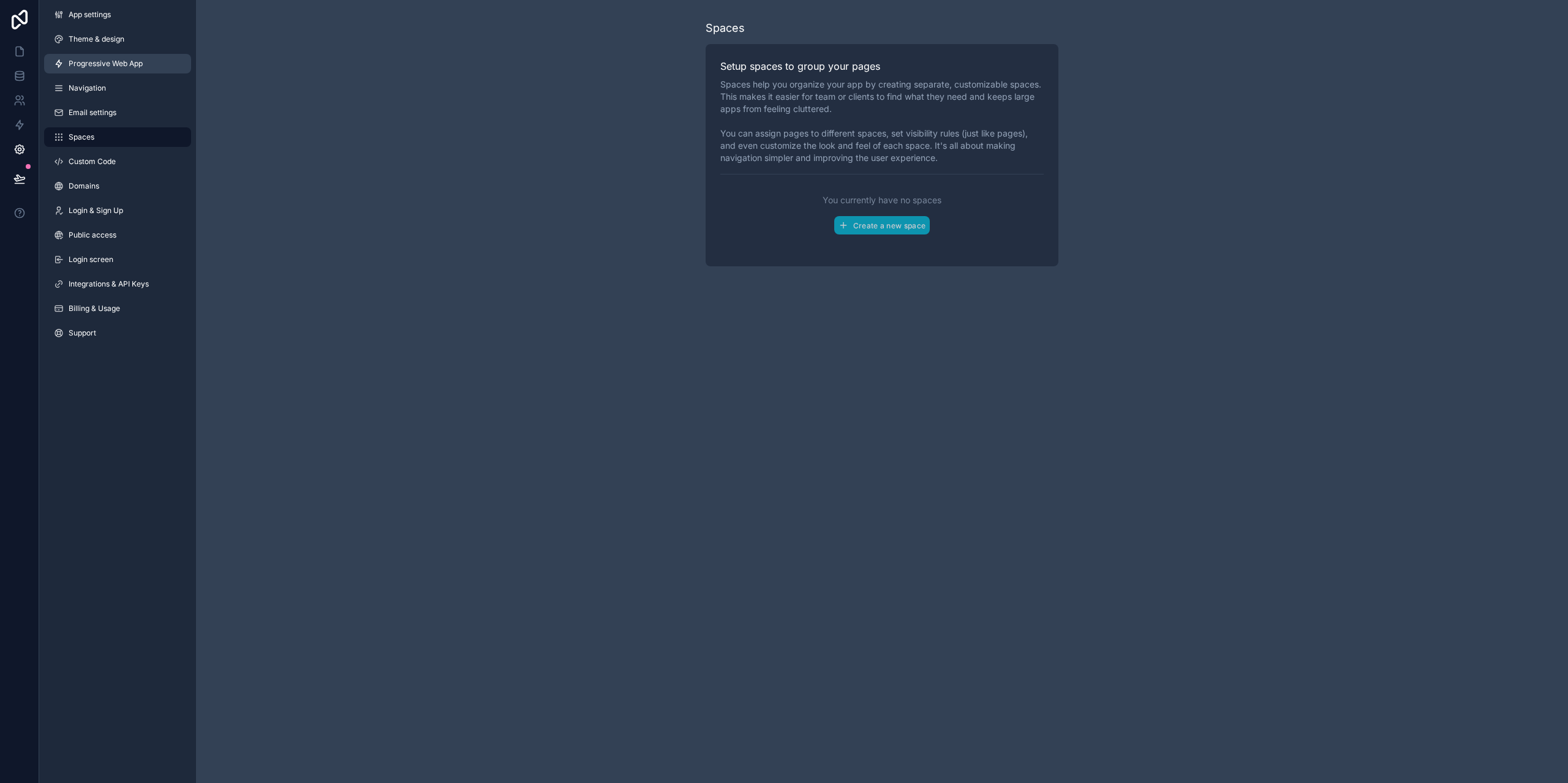
click at [72, 62] on span "Progressive Web App" at bounding box center [106, 64] width 74 height 10
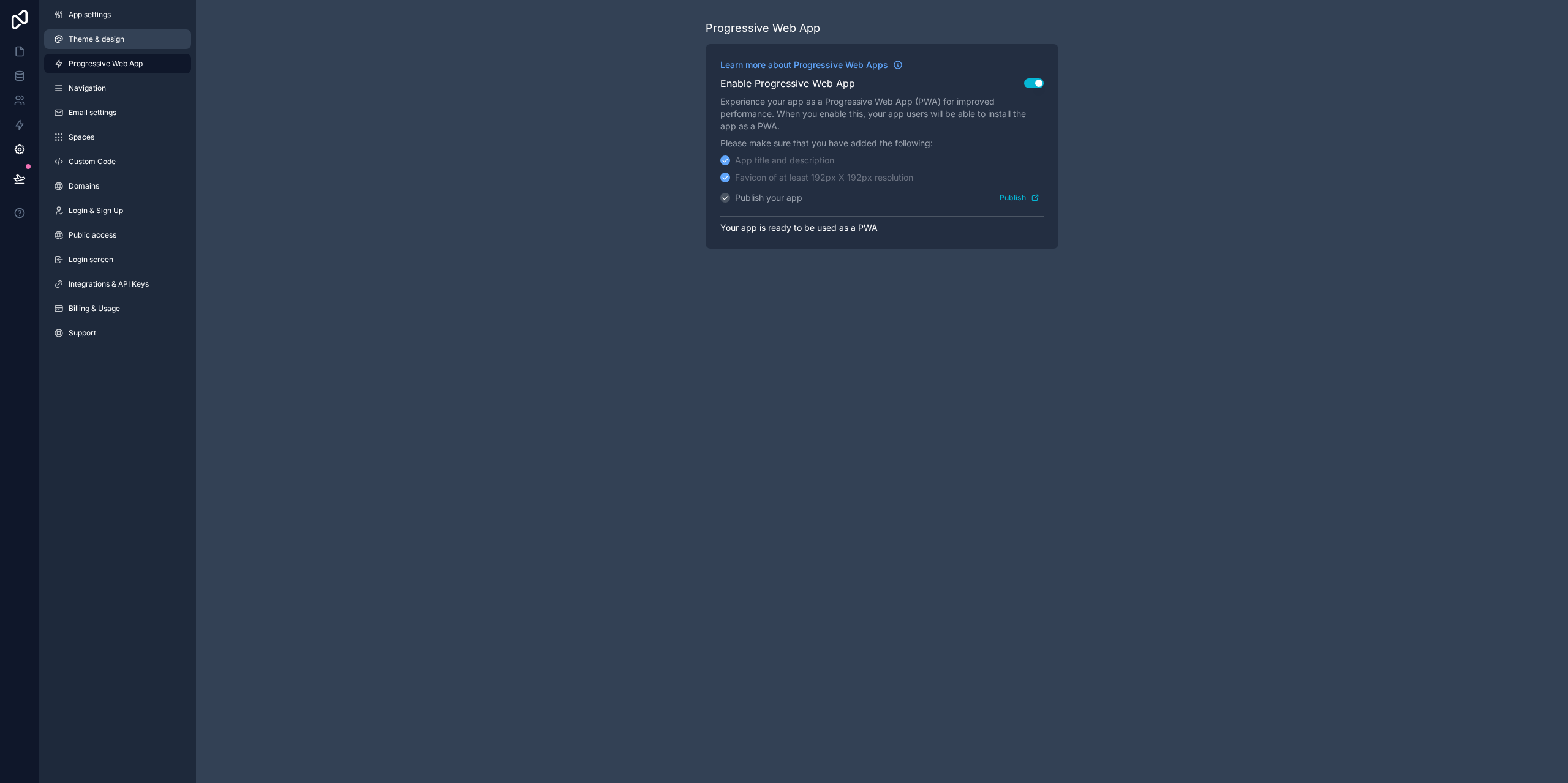
click at [78, 41] on span "Theme & design" at bounding box center [96, 39] width 56 height 10
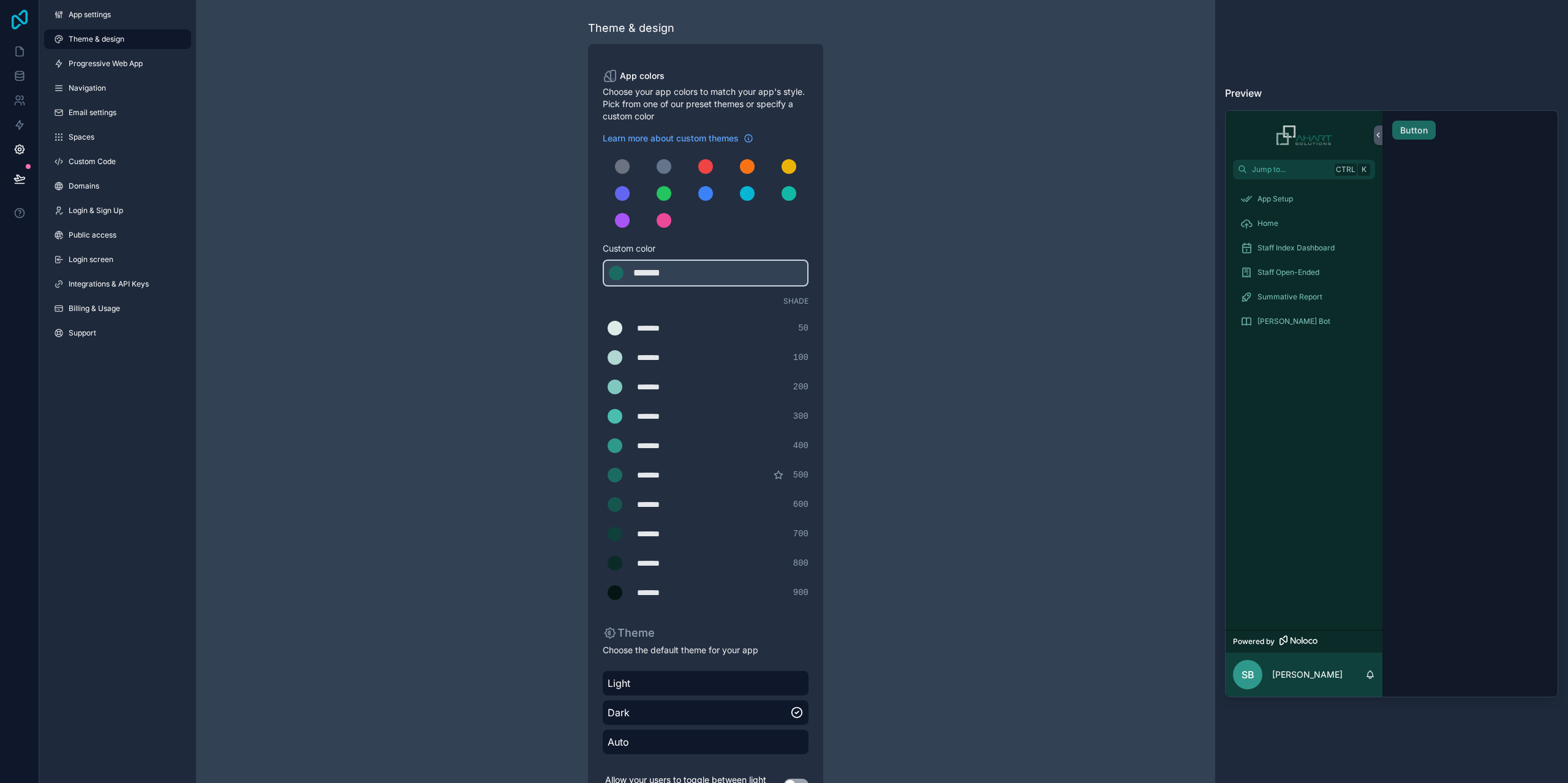
click at [15, 19] on icon at bounding box center [19, 19] width 25 height 19
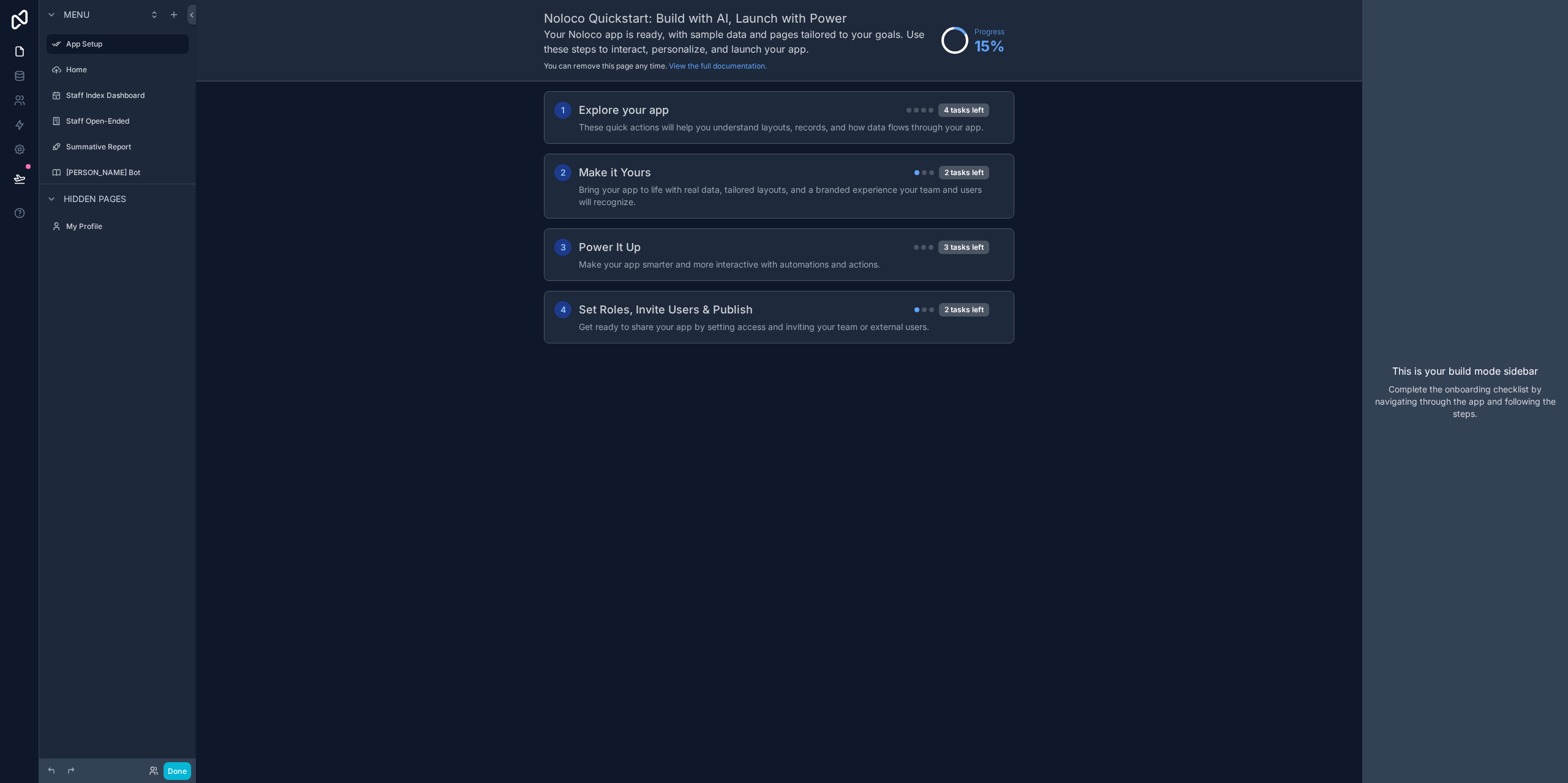
click at [66, 13] on span "Menu" at bounding box center [76, 15] width 25 height 12
click at [24, 51] on icon at bounding box center [19, 51] width 12 height 12
click at [15, 18] on icon at bounding box center [19, 19] width 25 height 19
click at [80, 70] on label "Home" at bounding box center [115, 70] width 98 height 10
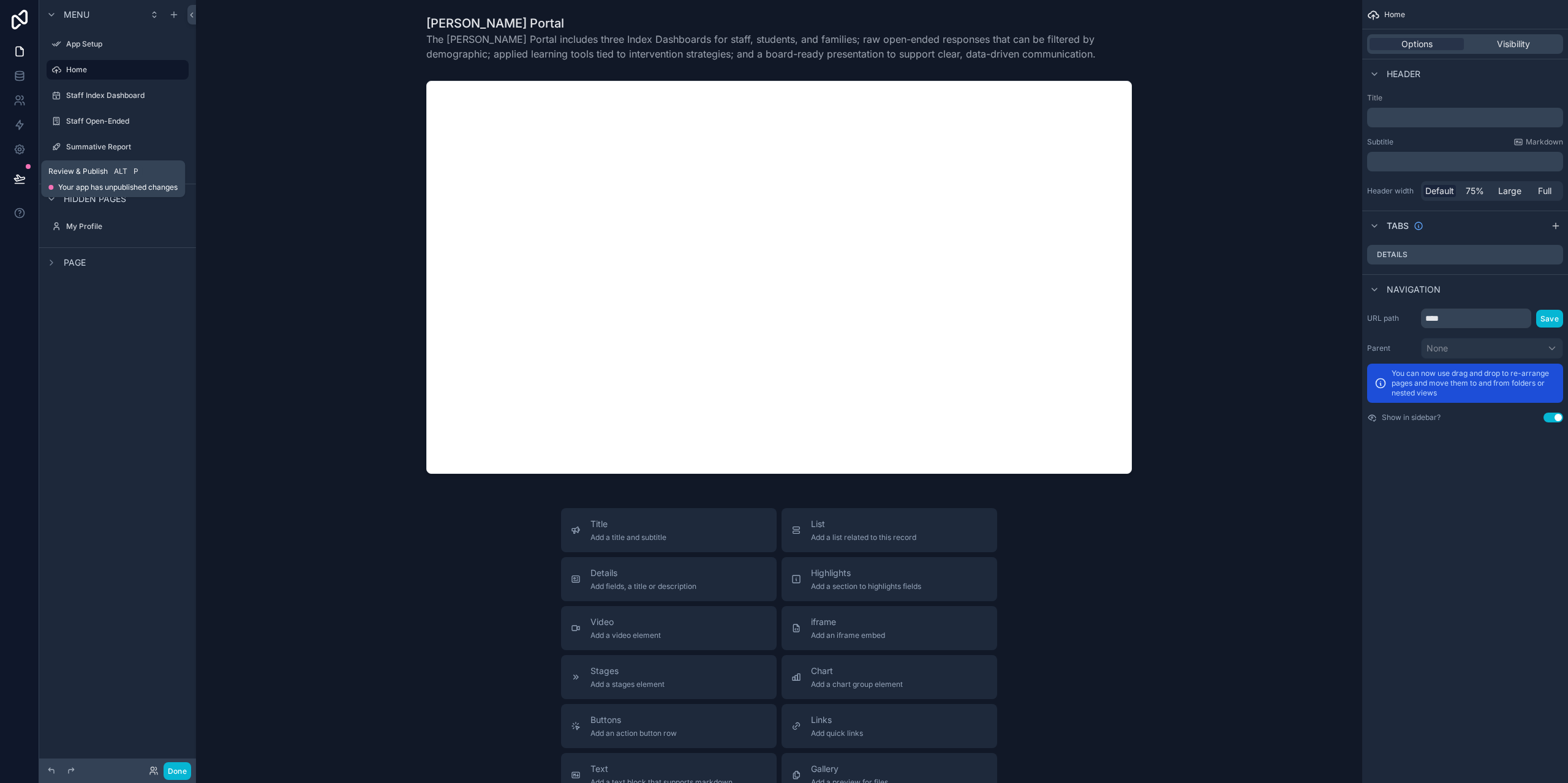
click at [17, 177] on icon at bounding box center [19, 178] width 11 height 6
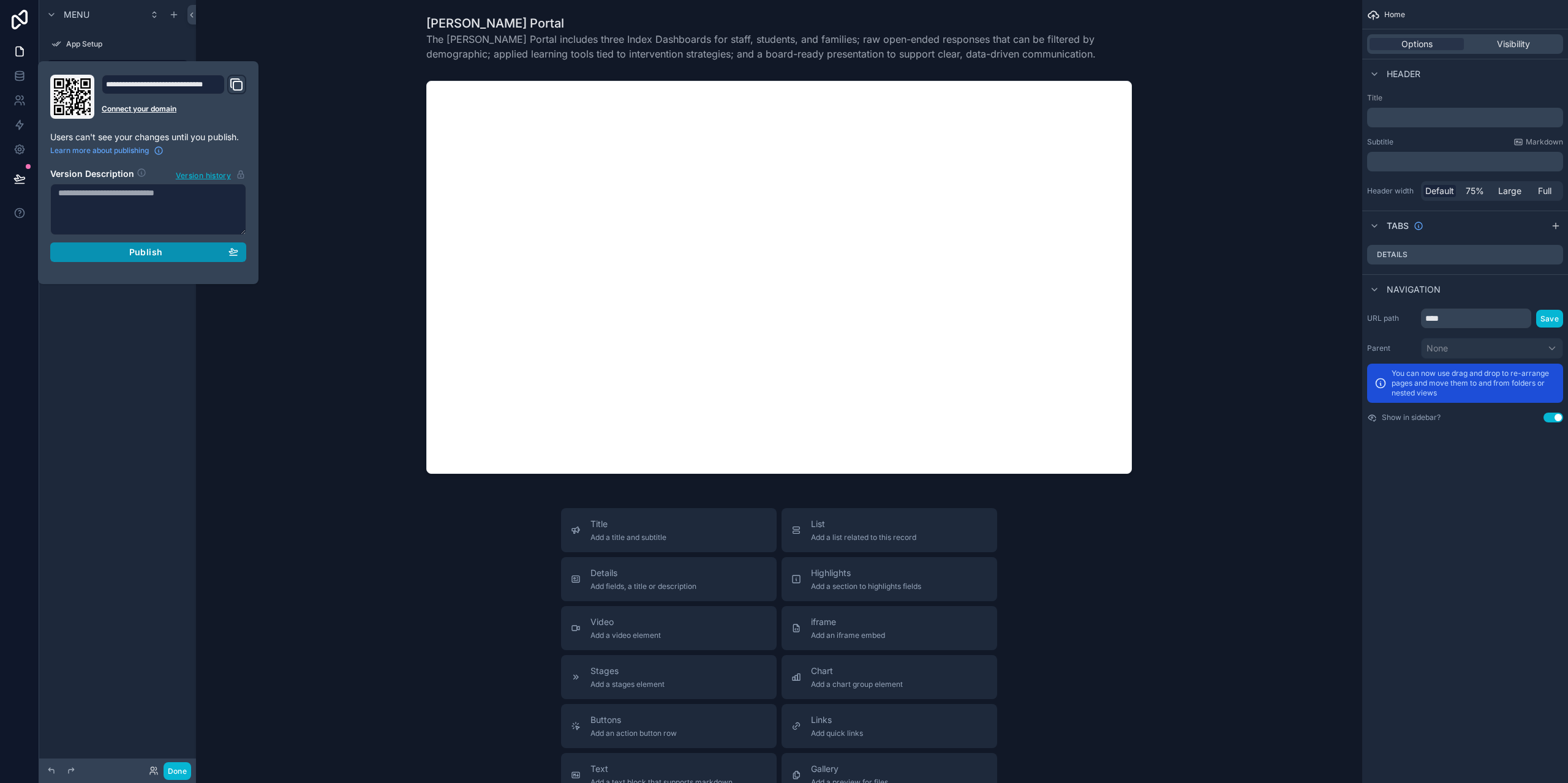
click at [151, 259] on button "Publish" at bounding box center [148, 252] width 196 height 19
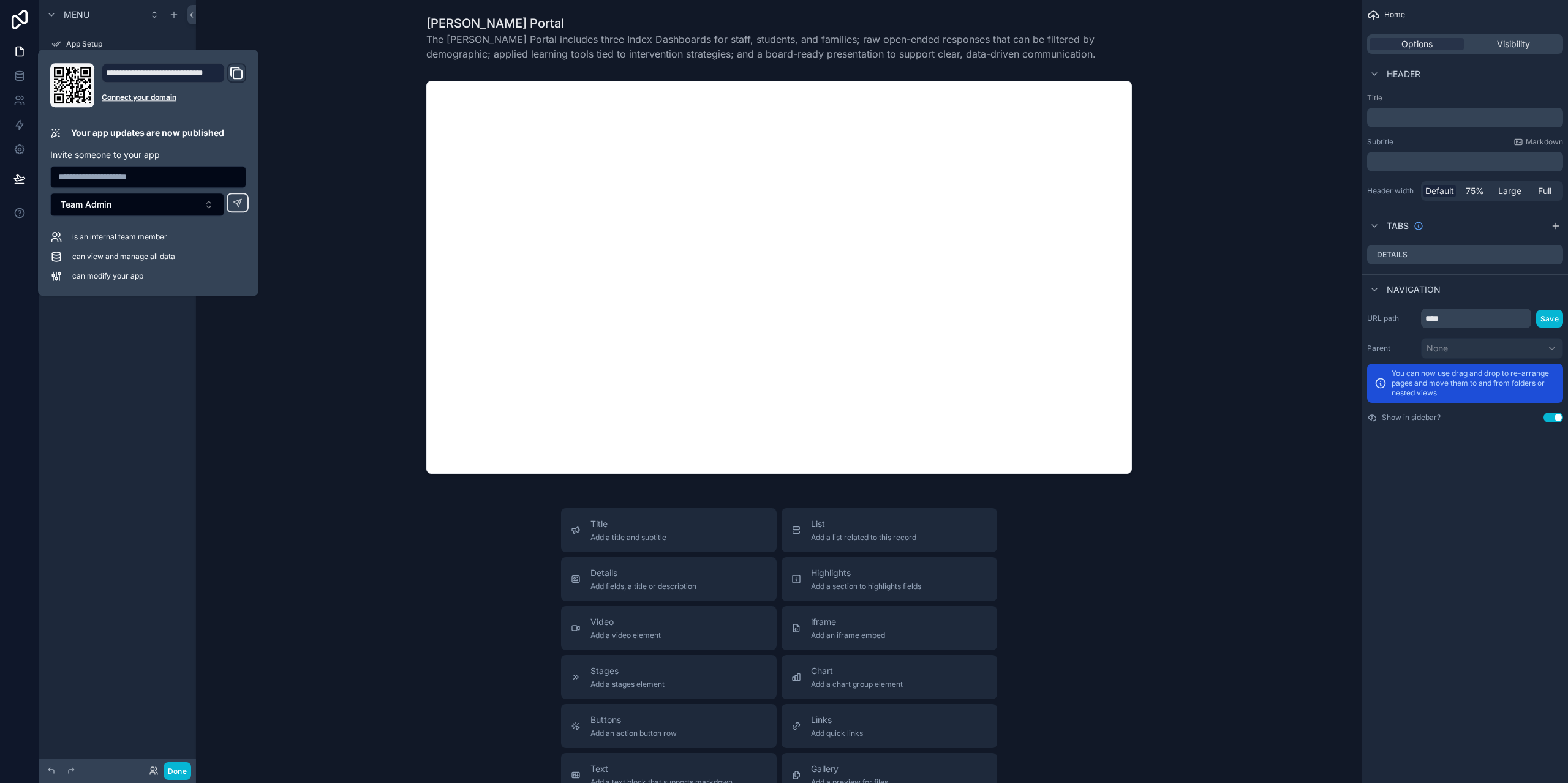
click at [236, 74] on icon "Domain and Custom Link" at bounding box center [236, 73] width 15 height 15
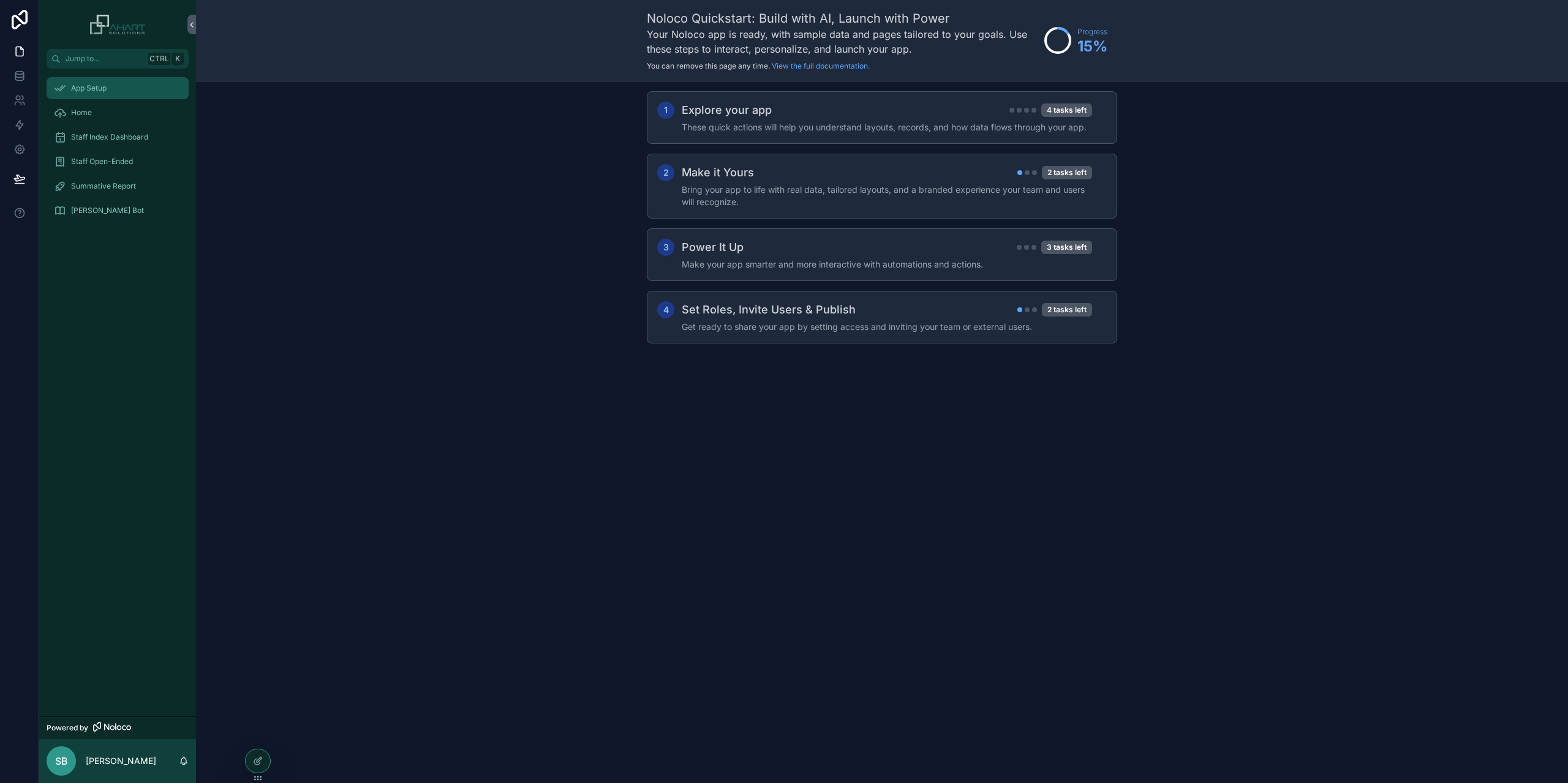
click at [77, 85] on span "App Setup" at bounding box center [88, 88] width 35 height 10
click at [82, 108] on span "Home" at bounding box center [81, 112] width 21 height 10
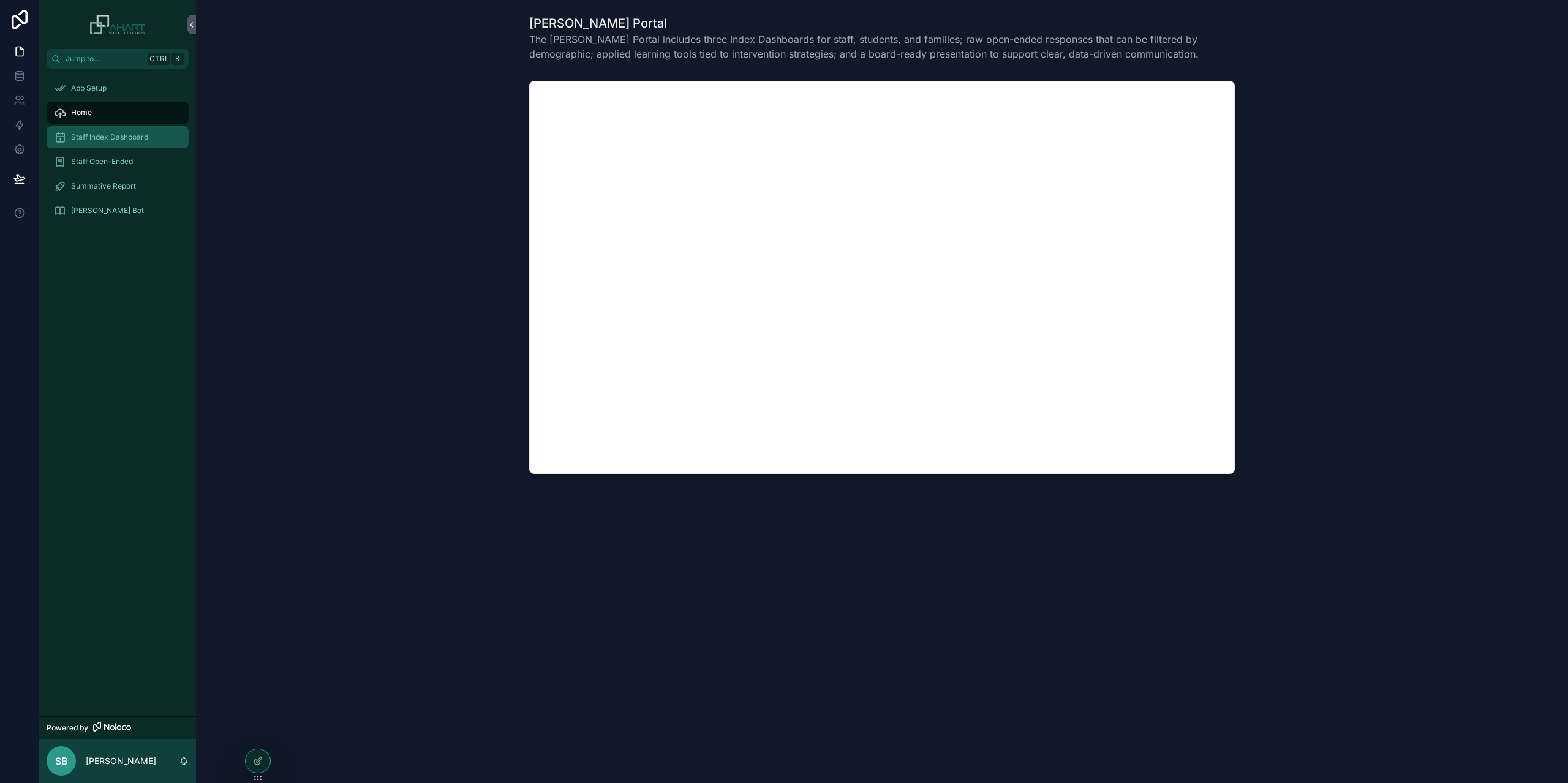
click at [115, 136] on span "Staff Index Dashboard" at bounding box center [109, 137] width 77 height 10
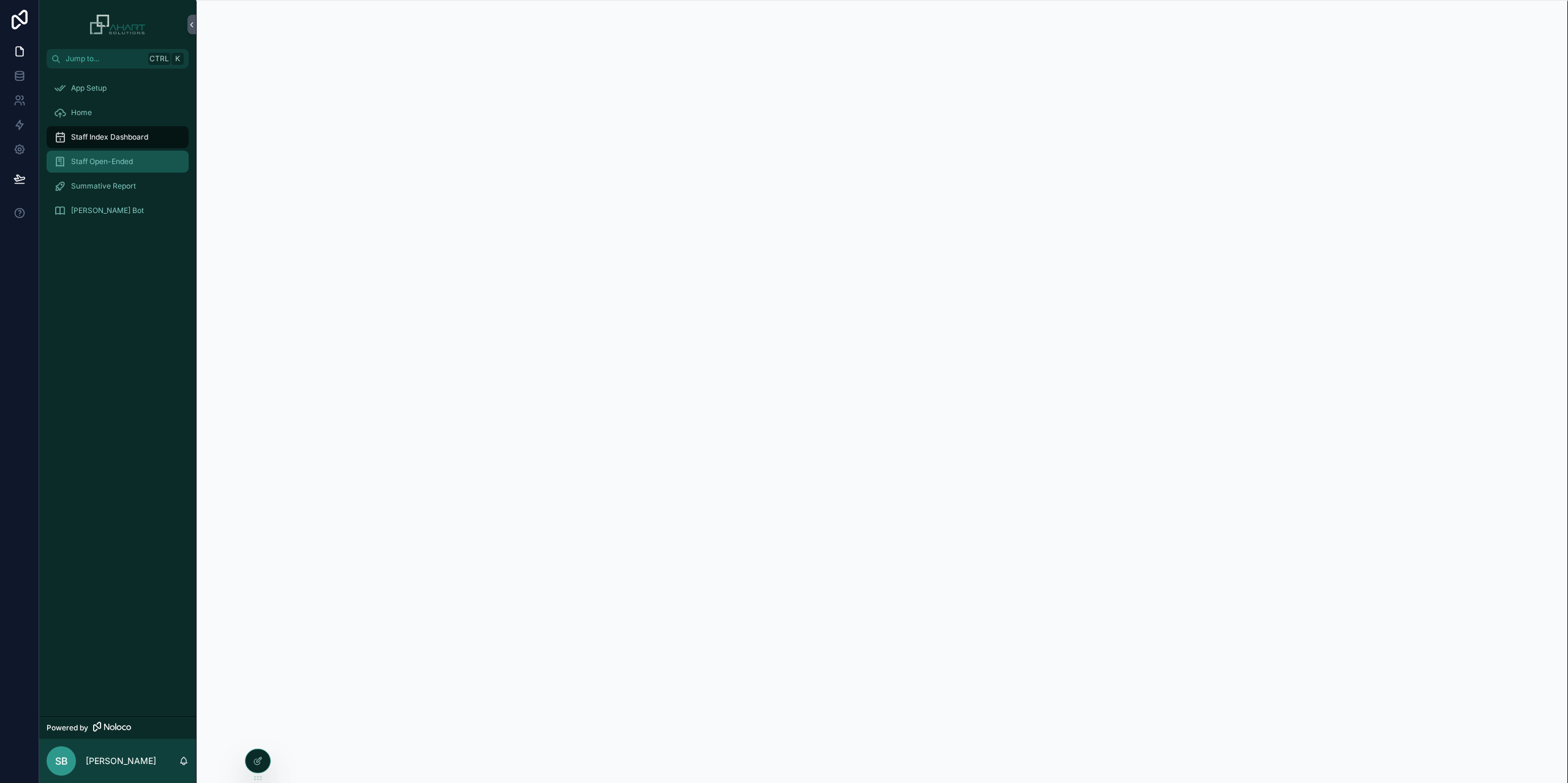
click at [100, 160] on span "Staff Open-Ended" at bounding box center [102, 161] width 62 height 10
click at [103, 184] on span "Summative Report" at bounding box center [103, 186] width 65 height 10
click at [94, 209] on span "[PERSON_NAME] Bot" at bounding box center [107, 211] width 73 height 10
